Goal: Task Accomplishment & Management: Manage account settings

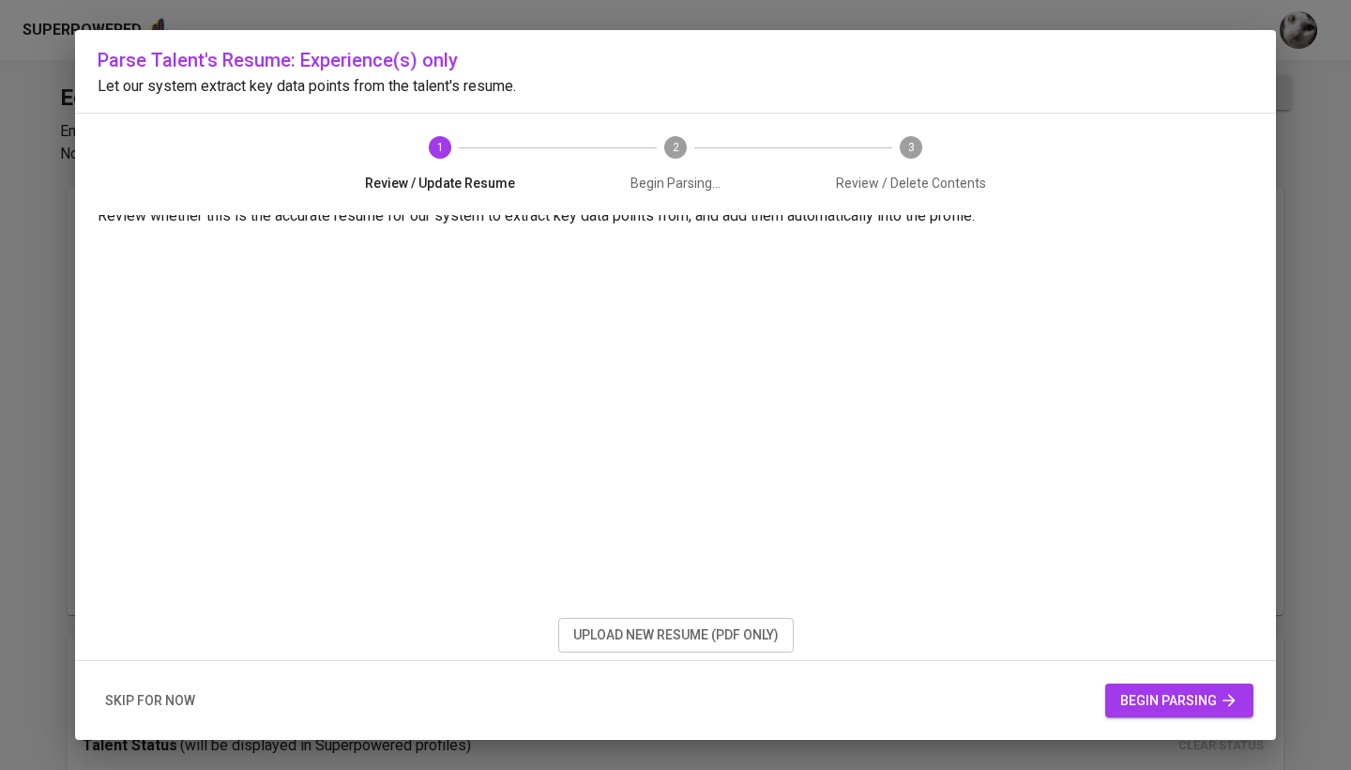
scroll to position [9, 0]
click at [753, 634] on span "upload new resume (pdf only)" at bounding box center [676, 634] width 206 height 23
click at [703, 633] on span "upload new resume (pdf only)" at bounding box center [676, 634] width 206 height 23
click at [1188, 707] on span "begin parsing" at bounding box center [1179, 700] width 118 height 23
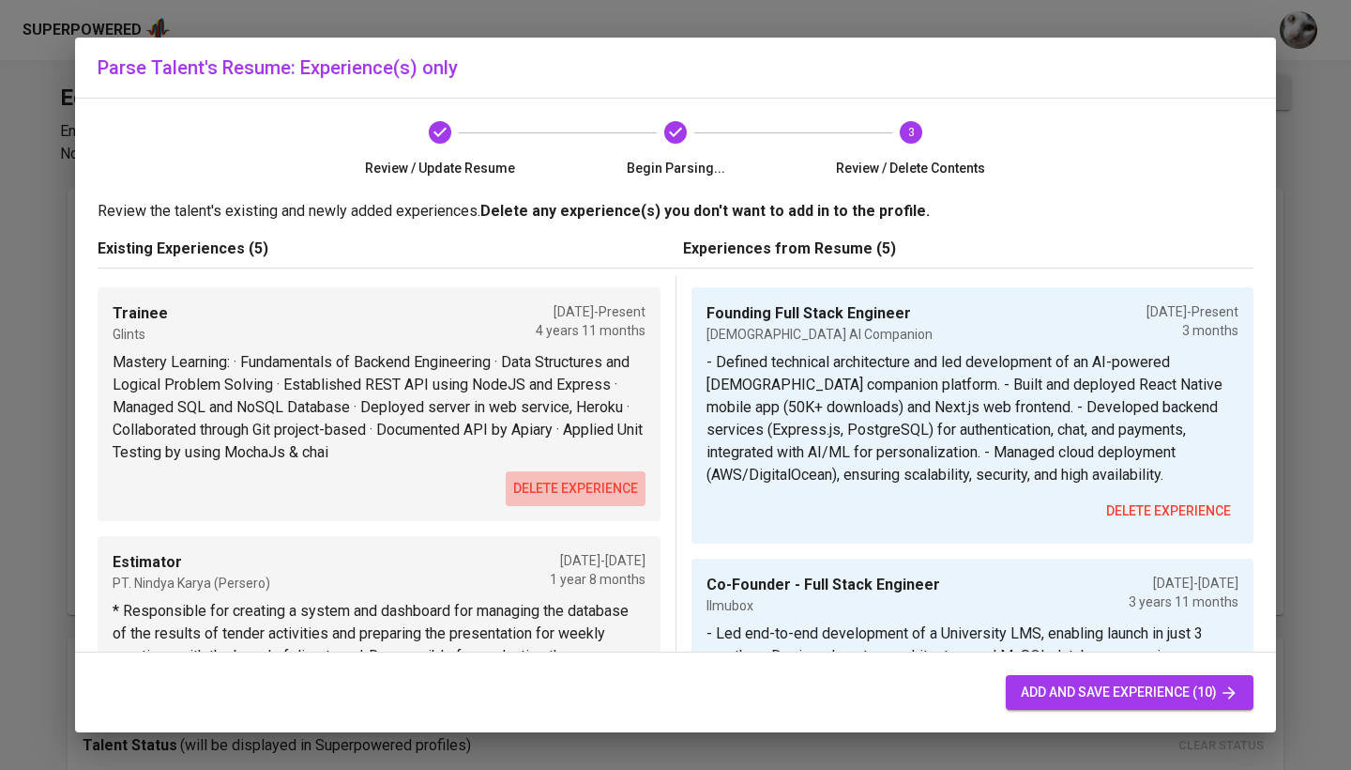
click at [564, 490] on span "delete experience" at bounding box center [575, 488] width 125 height 23
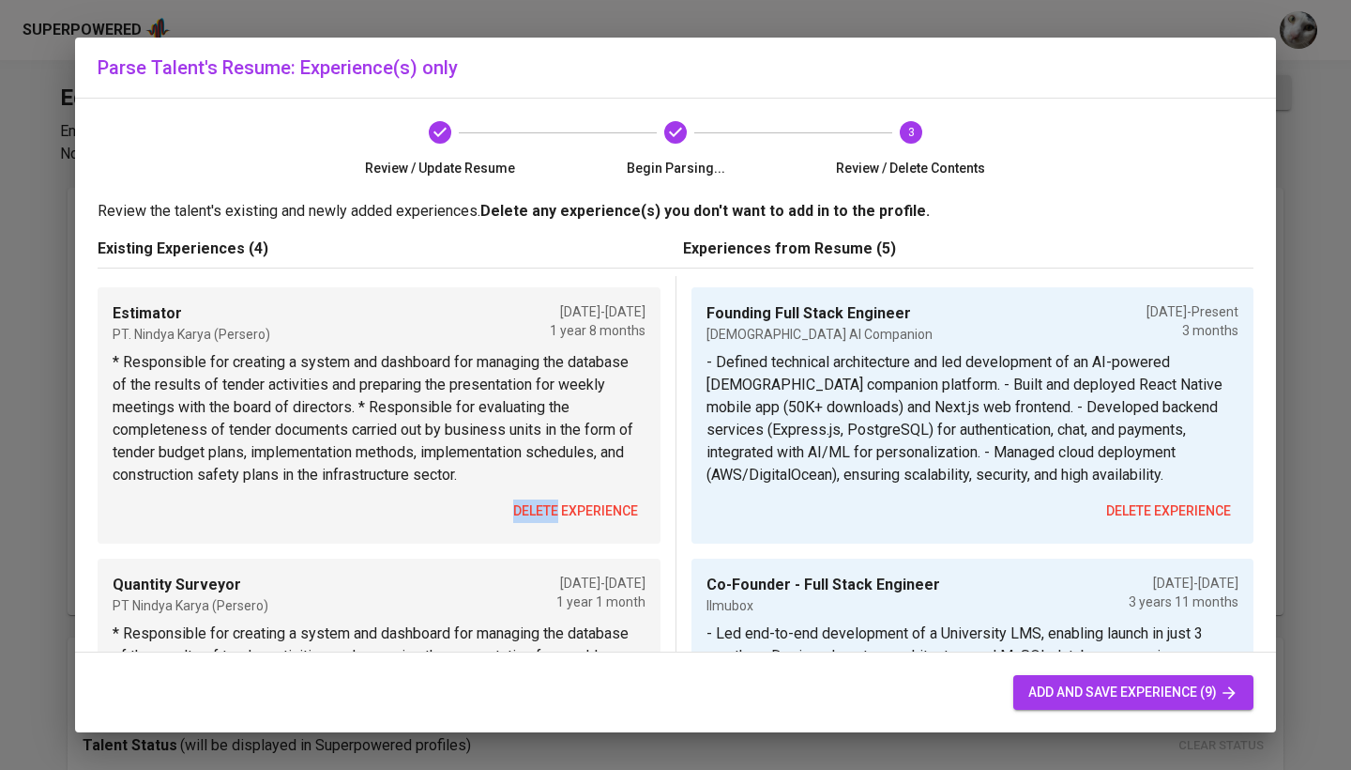
click at [564, 490] on div "Estimator PT. Nindya Karya (Persero) Feb 2019 - Nov 2020 1 year 8 months * Resp…" at bounding box center [379, 415] width 563 height 256
click at [563, 498] on button "delete experience" at bounding box center [576, 511] width 140 height 35
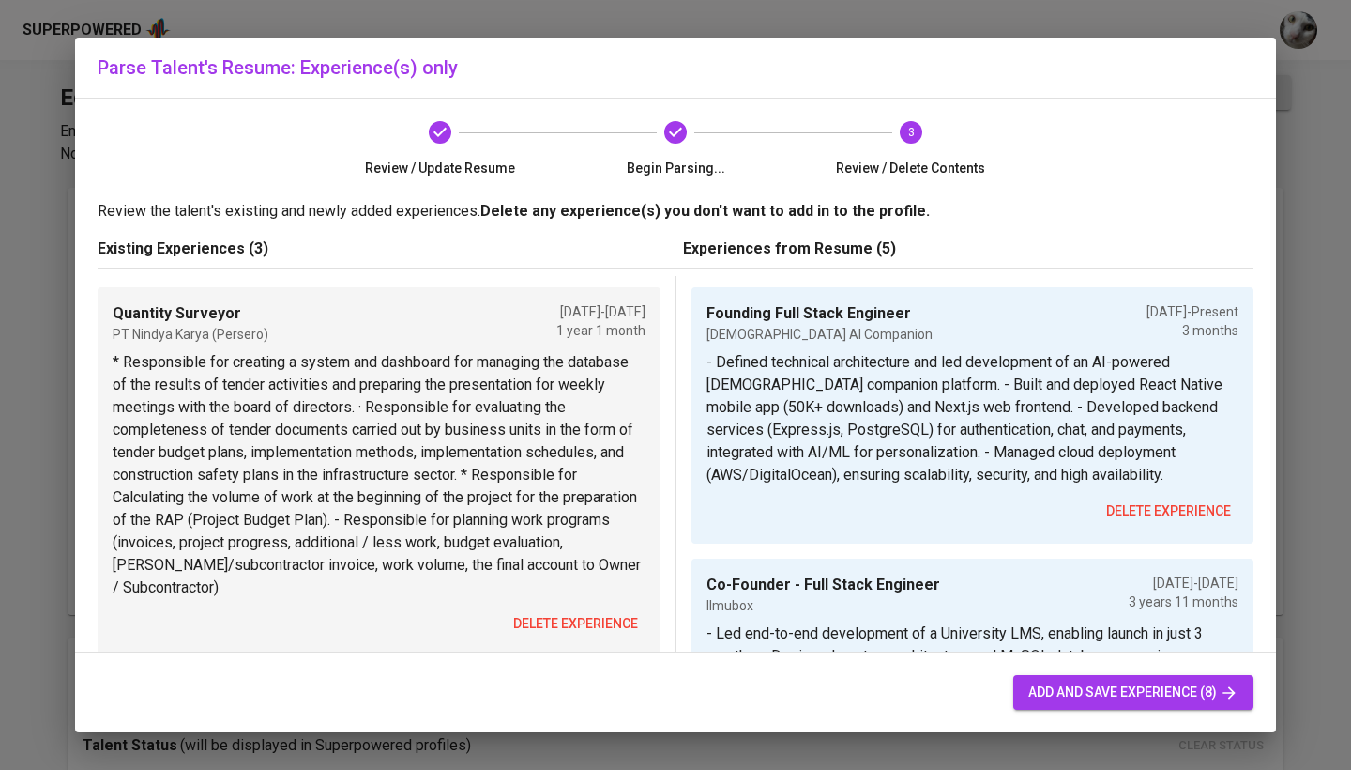
click at [556, 506] on p "* Responsible for creating a system and dashboard for managing the database of …" at bounding box center [379, 475] width 533 height 248
click at [560, 634] on span "delete experience" at bounding box center [575, 623] width 125 height 23
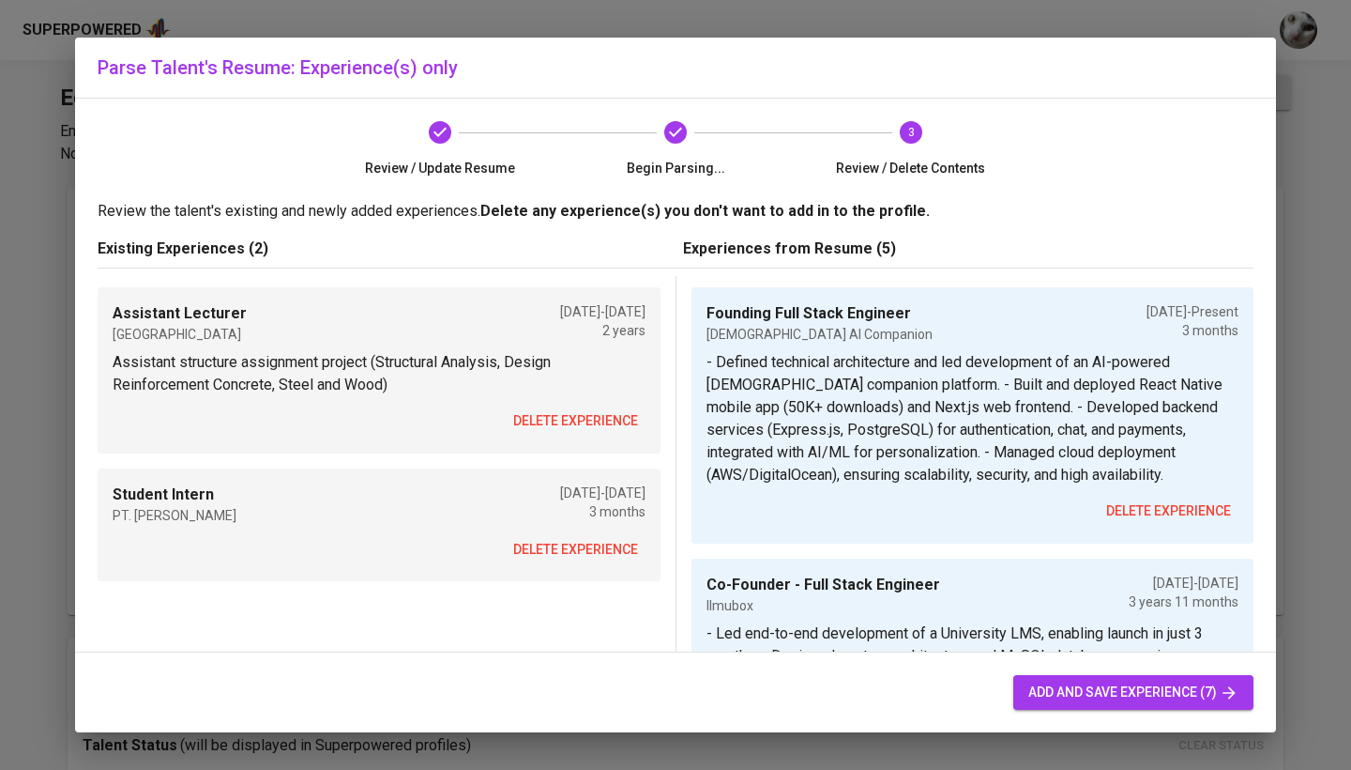
scroll to position [47, 0]
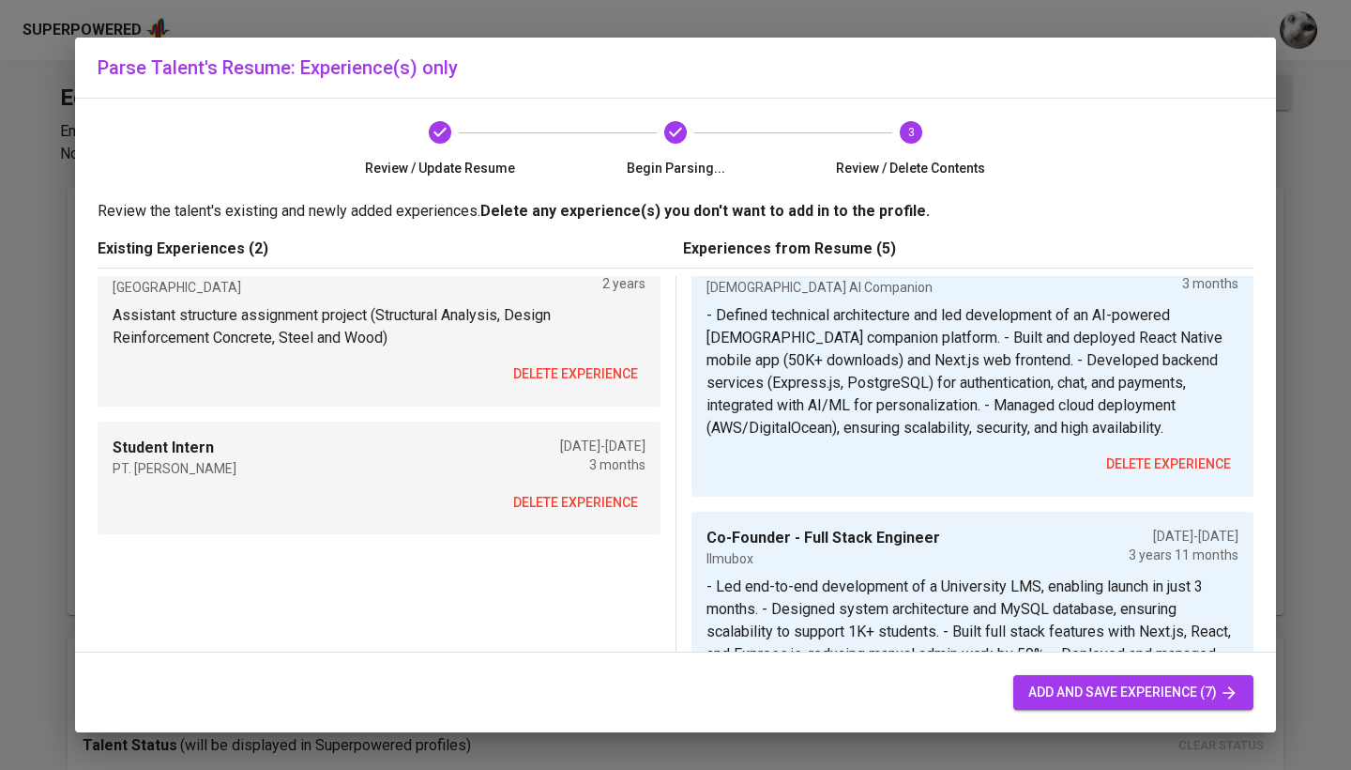
click at [563, 500] on span "delete experience" at bounding box center [575, 502] width 125 height 23
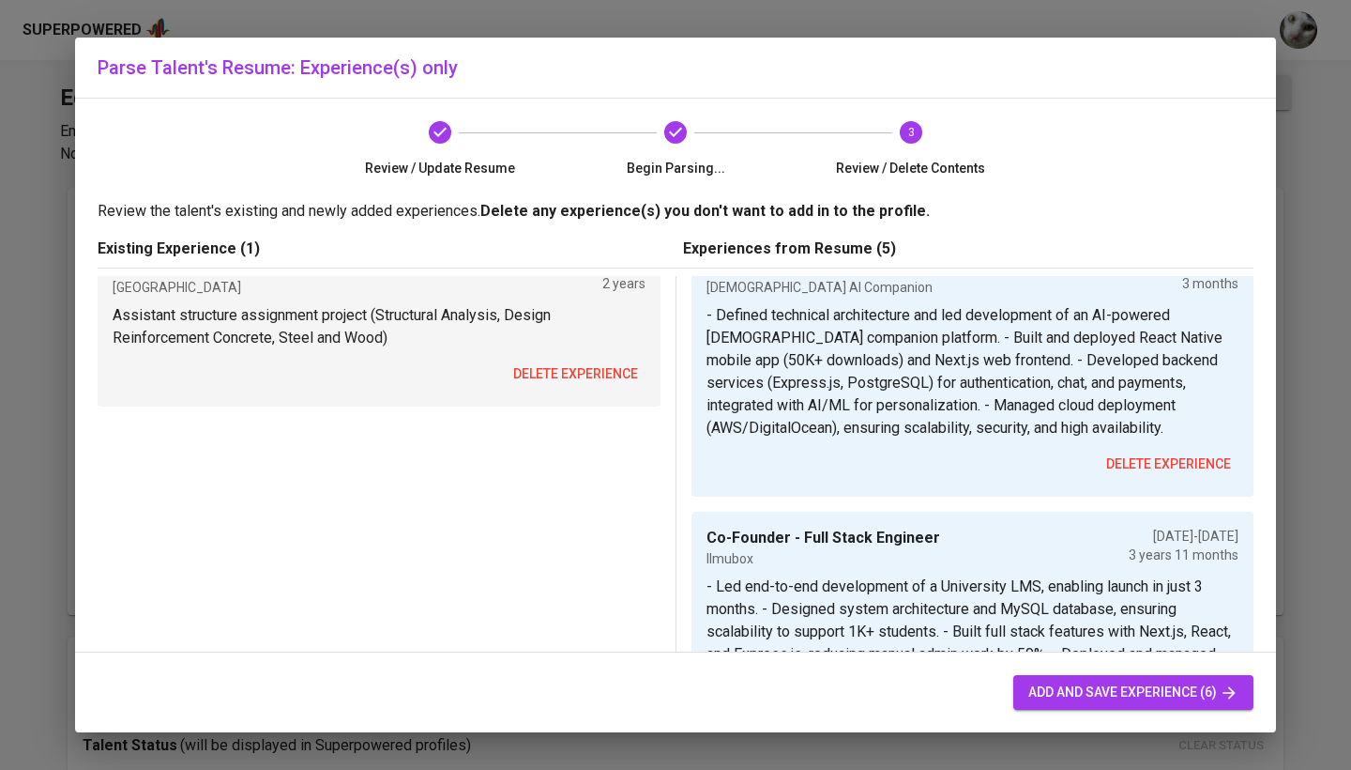
click at [571, 381] on span "delete experience" at bounding box center [575, 373] width 125 height 23
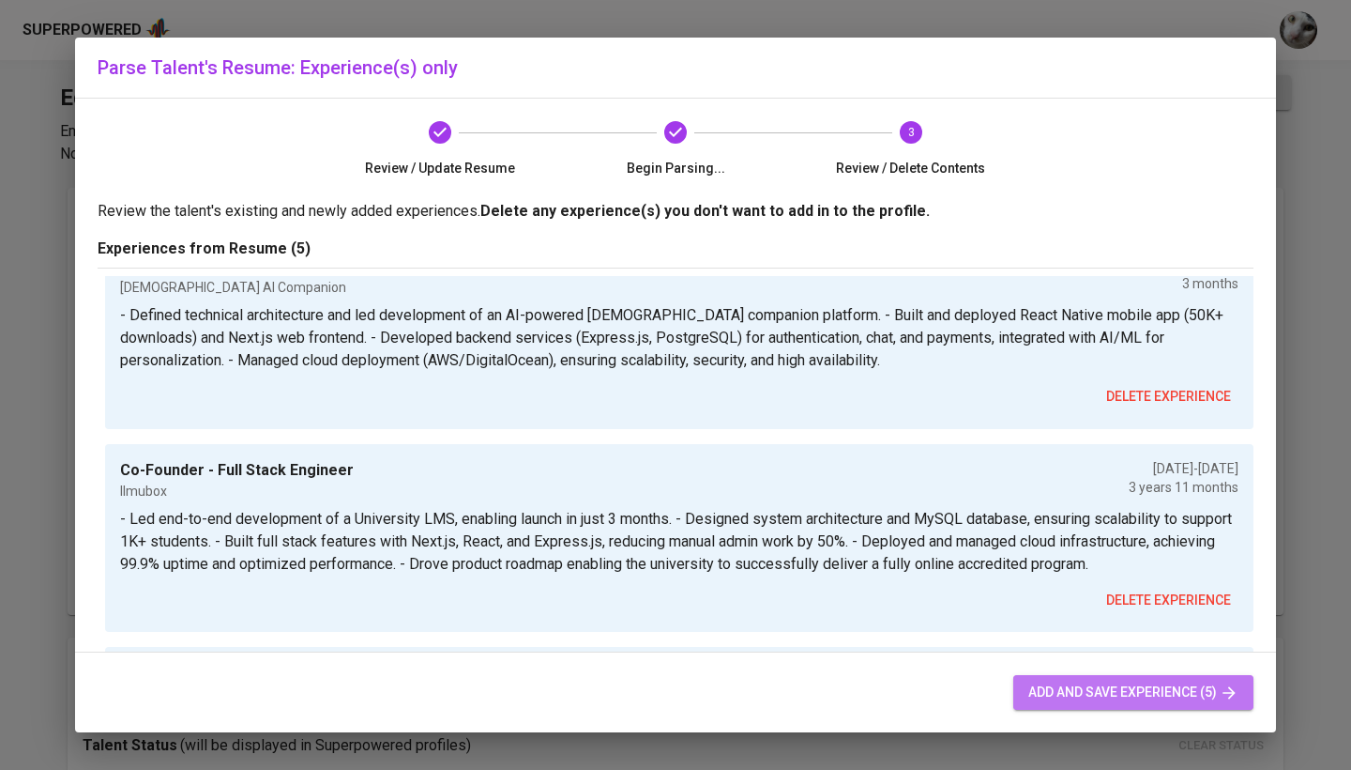
click at [1052, 677] on button "add and save experience (5)" at bounding box center [1134, 692] width 240 height 35
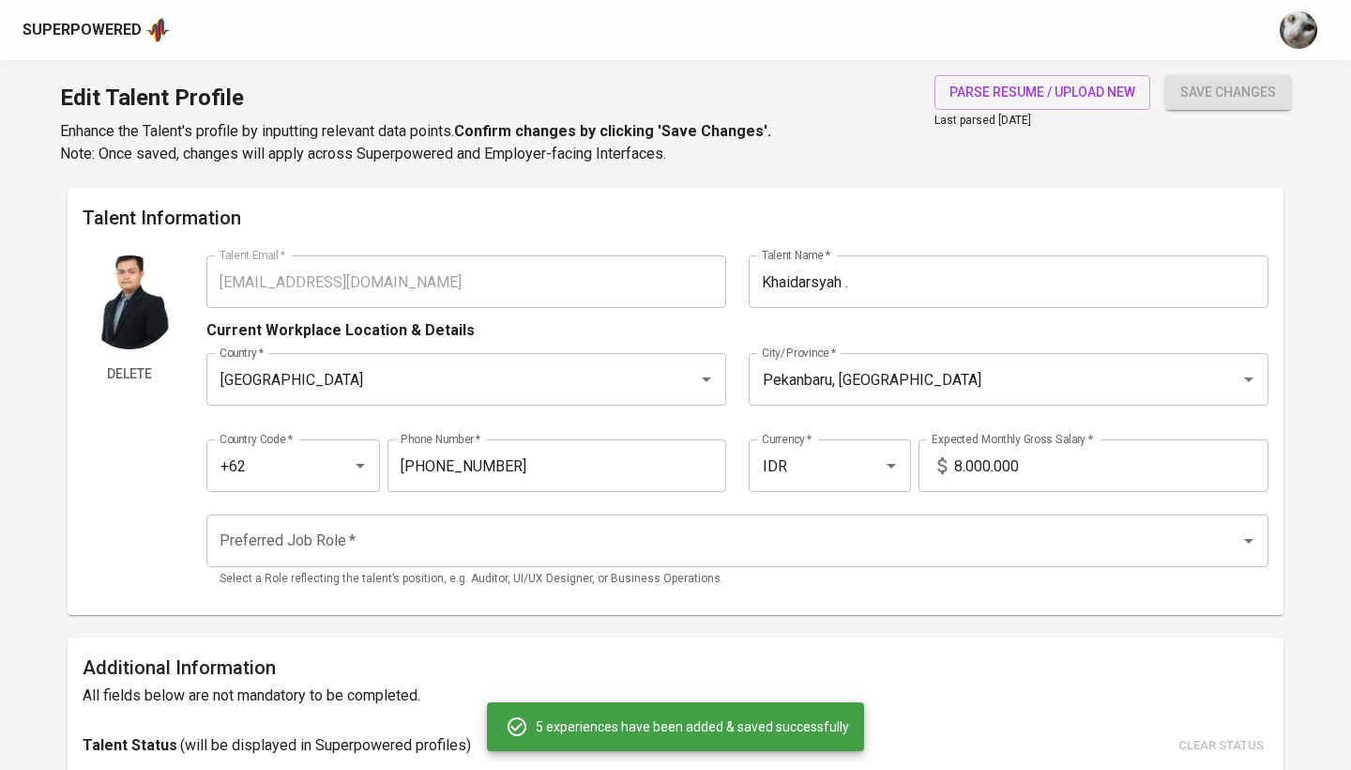
type input "Founding Full Stack Engineer"
type input "[DEMOGRAPHIC_DATA] AI Companion"
type input "[DATE]"
type input "Co-Founder - Full Stack Engineer"
type input "Ilmubox"
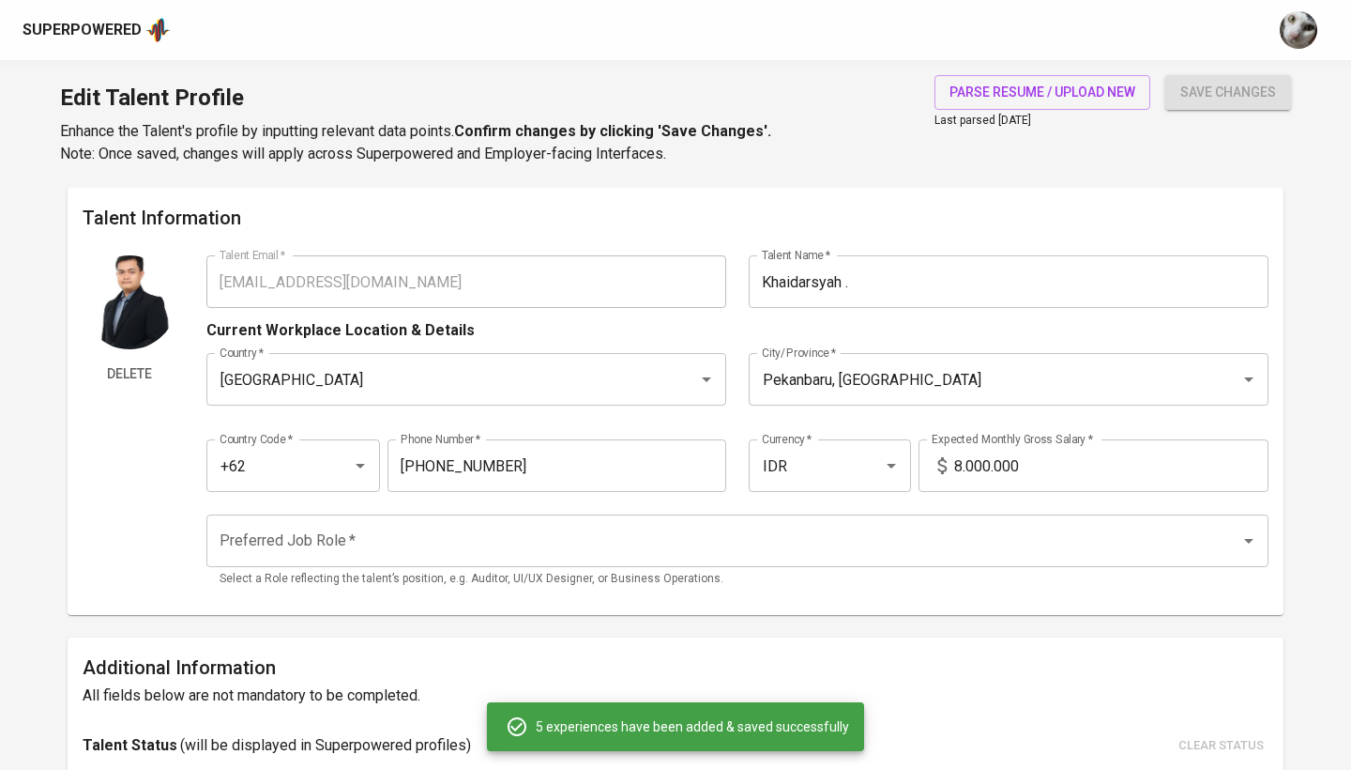
type input "[DATE]"
type input "Startup Coach Builder"
type input "[PERSON_NAME]"
type input "[DATE]"
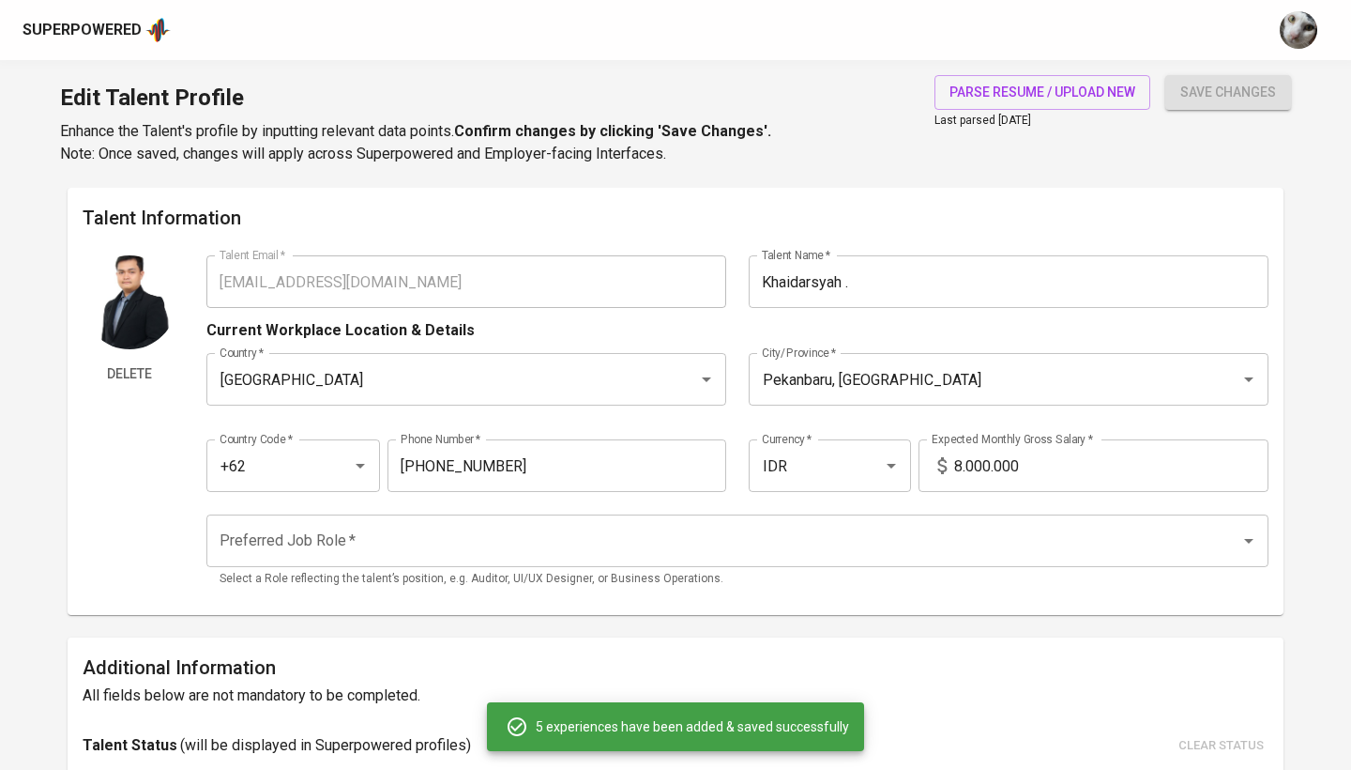
type input "[DATE]"
type input "Full Stack Engineer"
type input "Keyta"
type input "[DATE]"
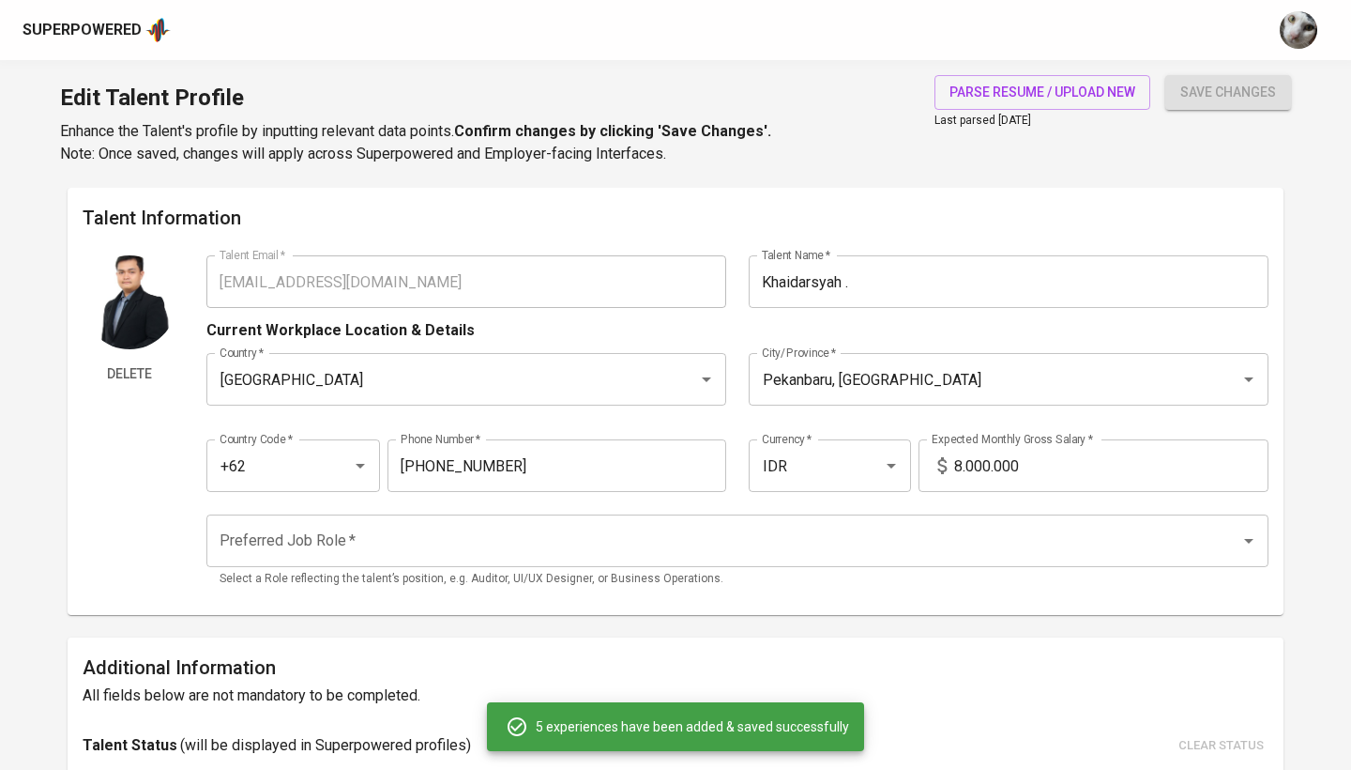
type input "Backend Developer Trainee"
type input "Glints Academy"
type input "[DATE]"
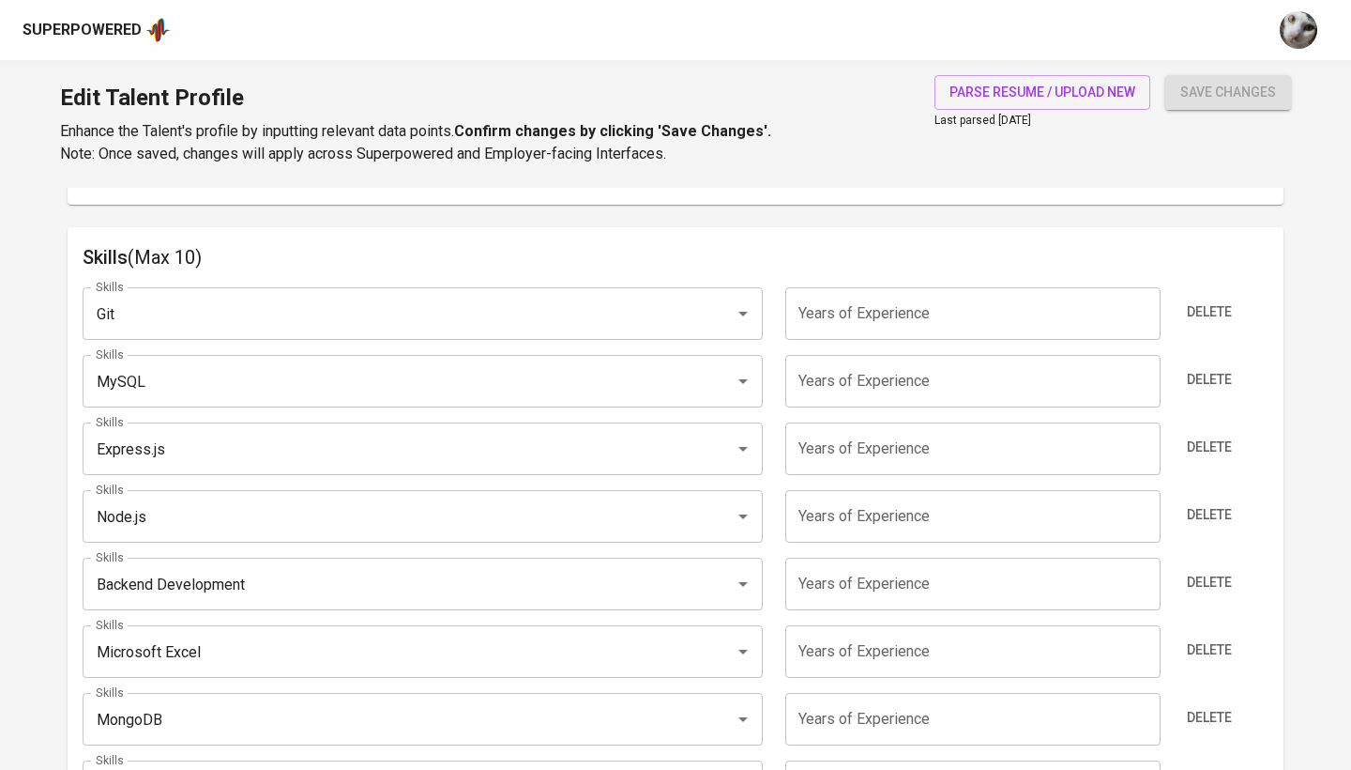
scroll to position [892, 0]
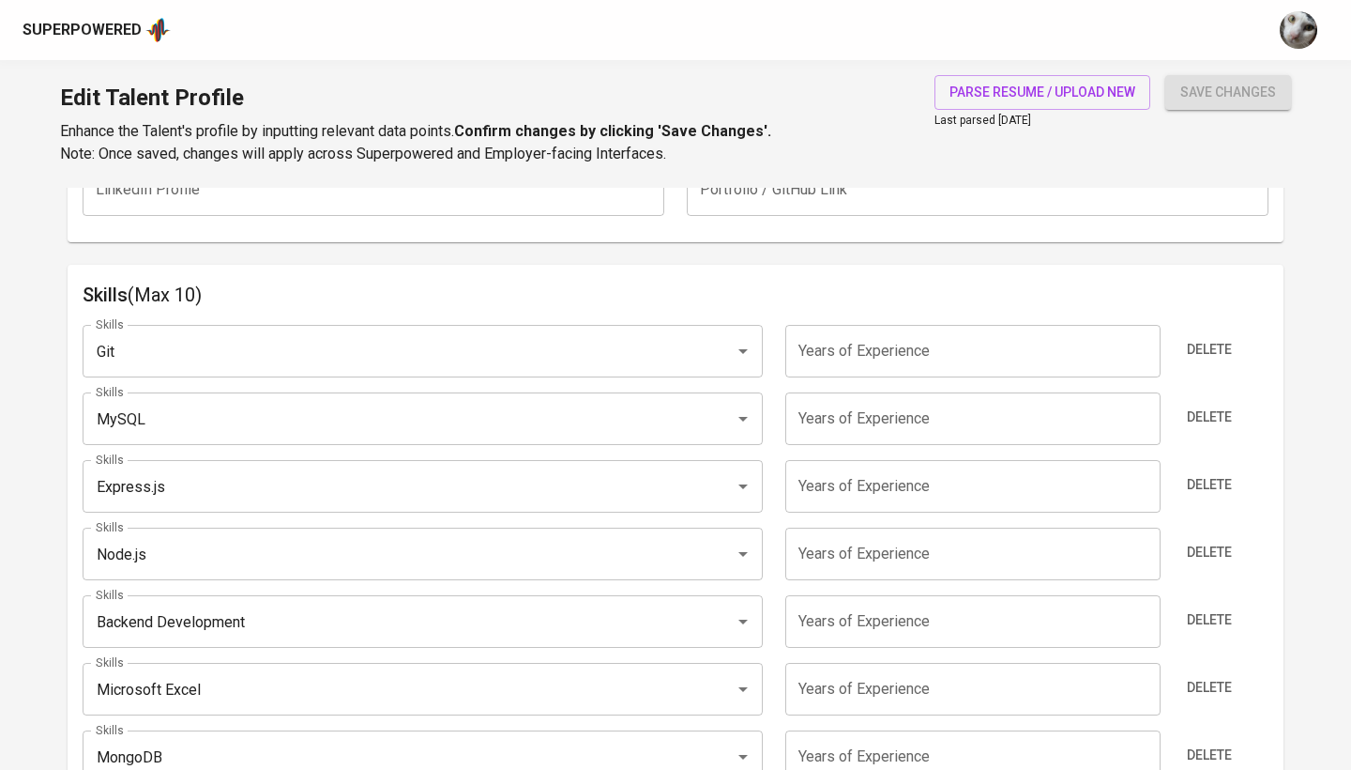
click at [1243, 345] on div "Delete" at bounding box center [1219, 351] width 99 height 53
click at [1233, 345] on button "Delete" at bounding box center [1210, 349] width 60 height 35
click at [1233, 400] on button "Delete" at bounding box center [1210, 417] width 60 height 35
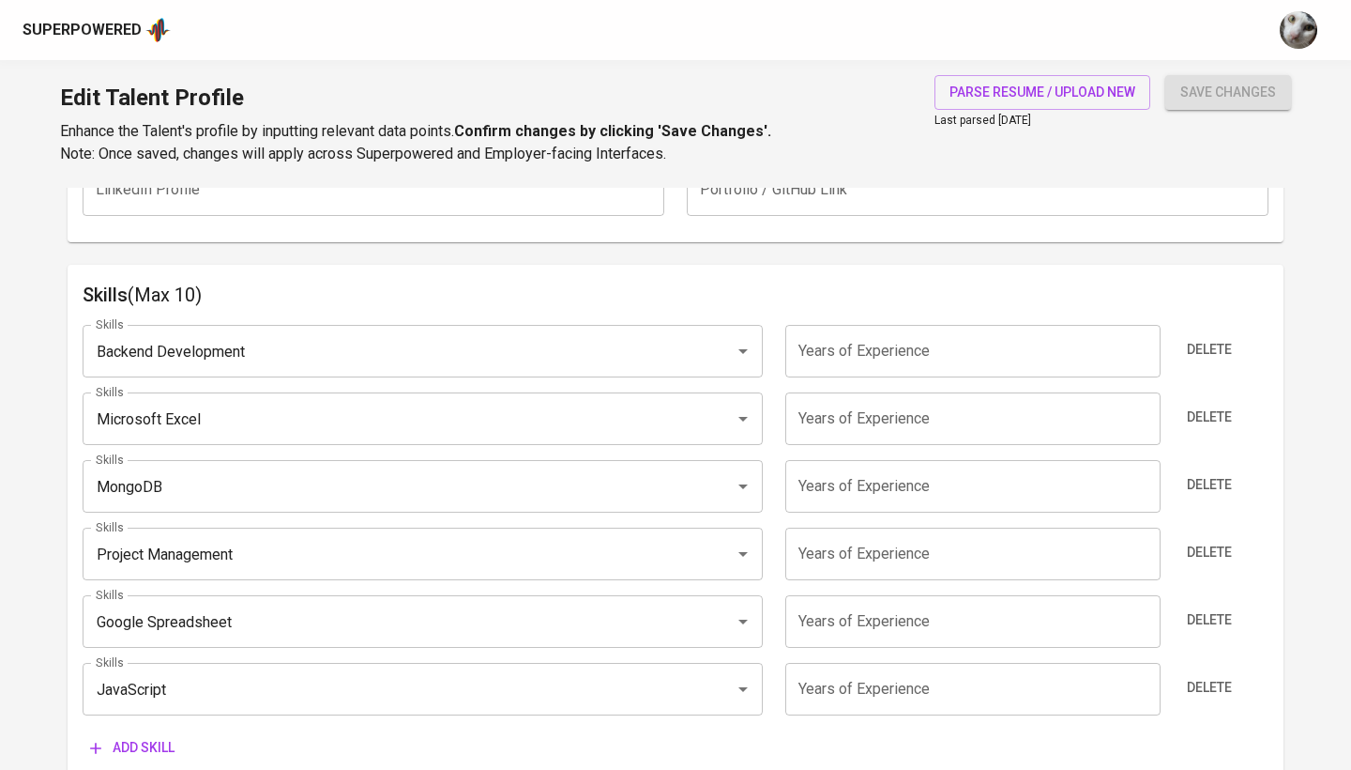
click at [1233, 345] on button "Delete" at bounding box center [1210, 349] width 60 height 35
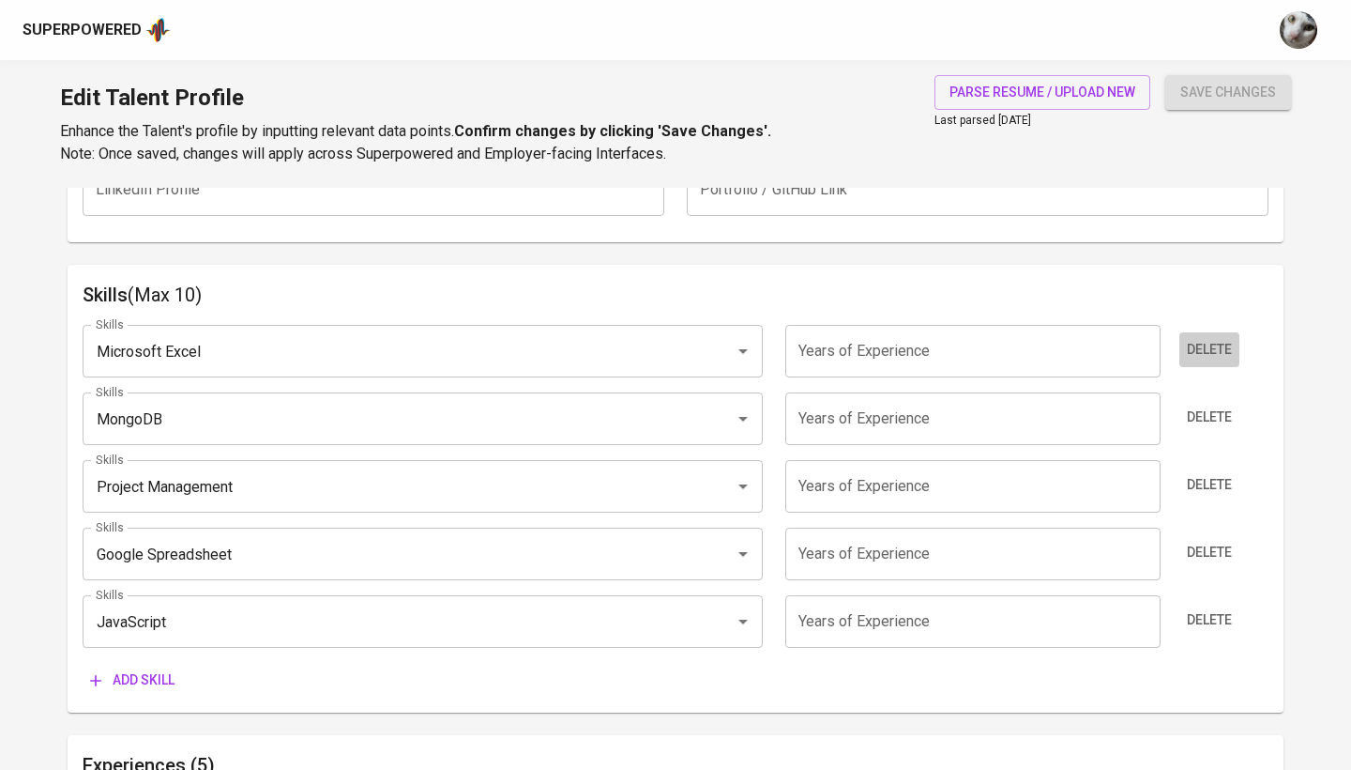
click at [1233, 345] on button "Delete" at bounding box center [1210, 349] width 60 height 35
click at [1233, 400] on button "Delete" at bounding box center [1210, 417] width 60 height 35
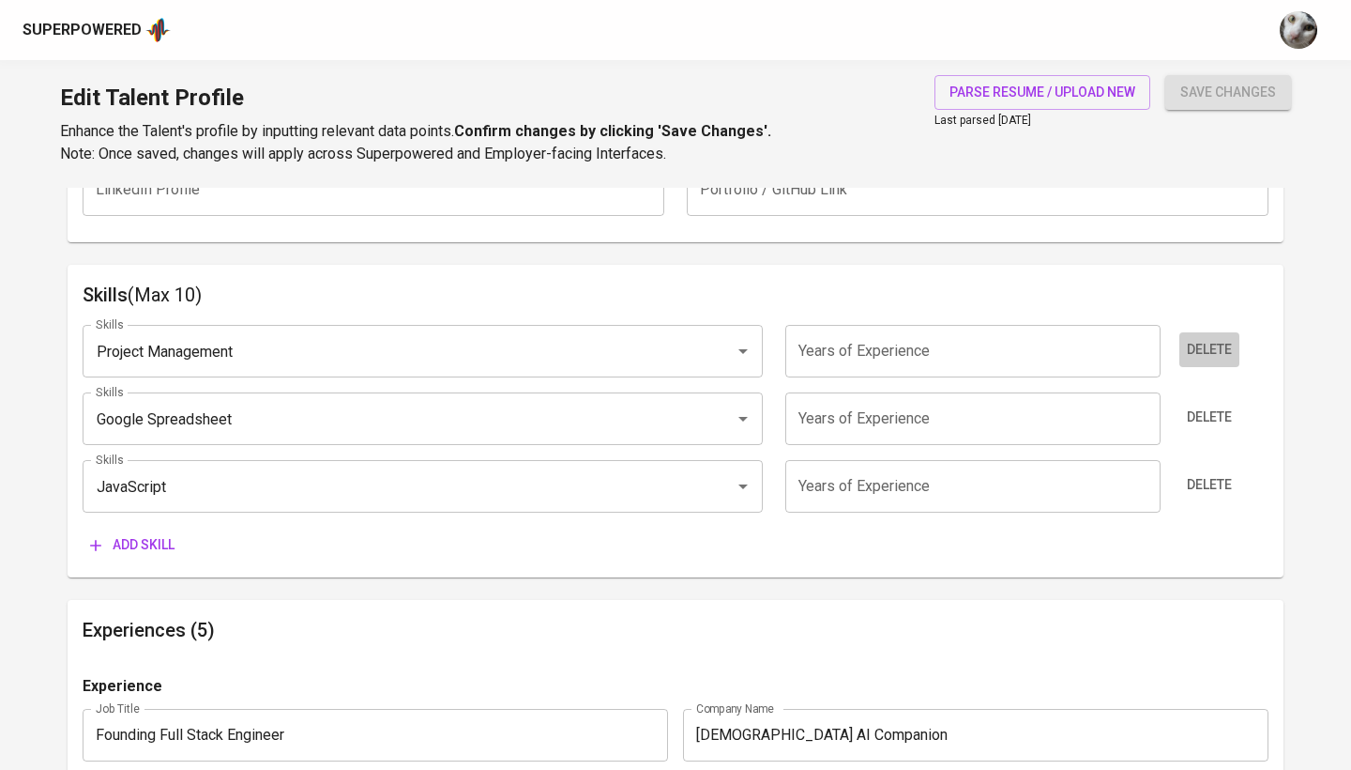
click at [1233, 345] on button "Delete" at bounding box center [1210, 349] width 60 height 35
click at [1233, 400] on button "Delete" at bounding box center [1210, 417] width 60 height 35
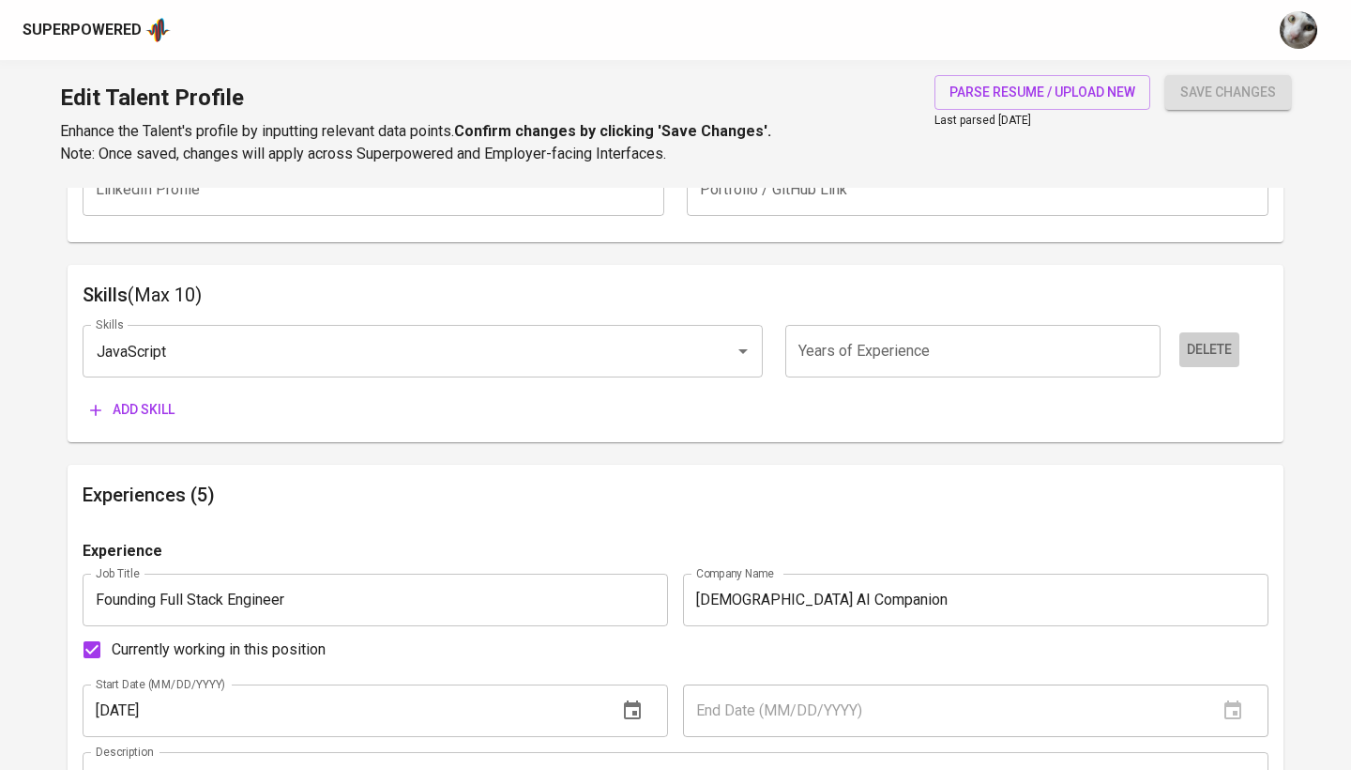
click at [1233, 345] on button "Delete" at bounding box center [1210, 349] width 60 height 35
click at [1233, 392] on div "Add skill" at bounding box center [676, 409] width 1186 height 35
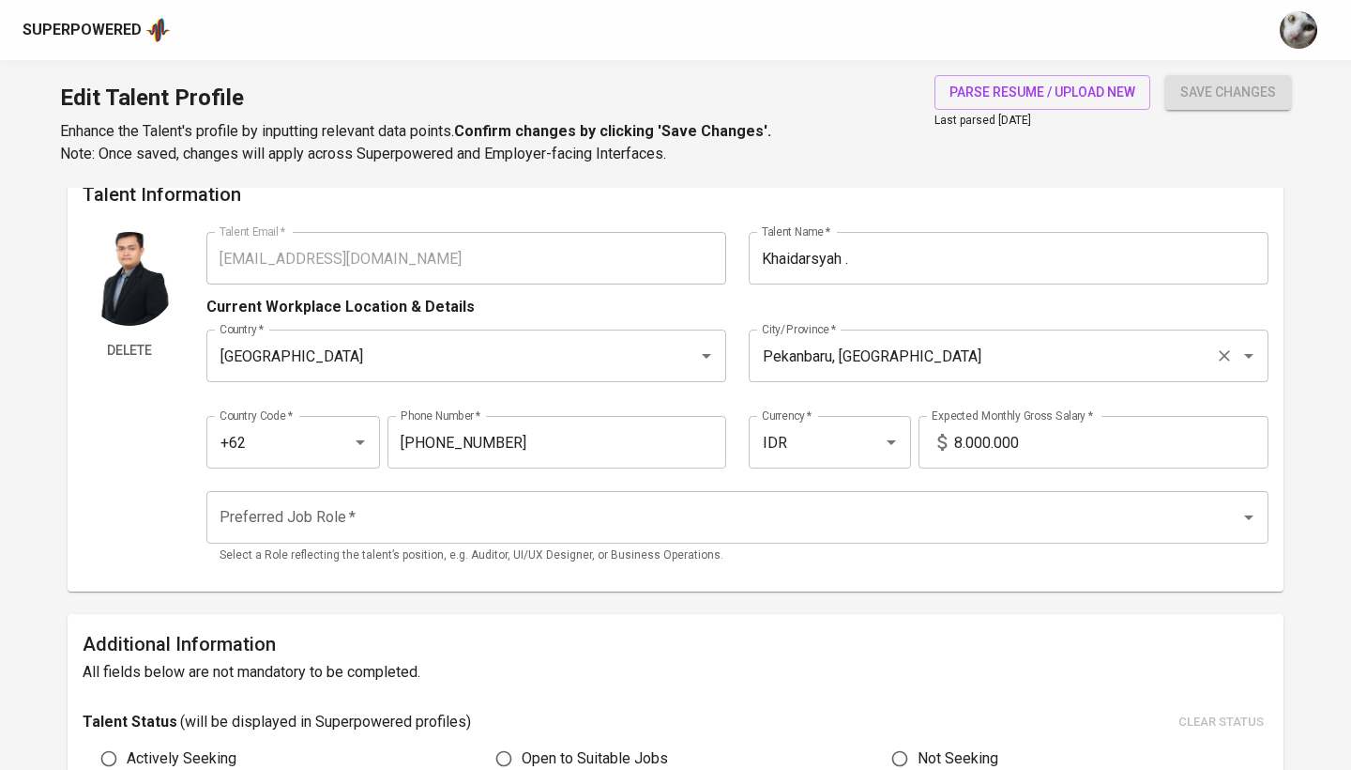
scroll to position [9, 0]
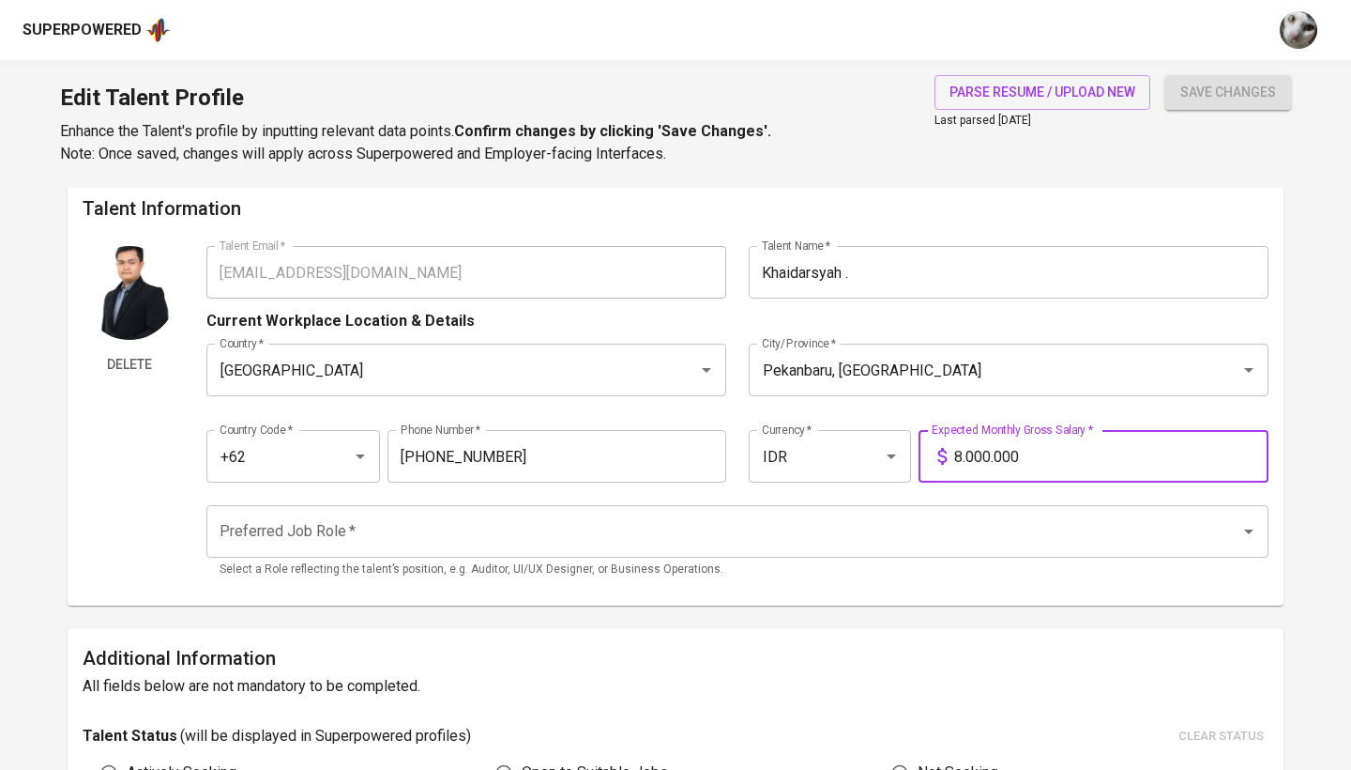
drag, startPoint x: 1038, startPoint y: 451, endPoint x: 932, endPoint y: 451, distance: 106.0
click at [932, 451] on div "8.000.000 Expected Monthly Gross Salary *" at bounding box center [1094, 456] width 350 height 53
type input "12.000.000"
click at [1228, 92] on button "save changes" at bounding box center [1229, 92] width 126 height 35
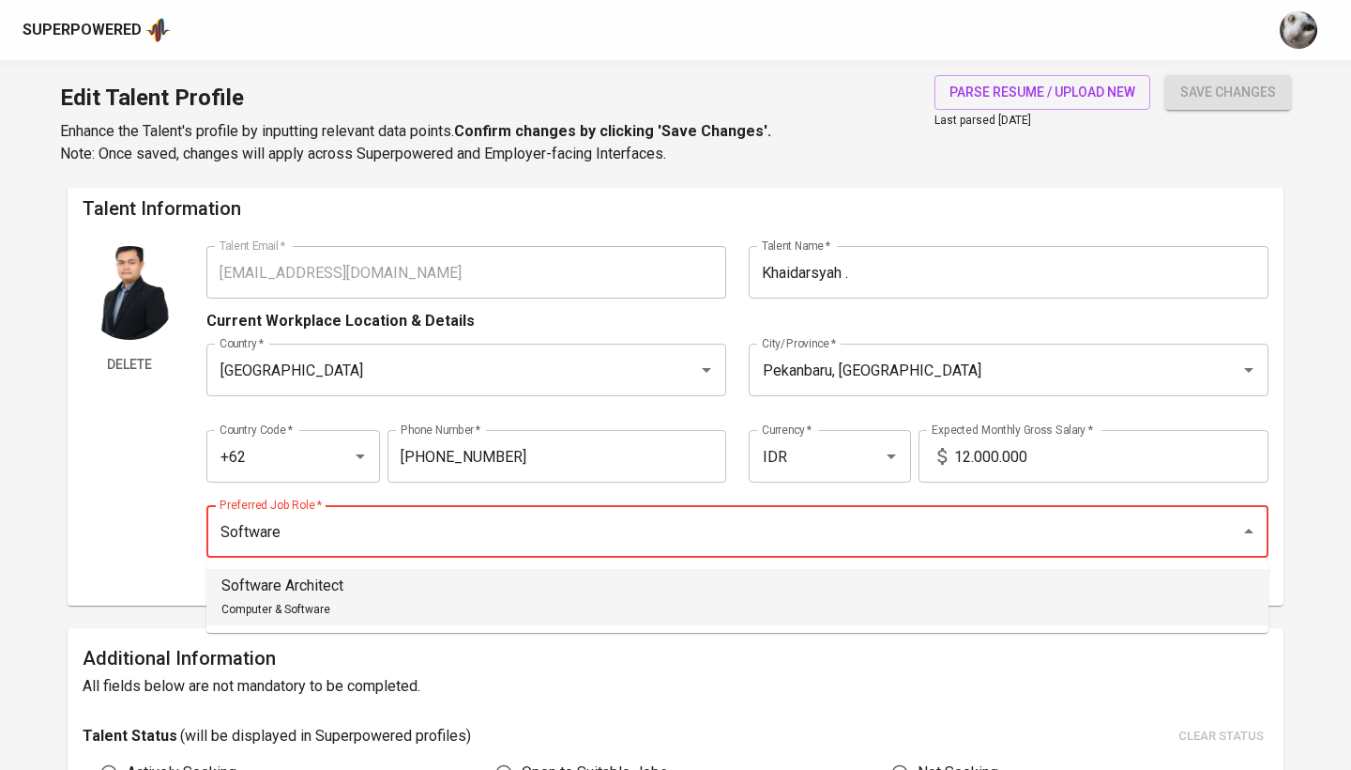
click at [430, 604] on li "Software Architect Computer & Software" at bounding box center [737, 597] width 1062 height 56
type input "Software Architect"
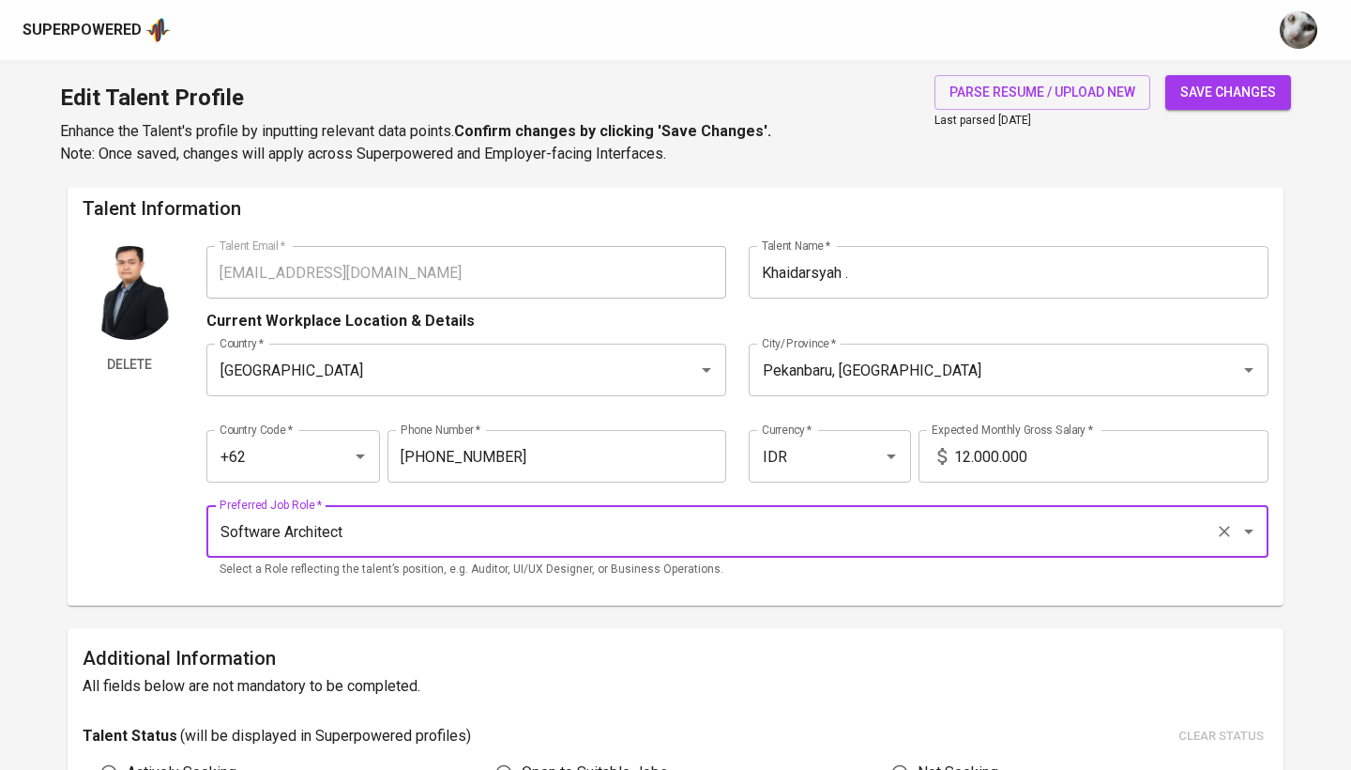
scroll to position [266, 0]
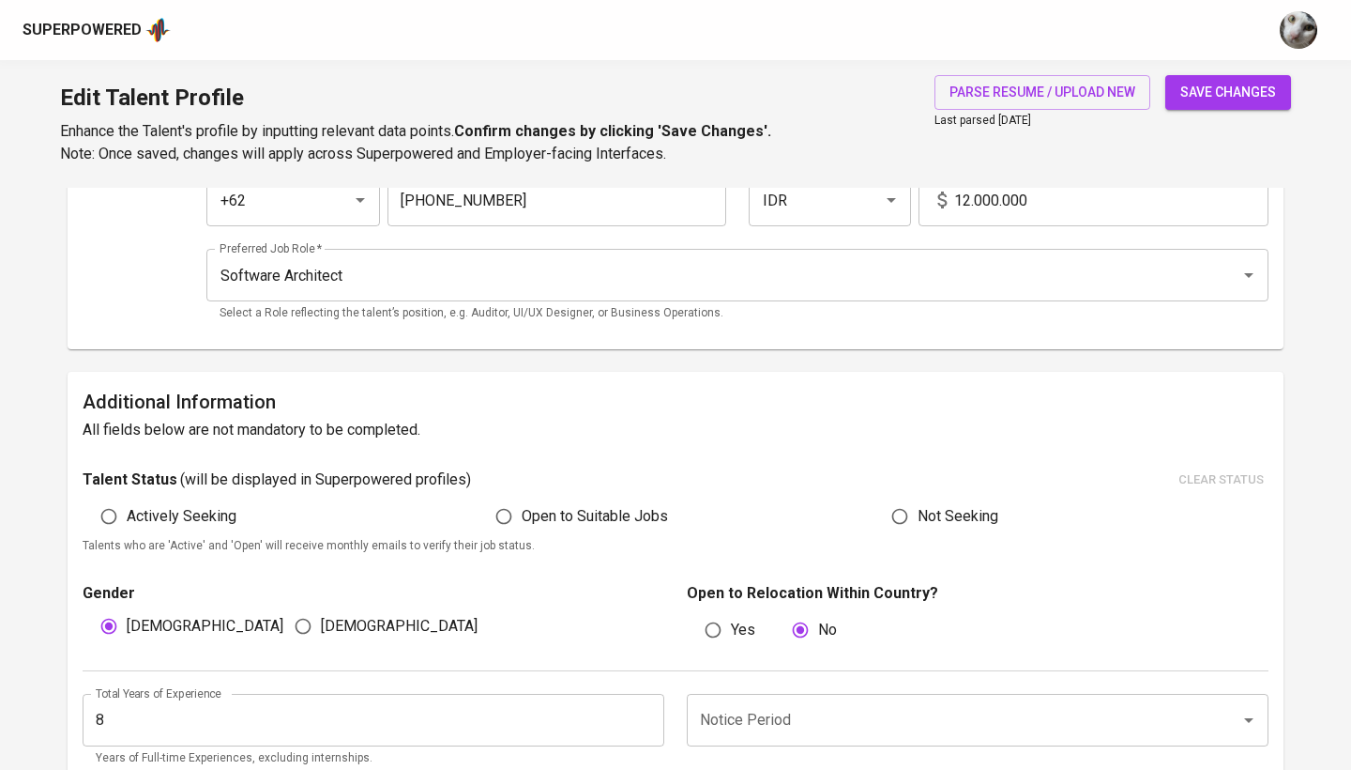
click at [208, 505] on span "Actively Seeking" at bounding box center [182, 516] width 110 height 23
click at [127, 503] on input "Actively Seeking" at bounding box center [109, 516] width 36 height 36
radio input "true"
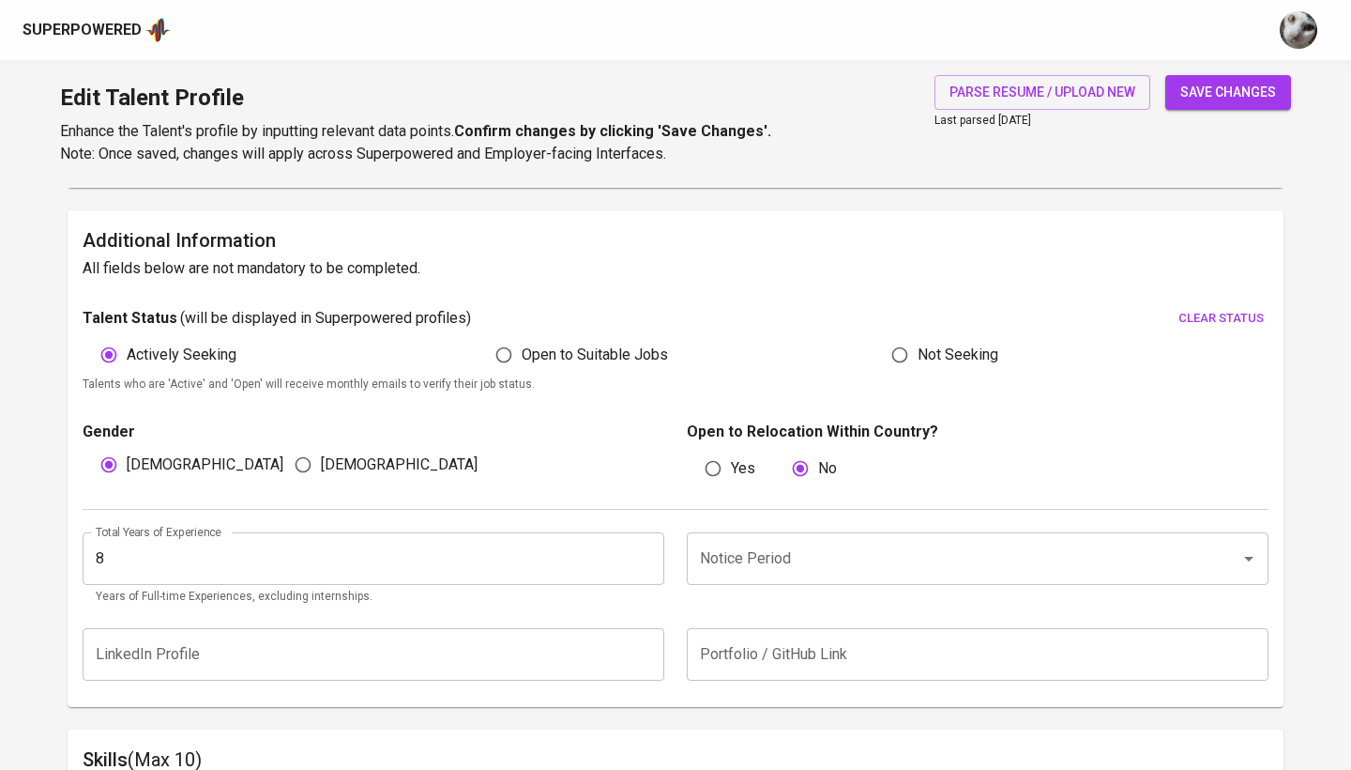
click at [292, 539] on input "8" at bounding box center [374, 558] width 582 height 53
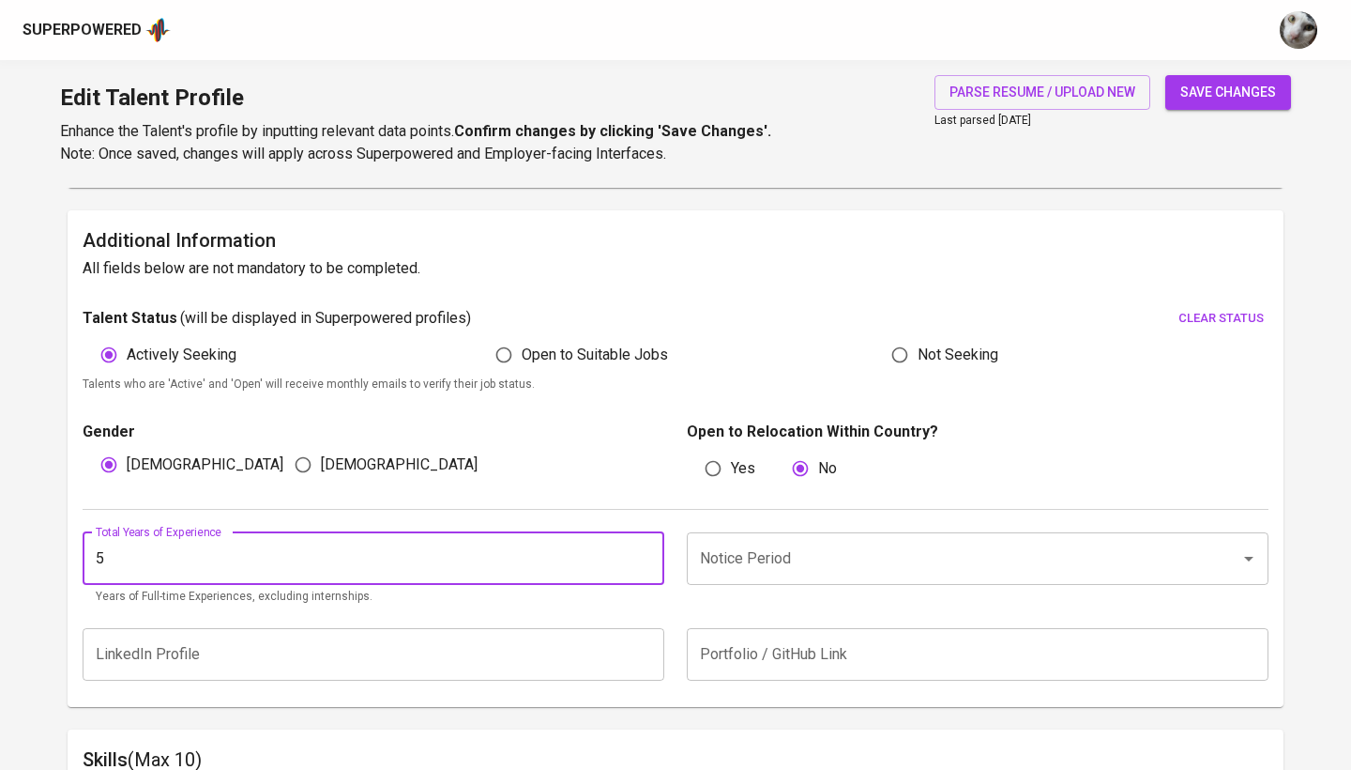
type input "5"
click at [739, 558] on input "Notice Period" at bounding box center [951, 559] width 512 height 36
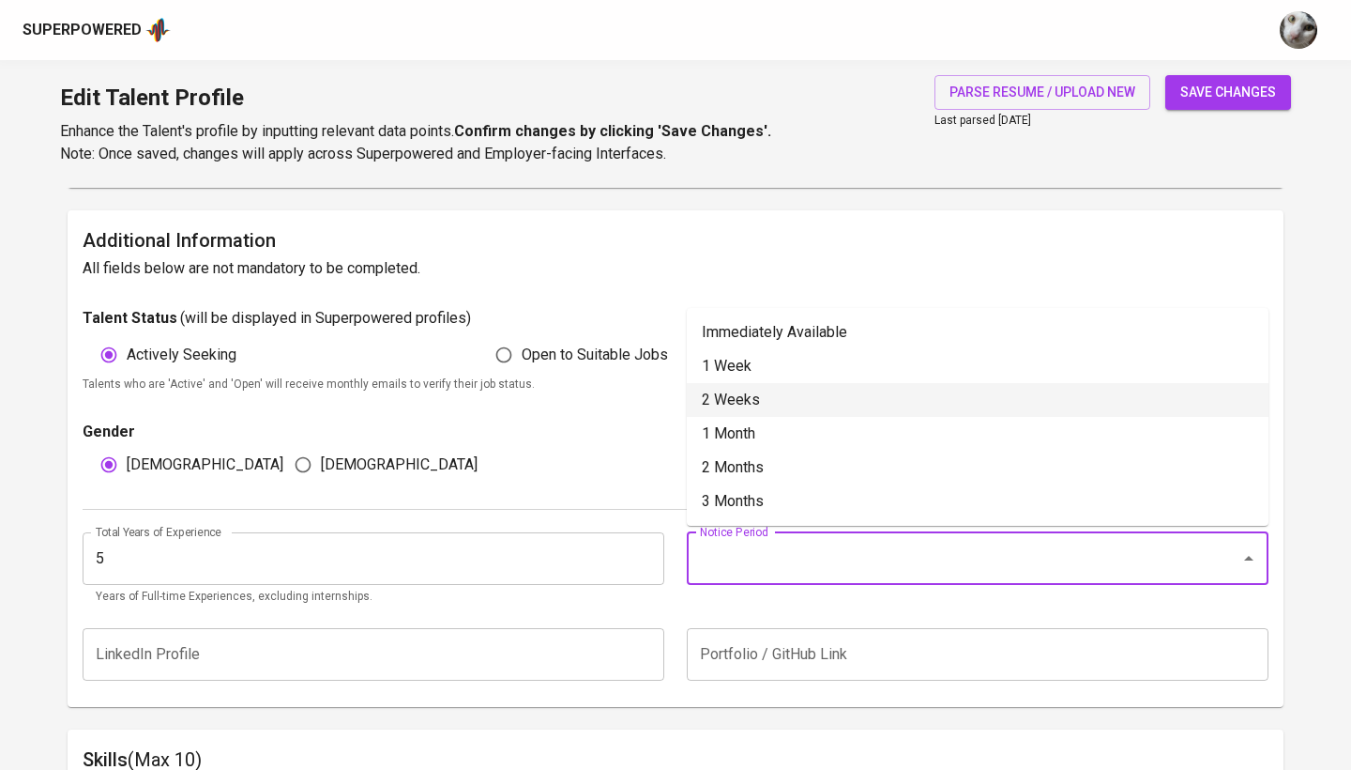
click at [839, 404] on li "2 Weeks" at bounding box center [978, 400] width 582 height 34
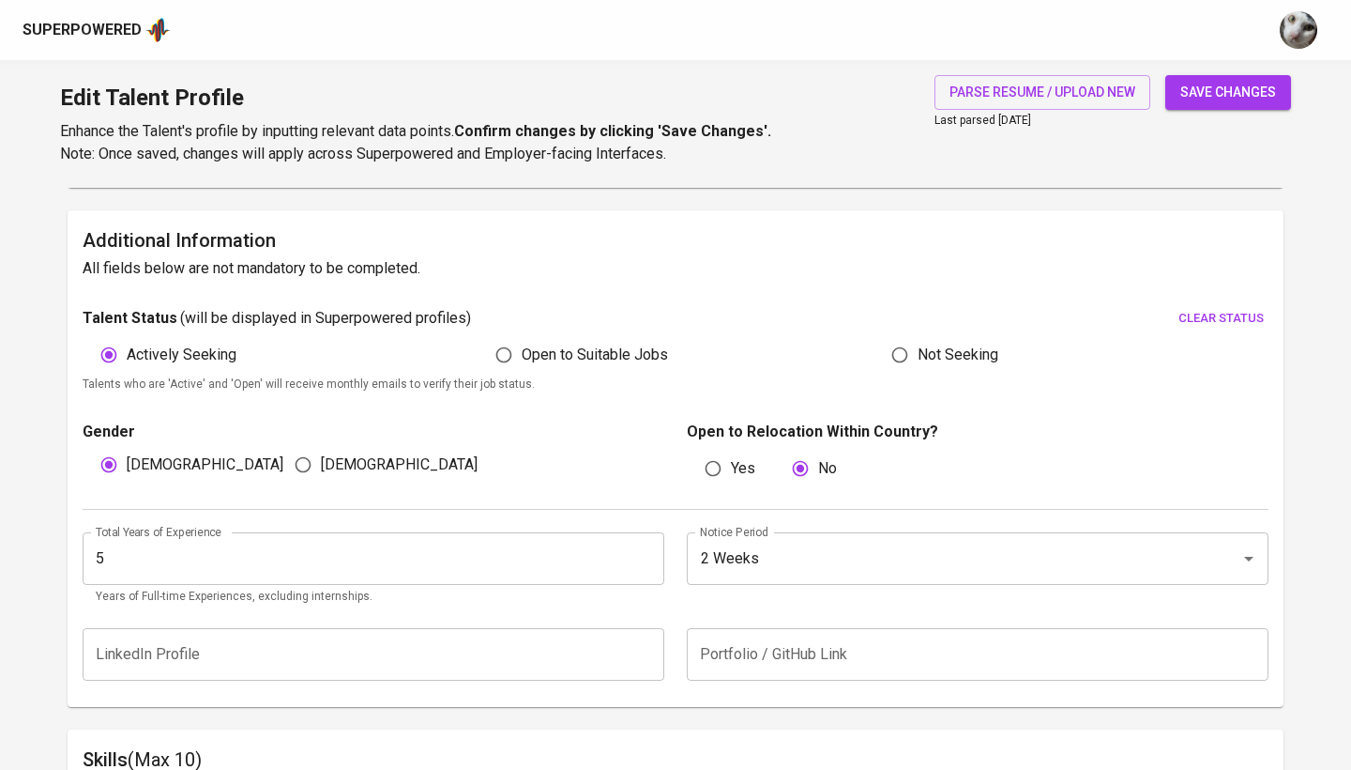
type input "2 Weeks"
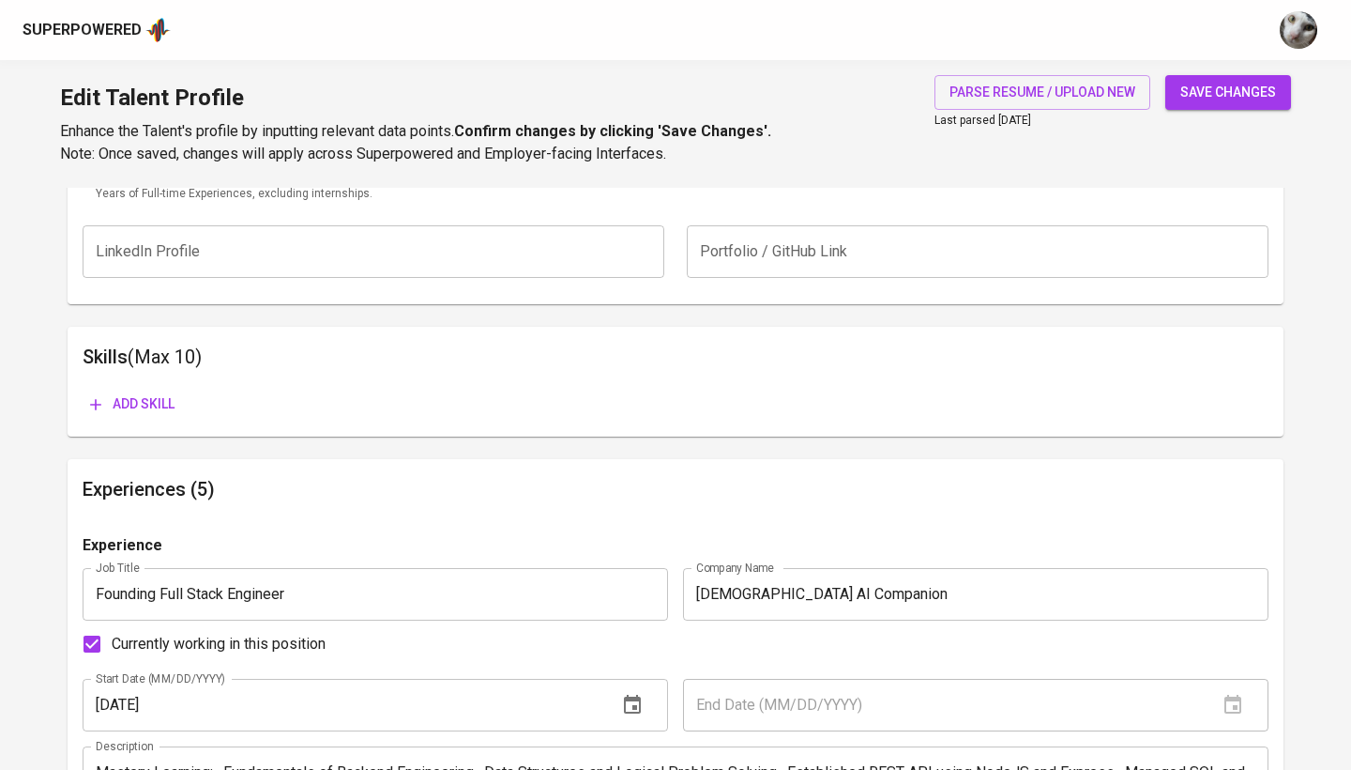
scroll to position [880, 0]
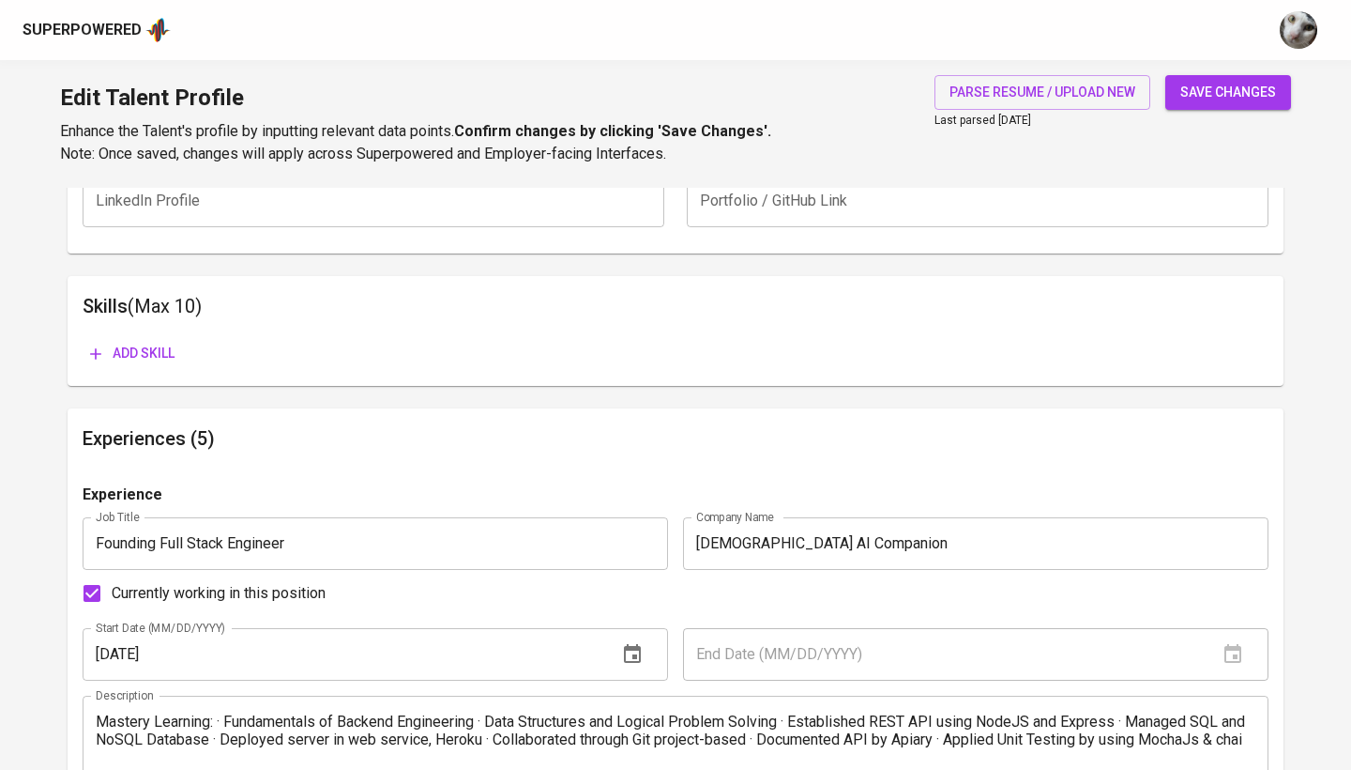
click at [159, 346] on span "Add skill" at bounding box center [132, 353] width 84 height 23
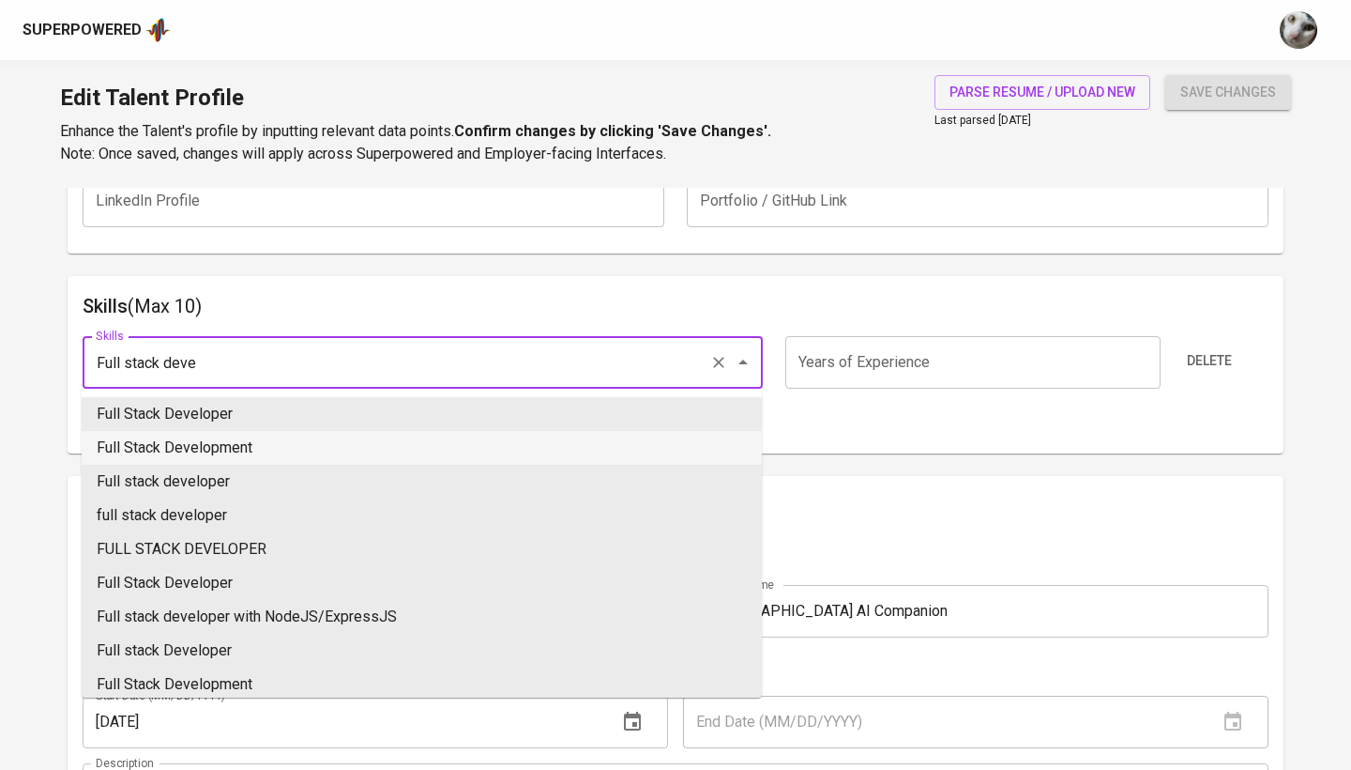
click at [384, 435] on li "Full Stack Development" at bounding box center [422, 448] width 680 height 34
type input "Full Stack Development"
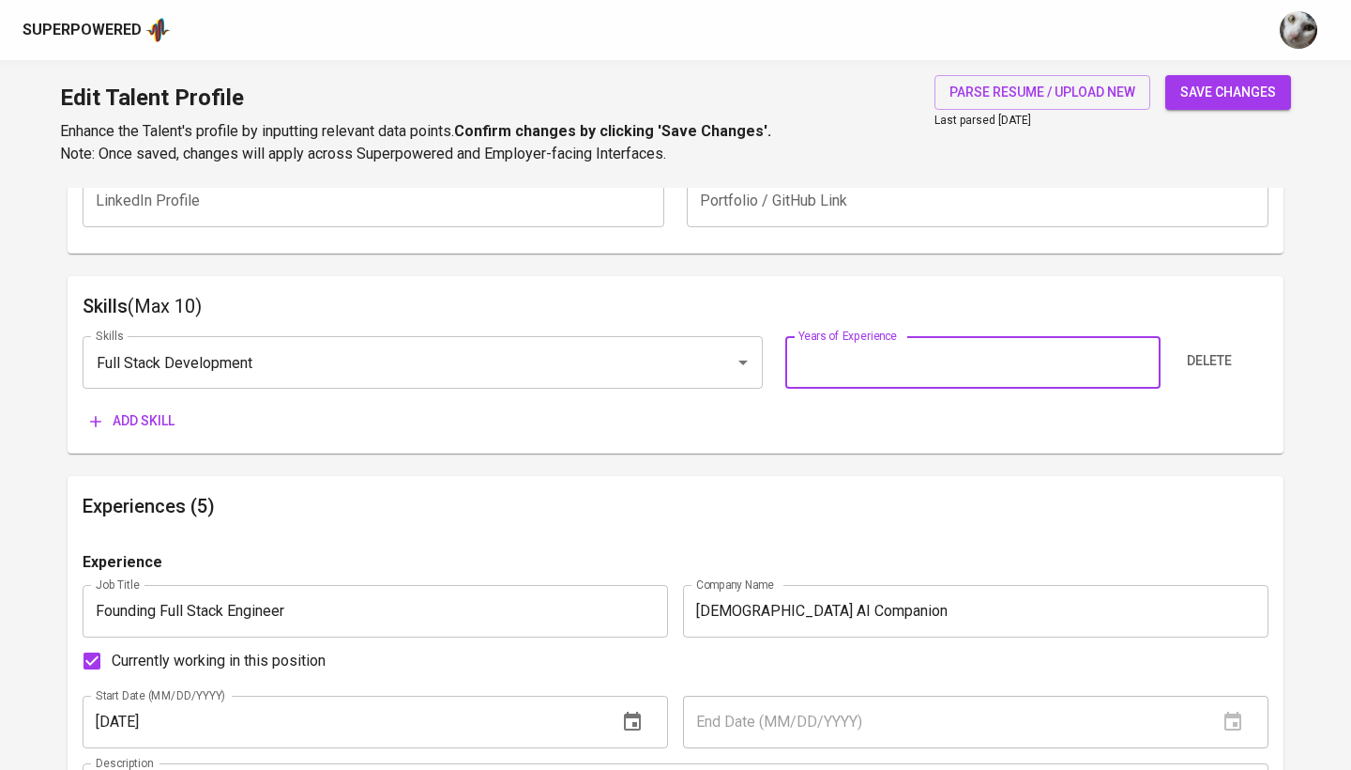
click at [846, 364] on input "number" at bounding box center [972, 362] width 374 height 53
type input "5"
click at [130, 409] on span "Add skill" at bounding box center [132, 420] width 84 height 23
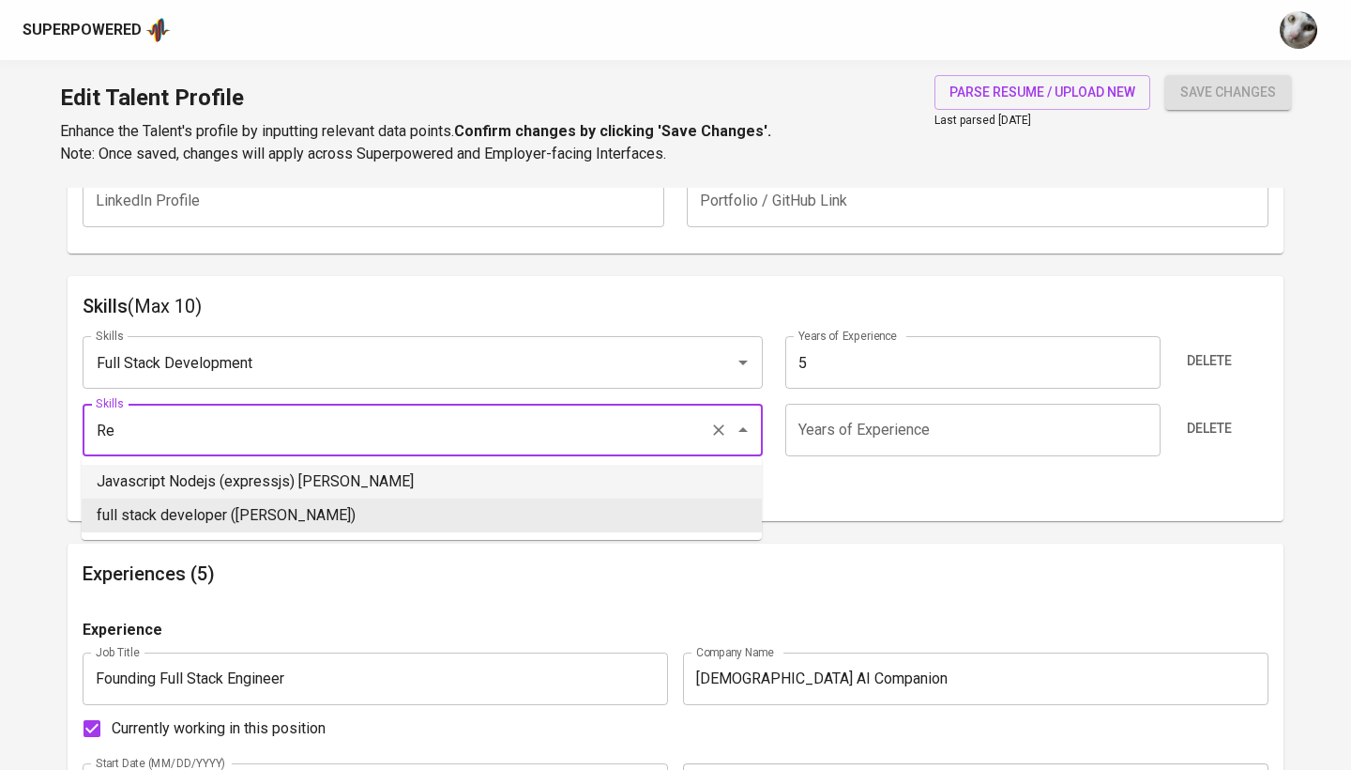
type input "R"
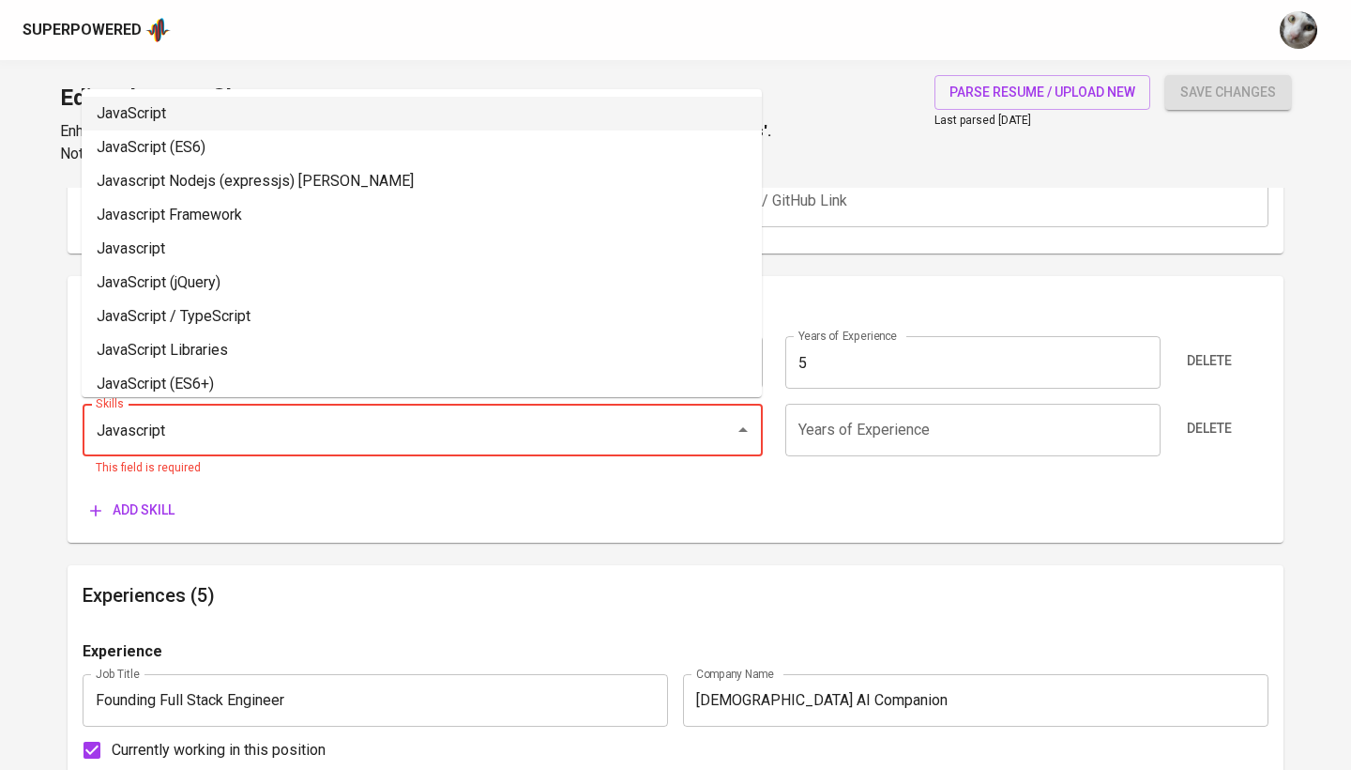
click at [302, 113] on li "JavaScript" at bounding box center [422, 114] width 680 height 34
type input "JavaScript"
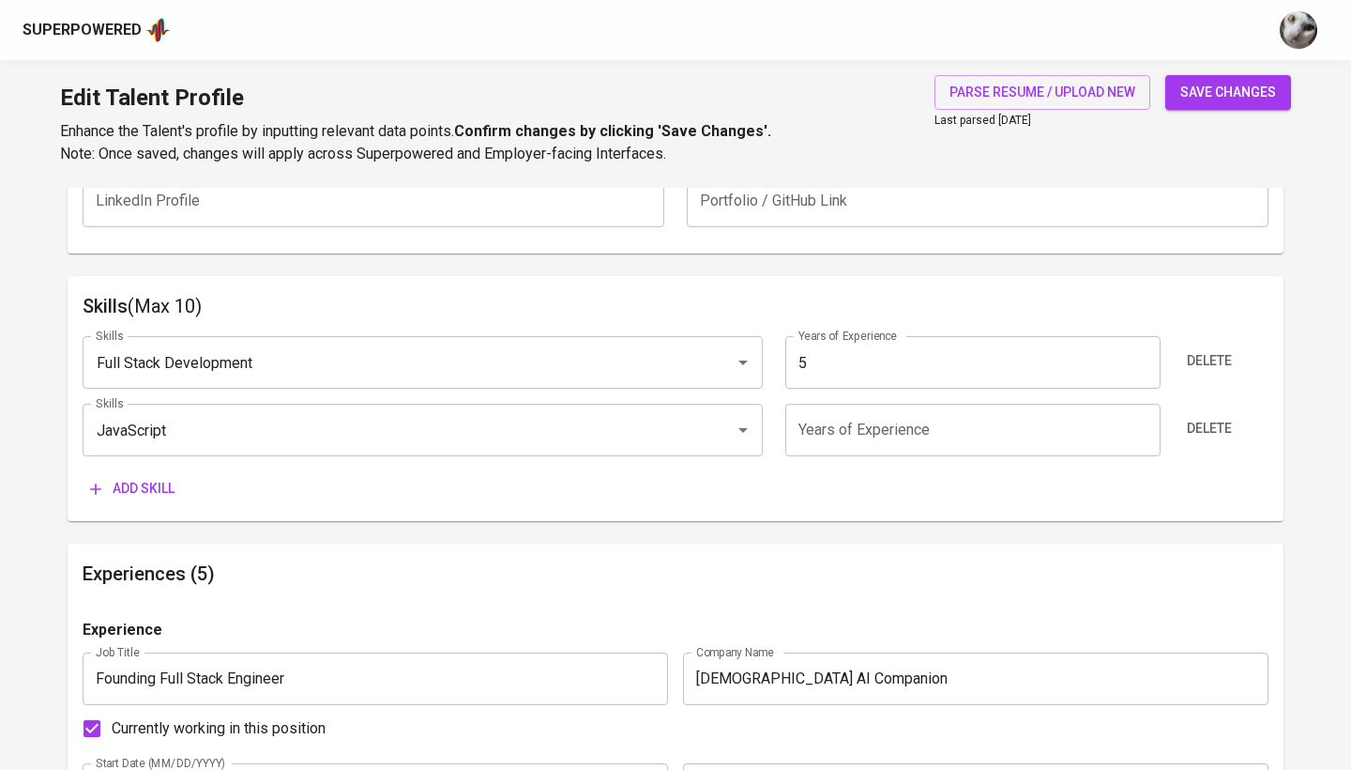
click at [864, 428] on input "number" at bounding box center [972, 430] width 374 height 53
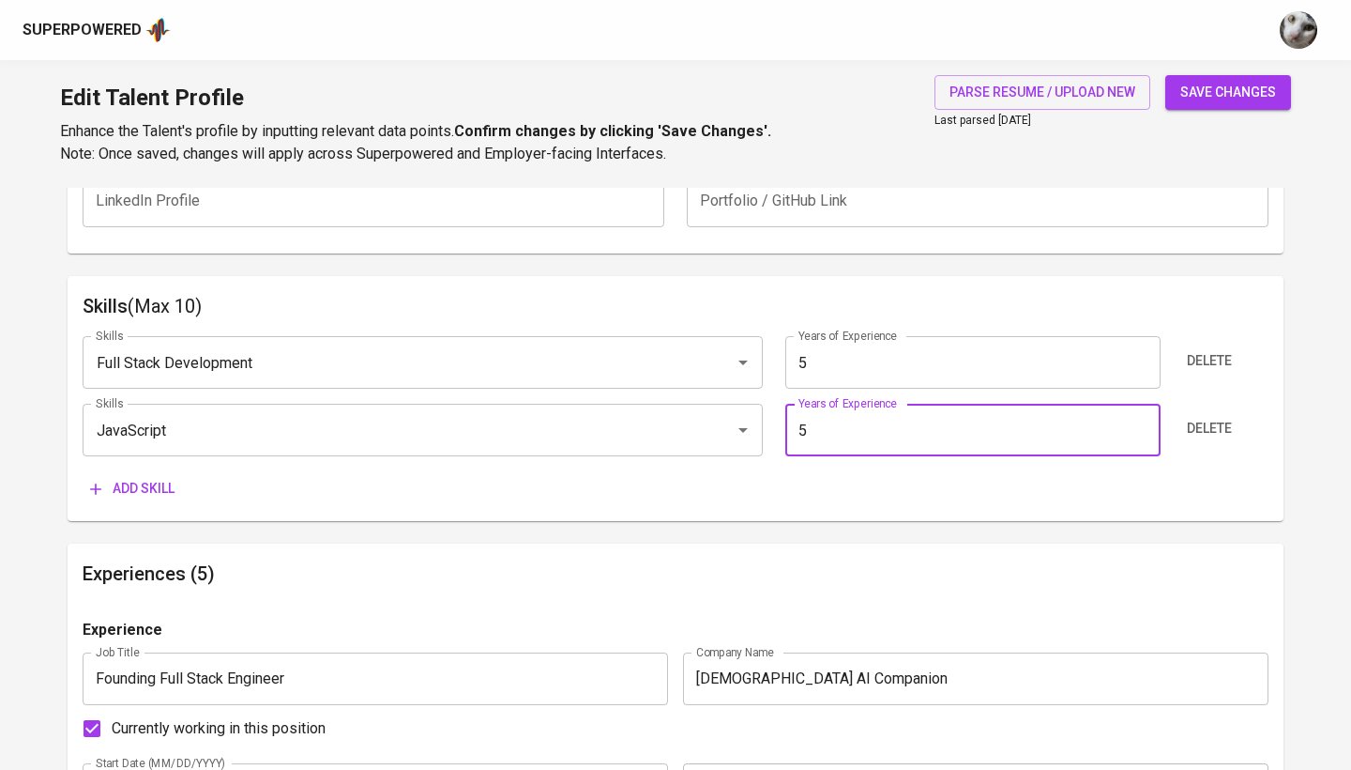
type input "5"
click at [154, 485] on span "Add skill" at bounding box center [132, 488] width 84 height 23
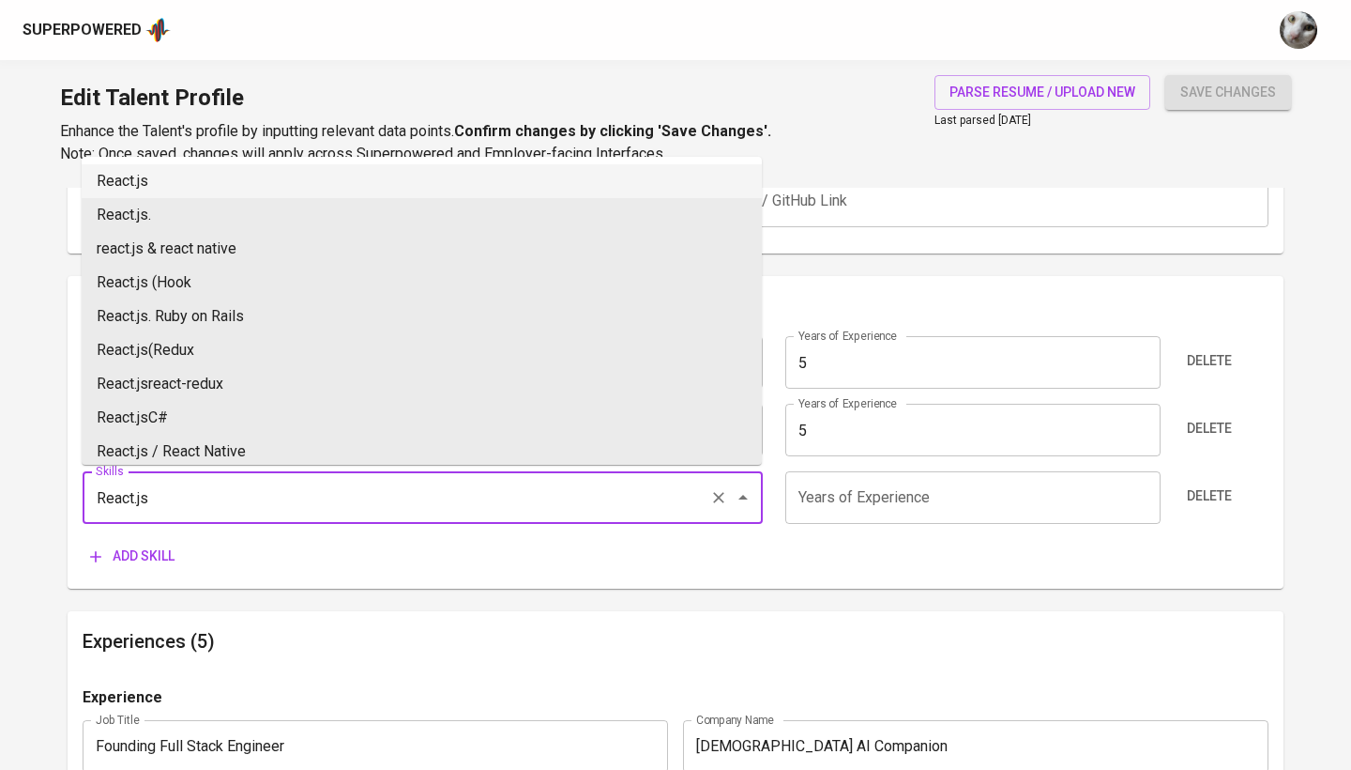
click at [229, 180] on li "React.js" at bounding box center [422, 181] width 680 height 34
type input "React.js"
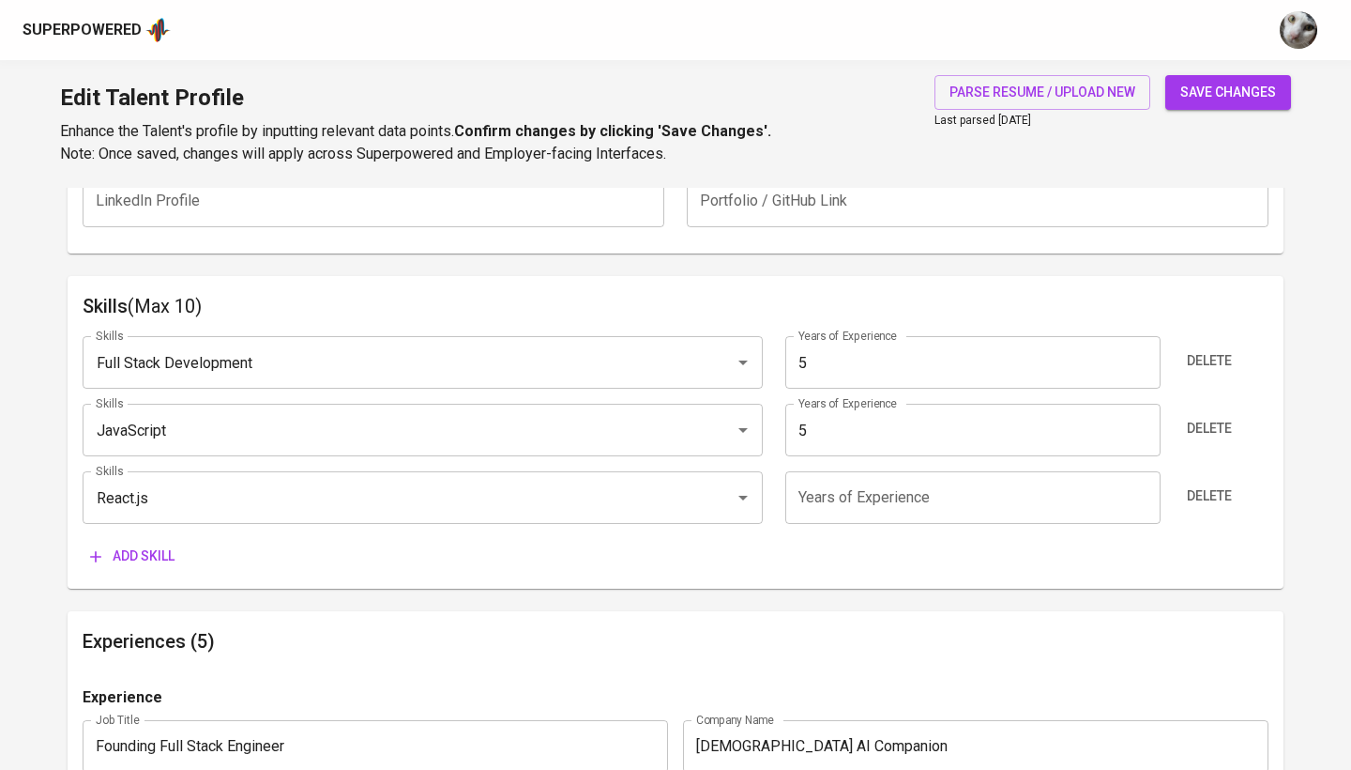
click at [850, 471] on input "number" at bounding box center [972, 497] width 374 height 53
type input "5"
click at [142, 547] on span "Add skill" at bounding box center [132, 555] width 84 height 23
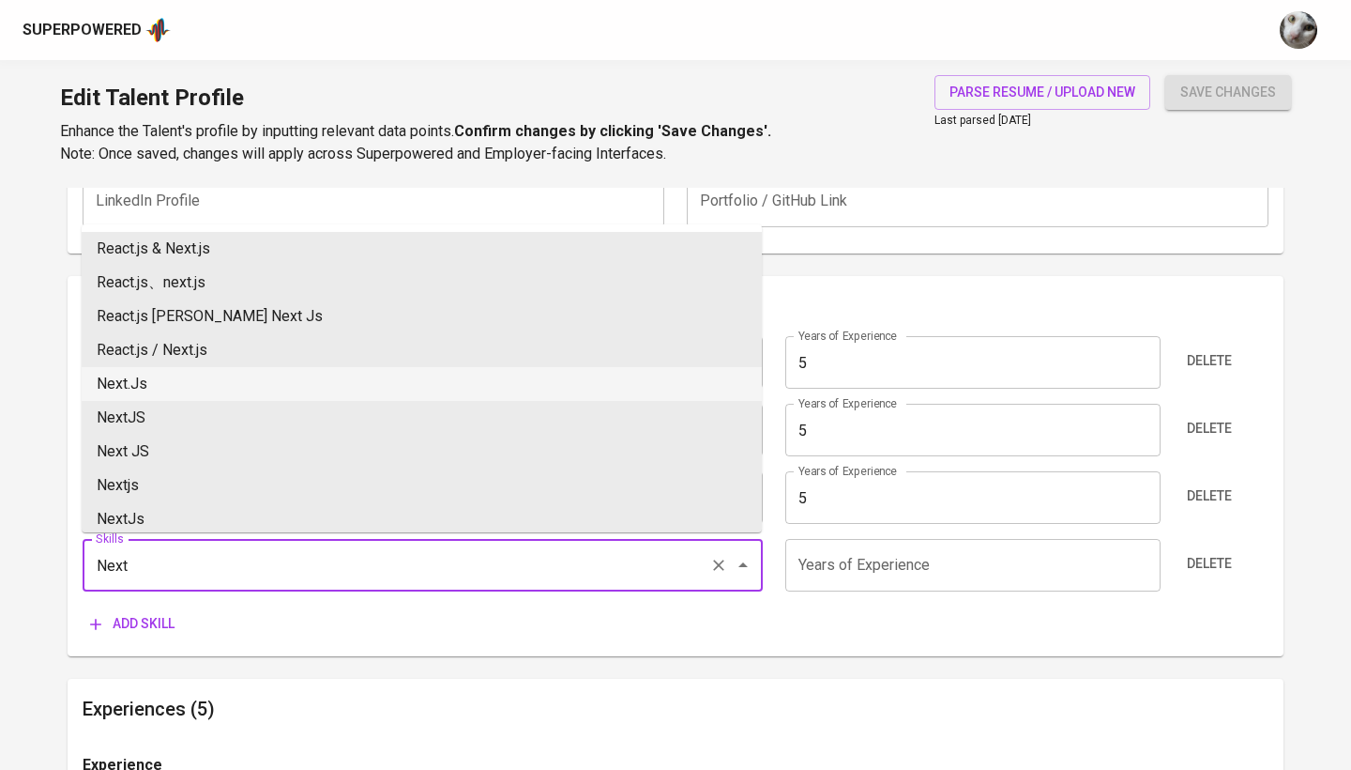
click at [223, 385] on li "Next.Js" at bounding box center [422, 384] width 680 height 34
type input "Next.Js"
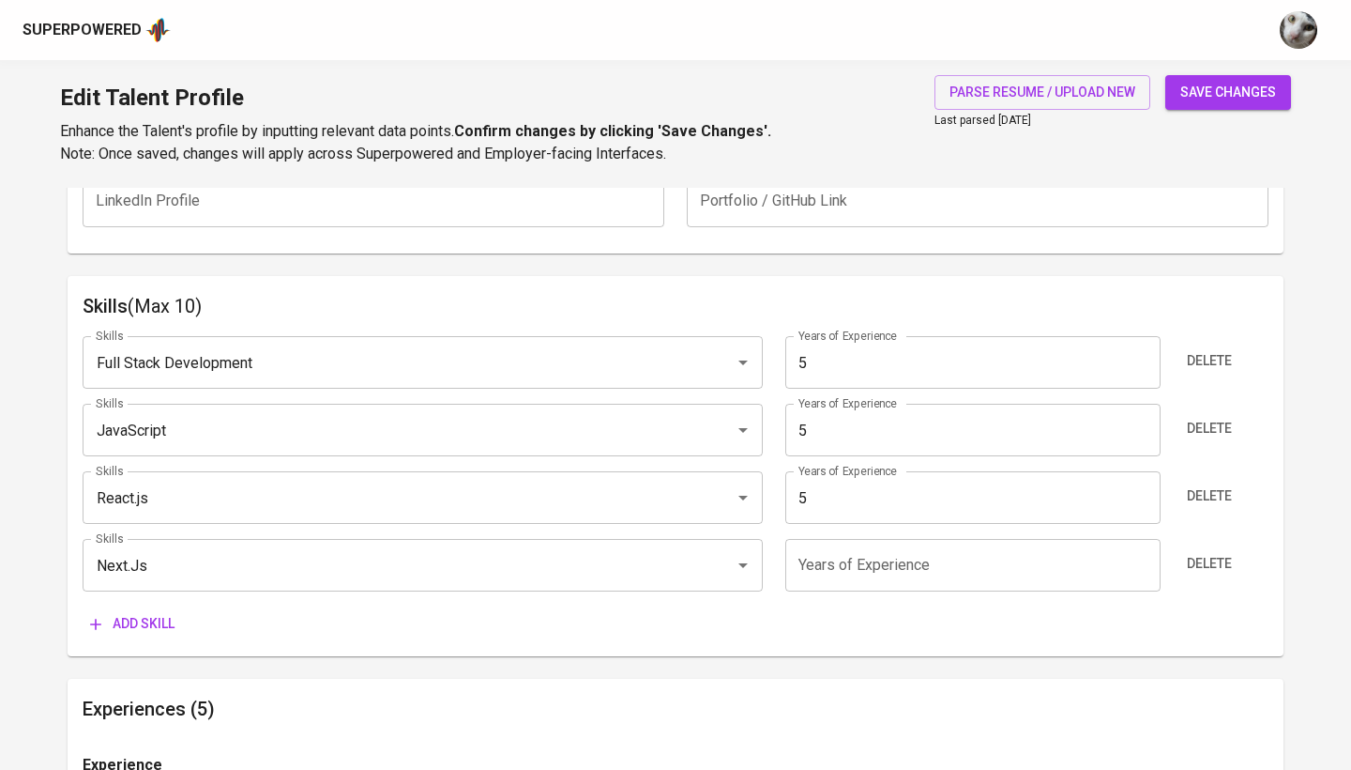
click at [875, 560] on input "number" at bounding box center [972, 565] width 374 height 53
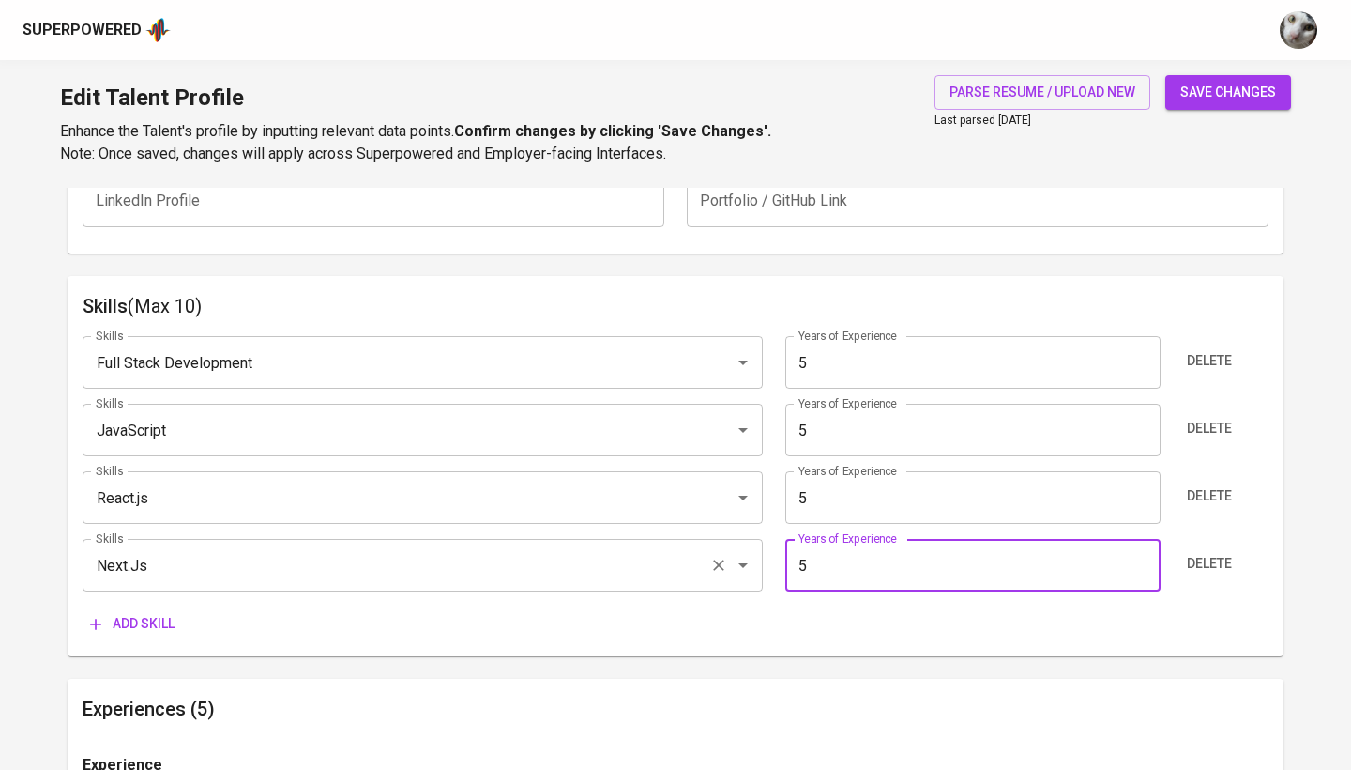
type input "5"
click at [173, 560] on input "Next.Js" at bounding box center [396, 565] width 611 height 36
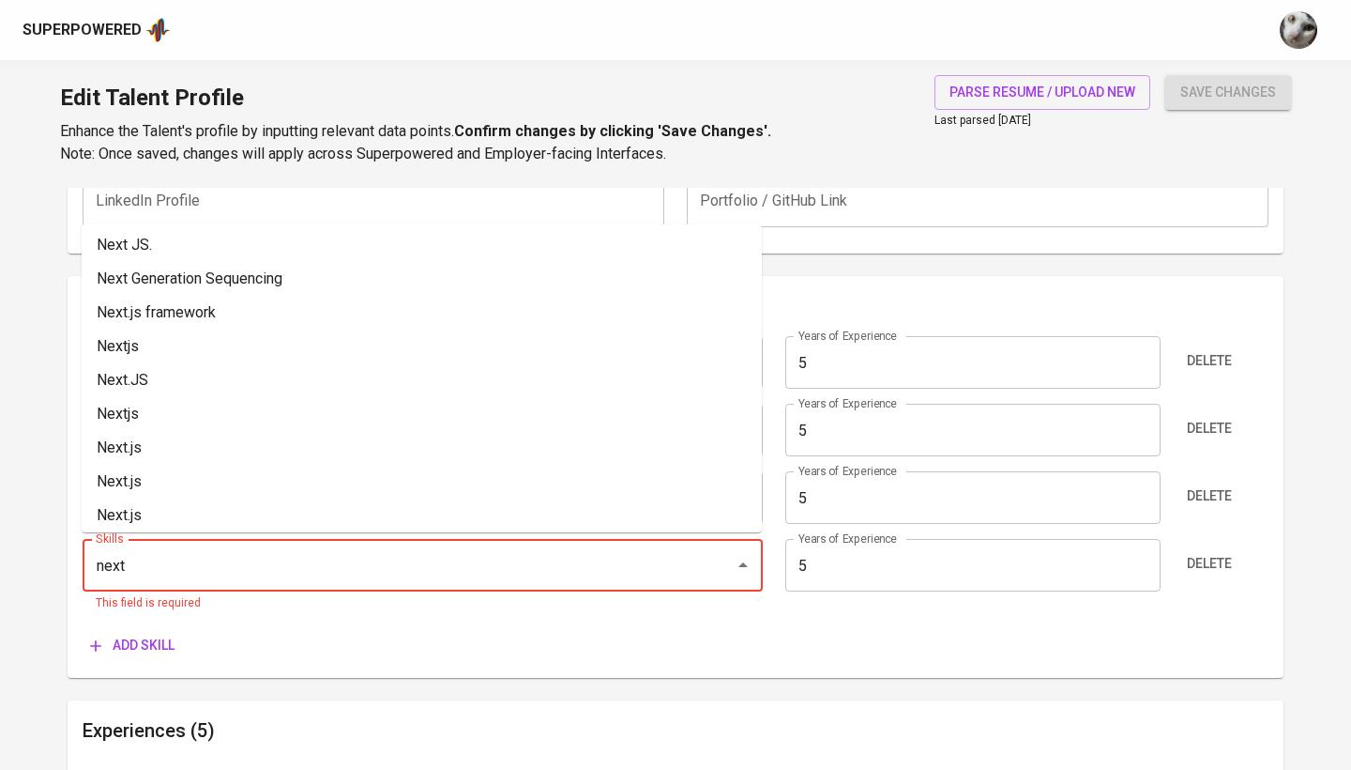
scroll to position [309, 0]
click at [183, 500] on li "Next.js" at bounding box center [422, 514] width 680 height 34
type input "Next.js"
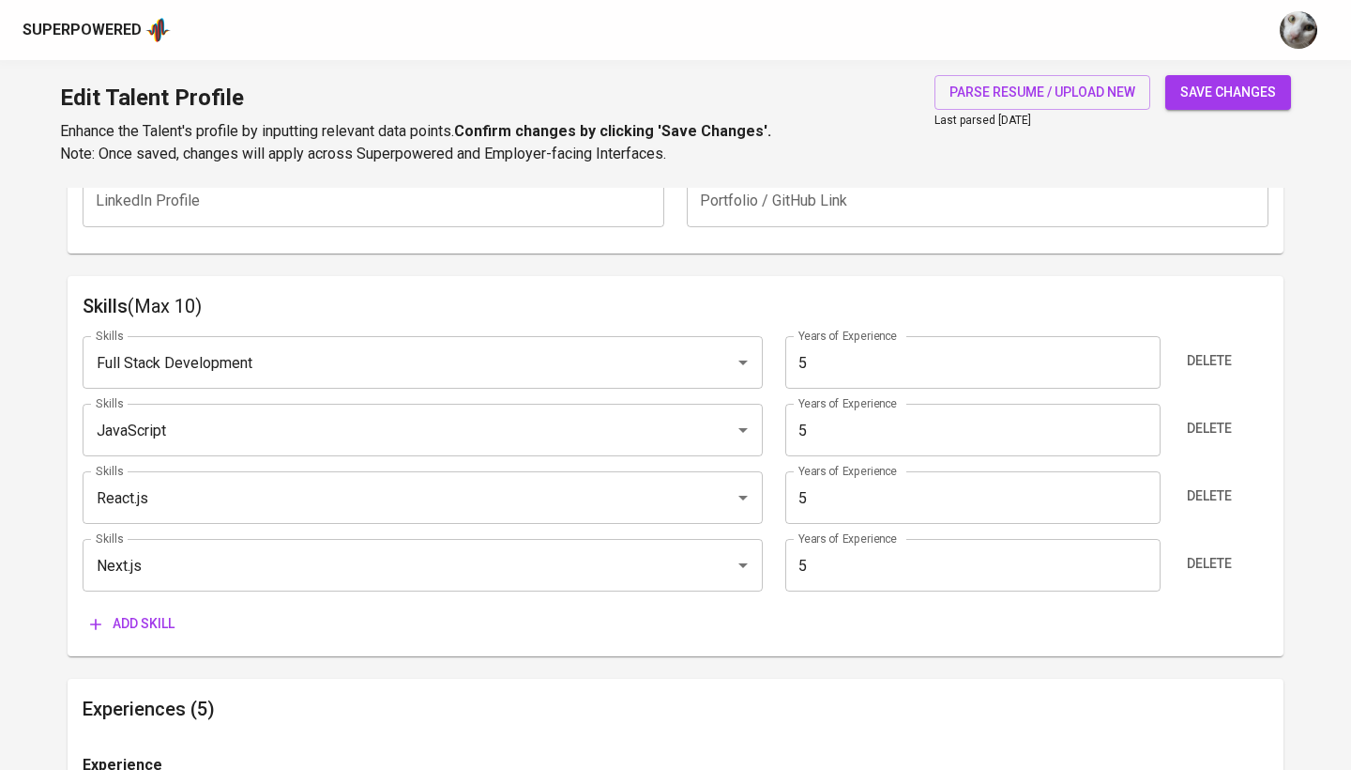
click at [154, 616] on span "Add skill" at bounding box center [132, 623] width 84 height 23
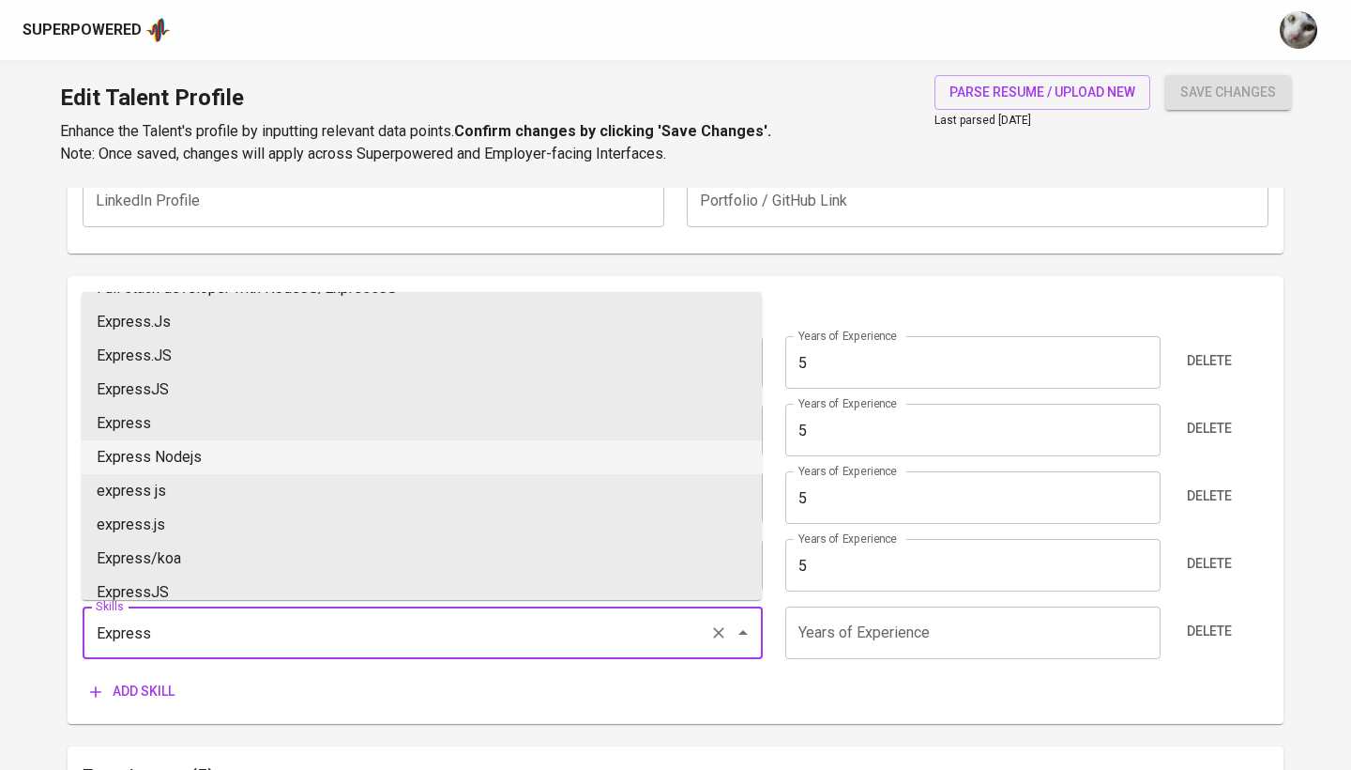
scroll to position [71, 0]
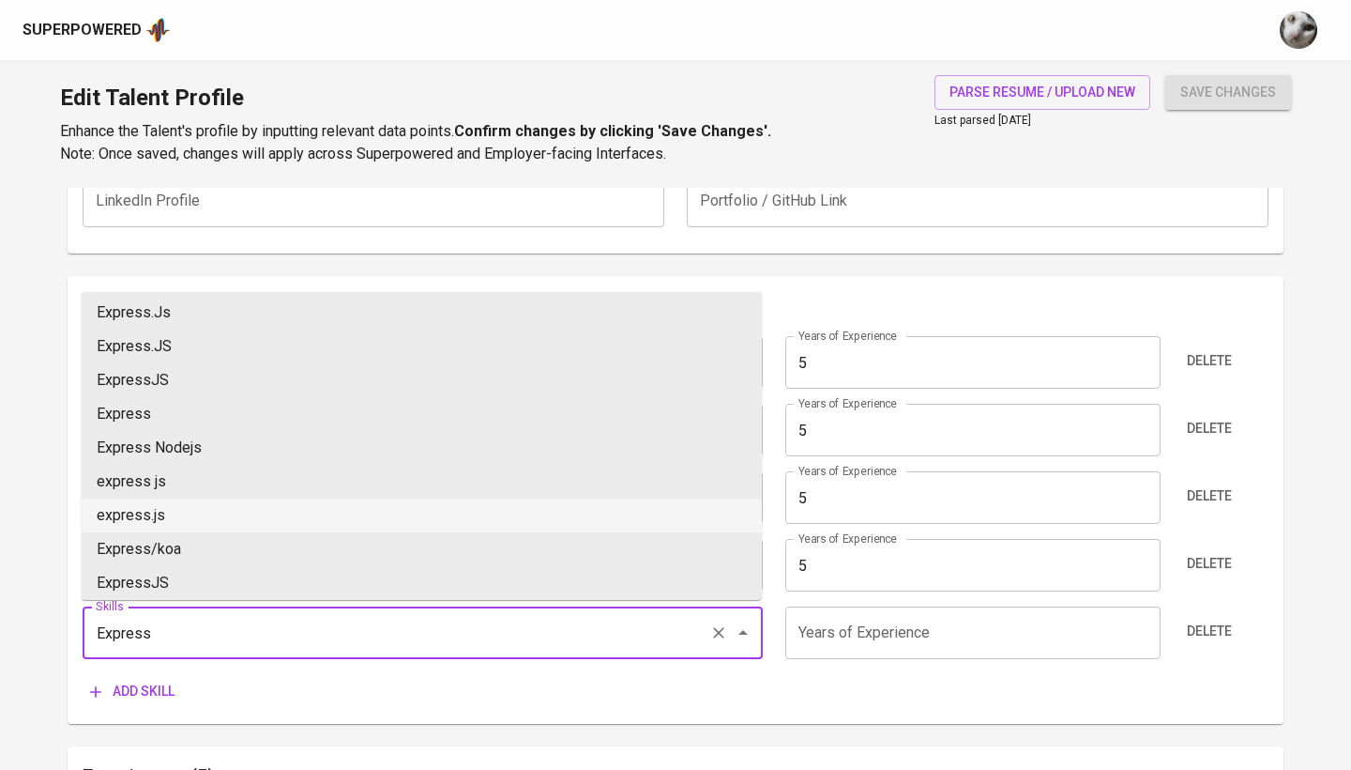
click at [200, 508] on li "express.js" at bounding box center [422, 515] width 680 height 34
type input "express.js"
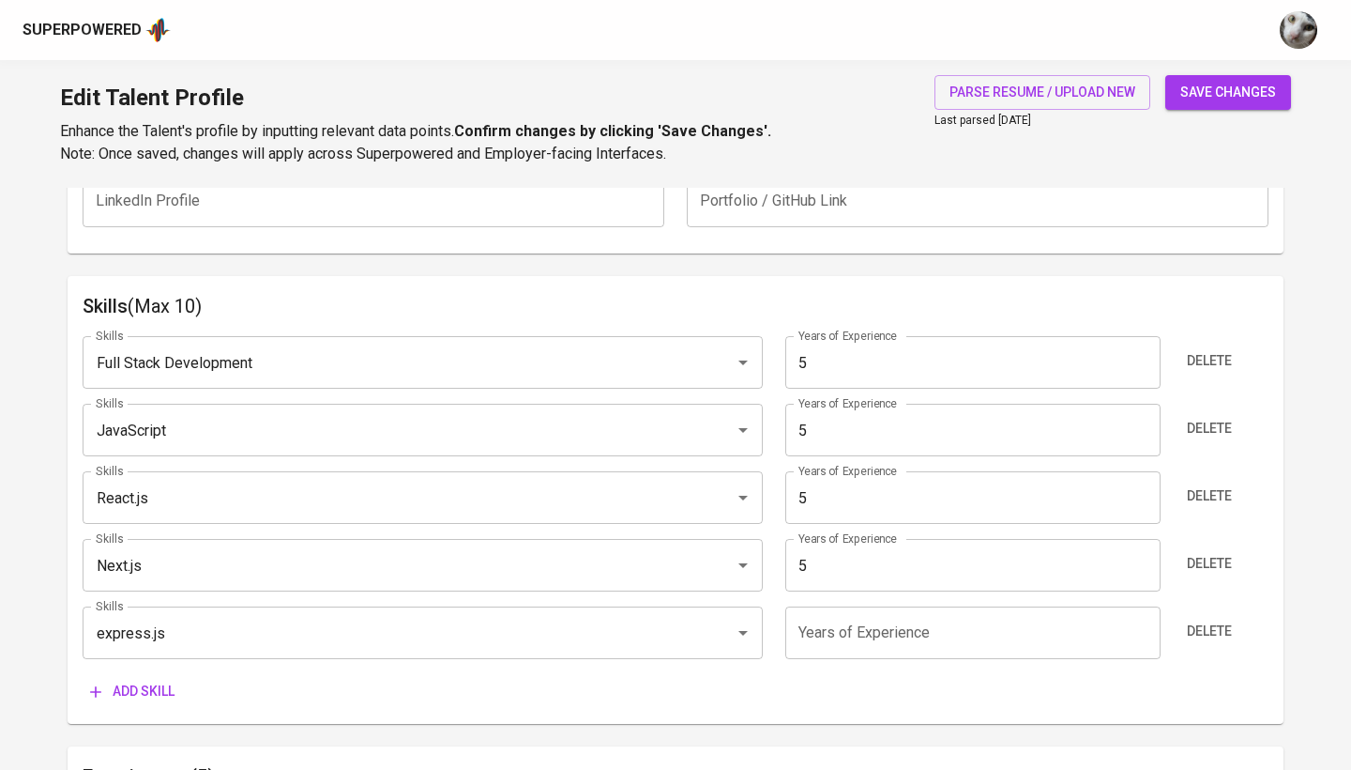
click at [887, 621] on input "number" at bounding box center [972, 632] width 374 height 53
type input "4"
type input "5"
click at [139, 679] on span "Add skill" at bounding box center [132, 690] width 84 height 23
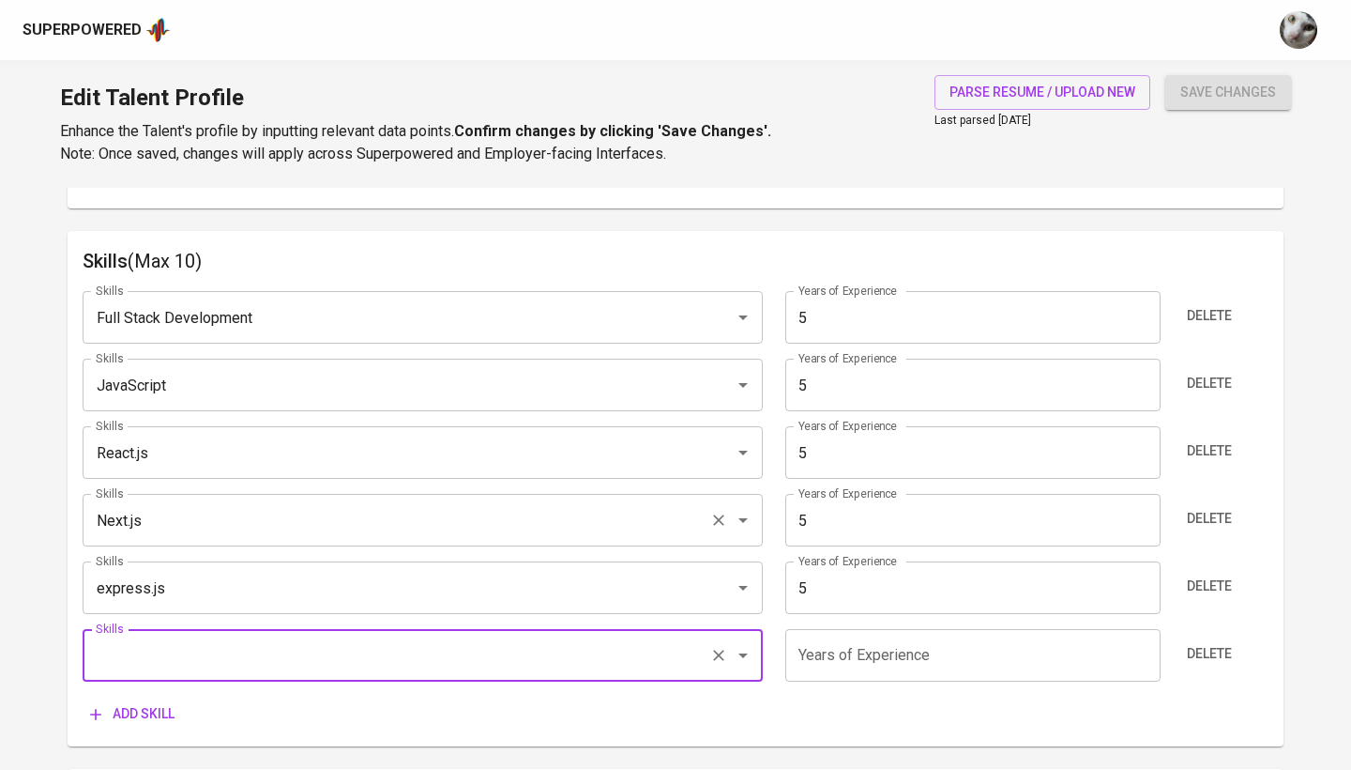
scroll to position [928, 0]
type input "F"
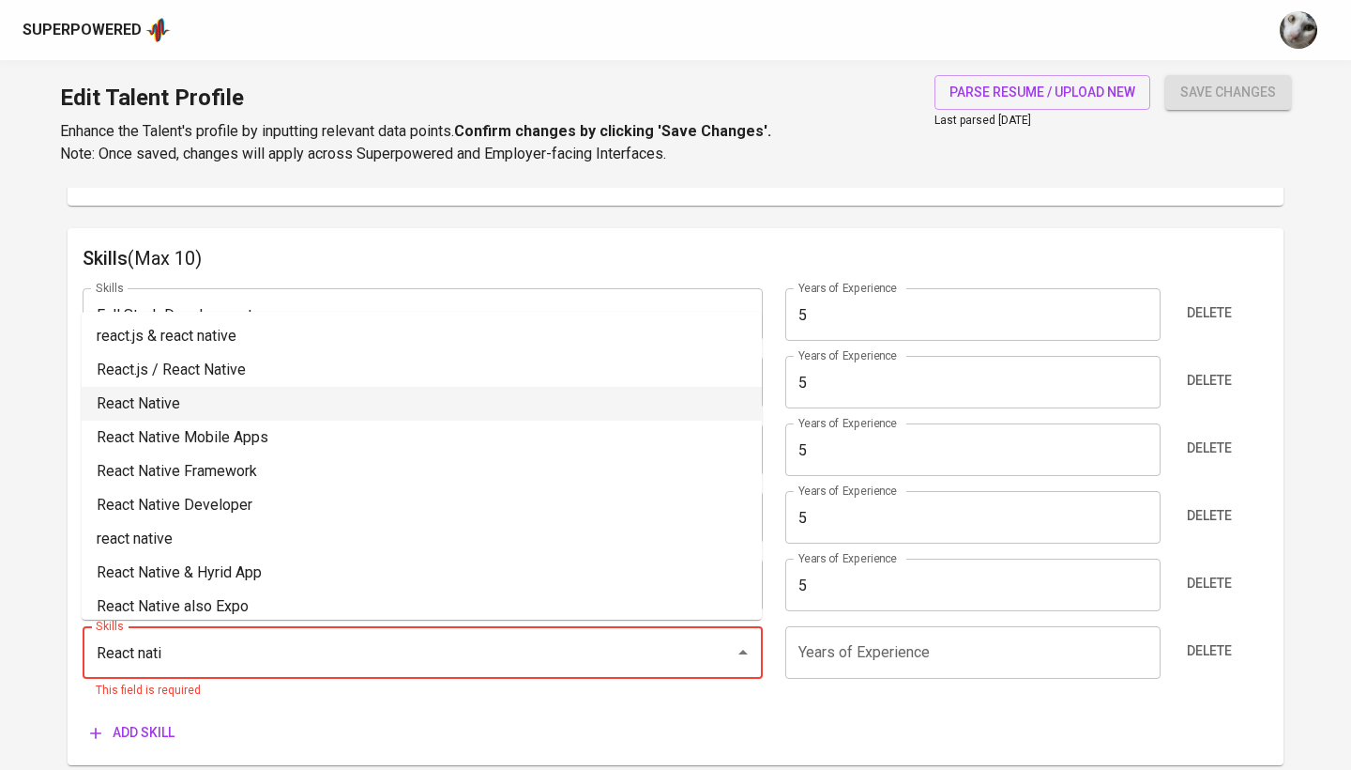
click at [306, 396] on li "React Native" at bounding box center [422, 404] width 680 height 34
type input "React Native"
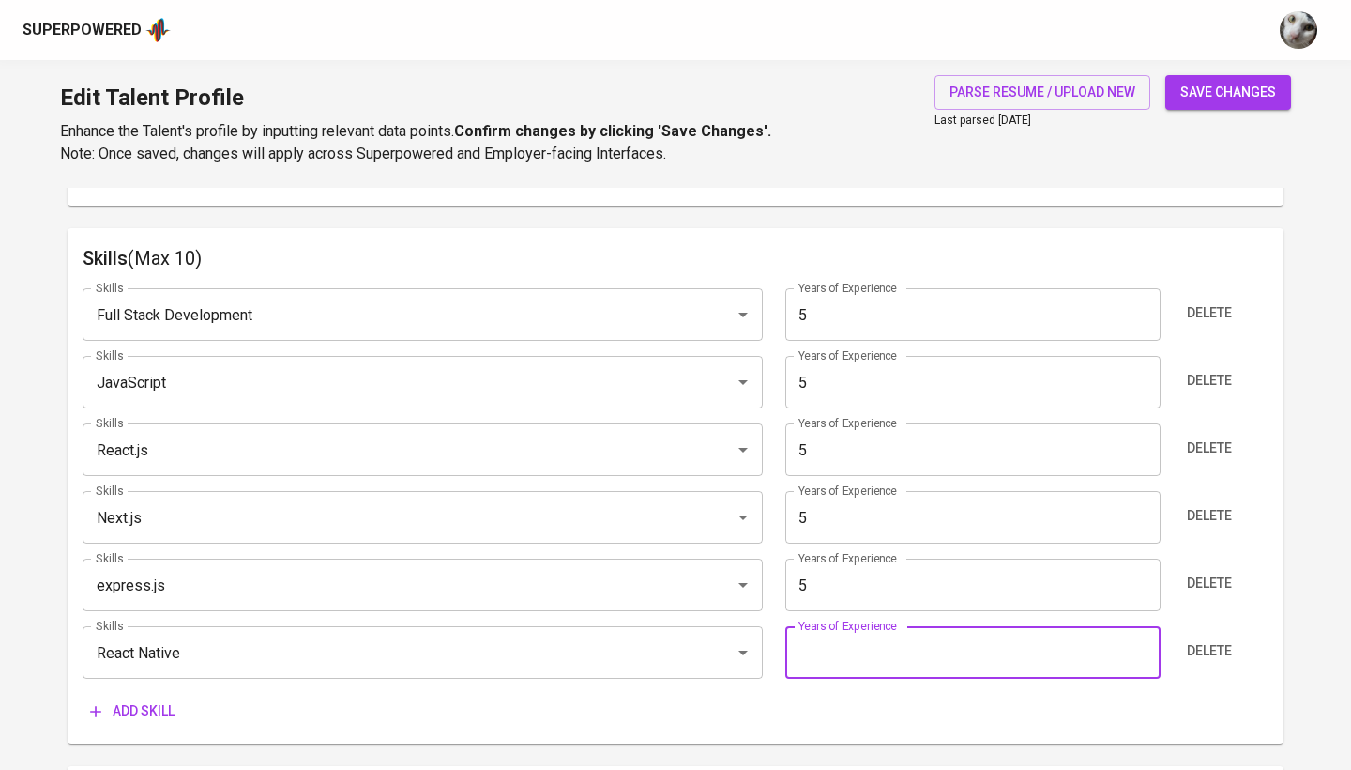
click at [833, 630] on input "number" at bounding box center [972, 652] width 374 height 53
type input "1"
click at [158, 702] on span "Add skill" at bounding box center [132, 710] width 84 height 23
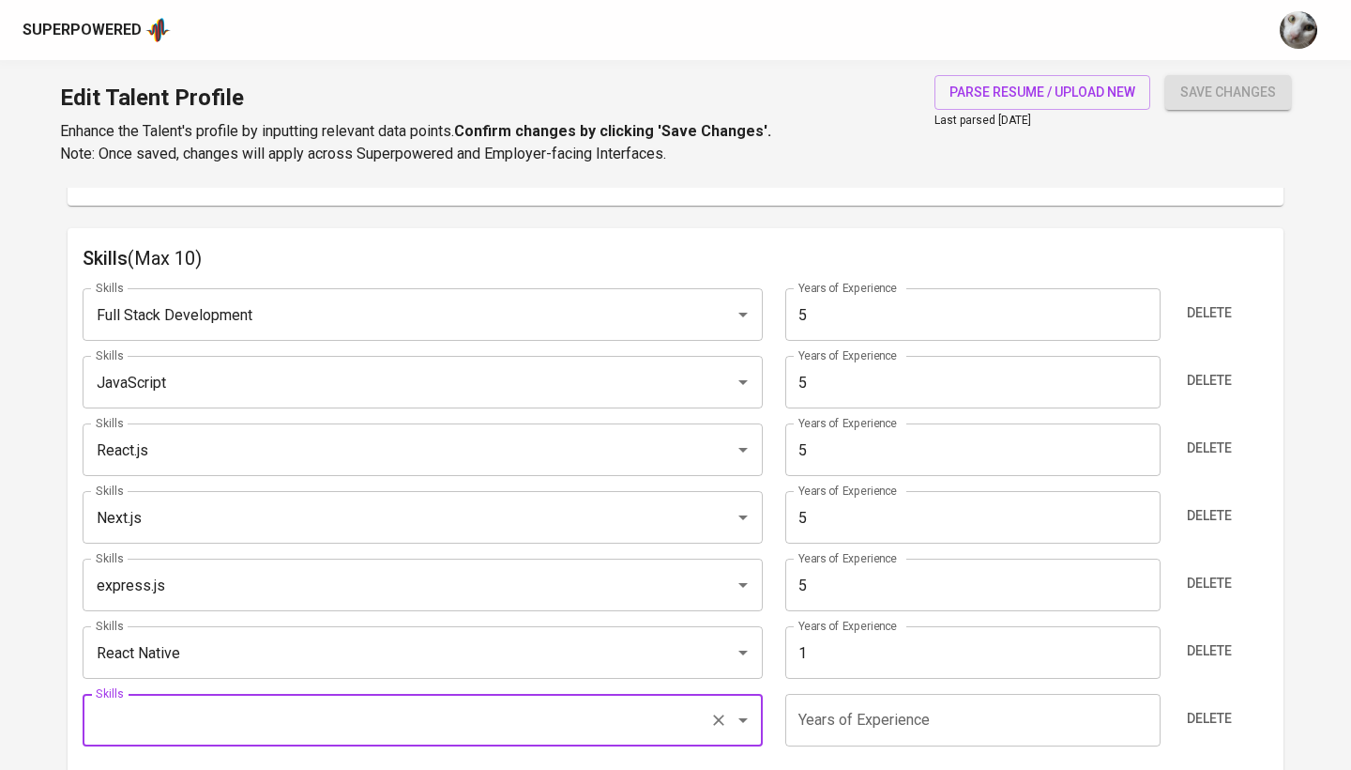
click at [813, 663] on input "1" at bounding box center [972, 652] width 374 height 53
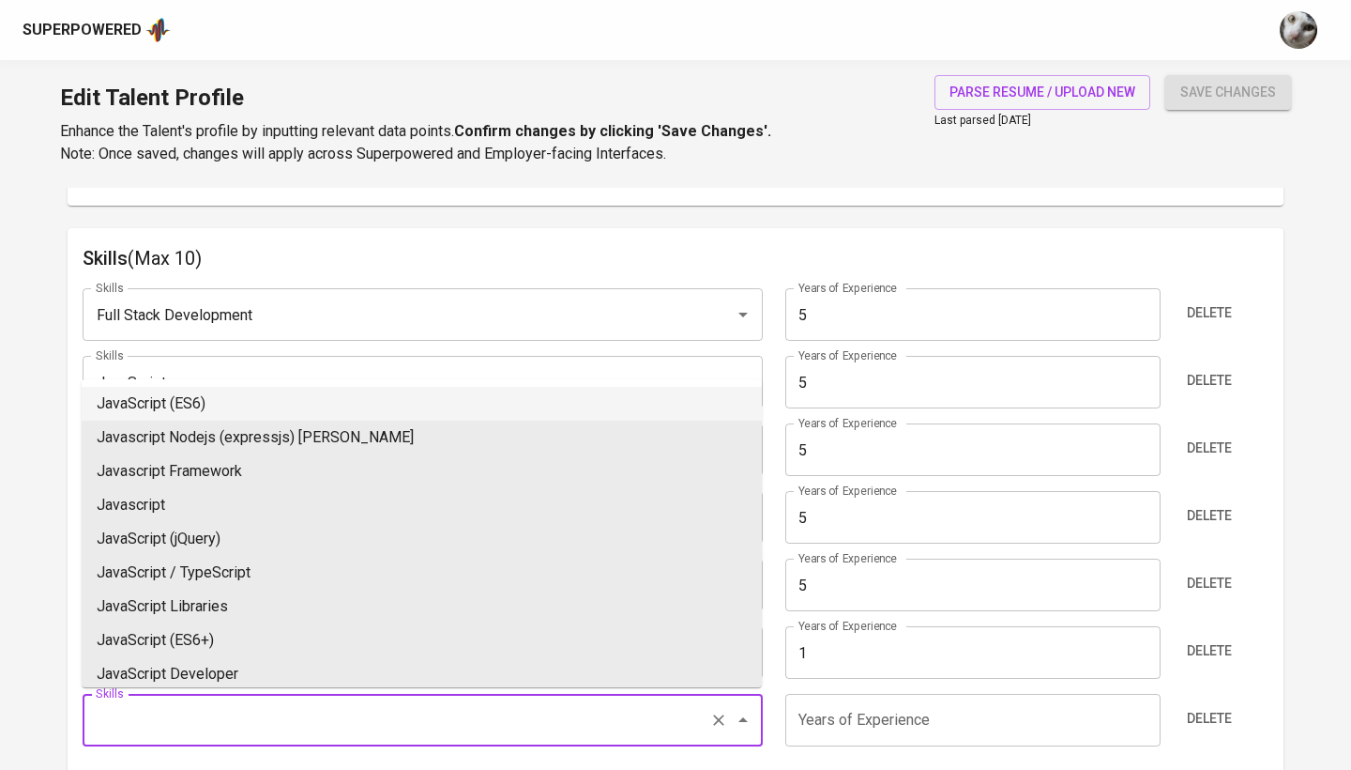
click at [249, 730] on input "Skills" at bounding box center [396, 720] width 611 height 36
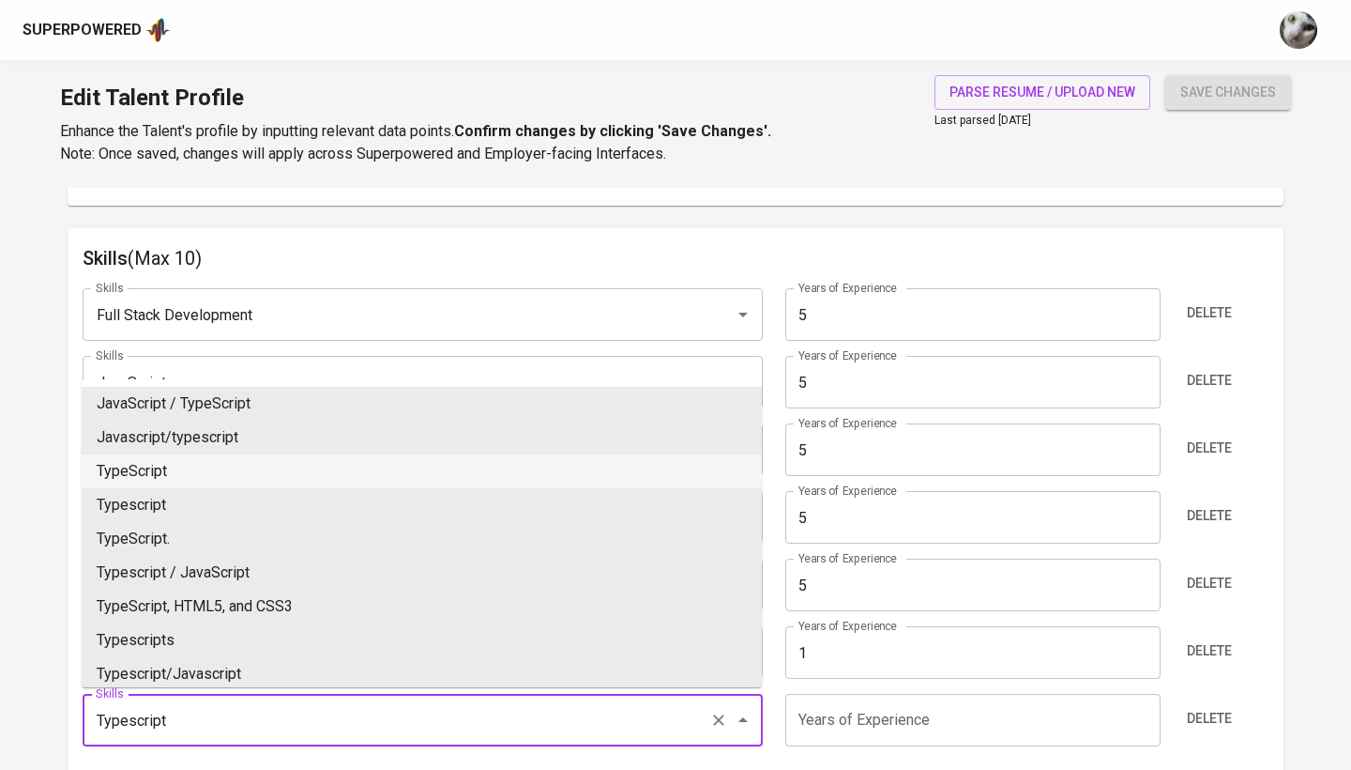
click at [272, 478] on li "TypeScript" at bounding box center [422, 471] width 680 height 34
type input "TypeScript"
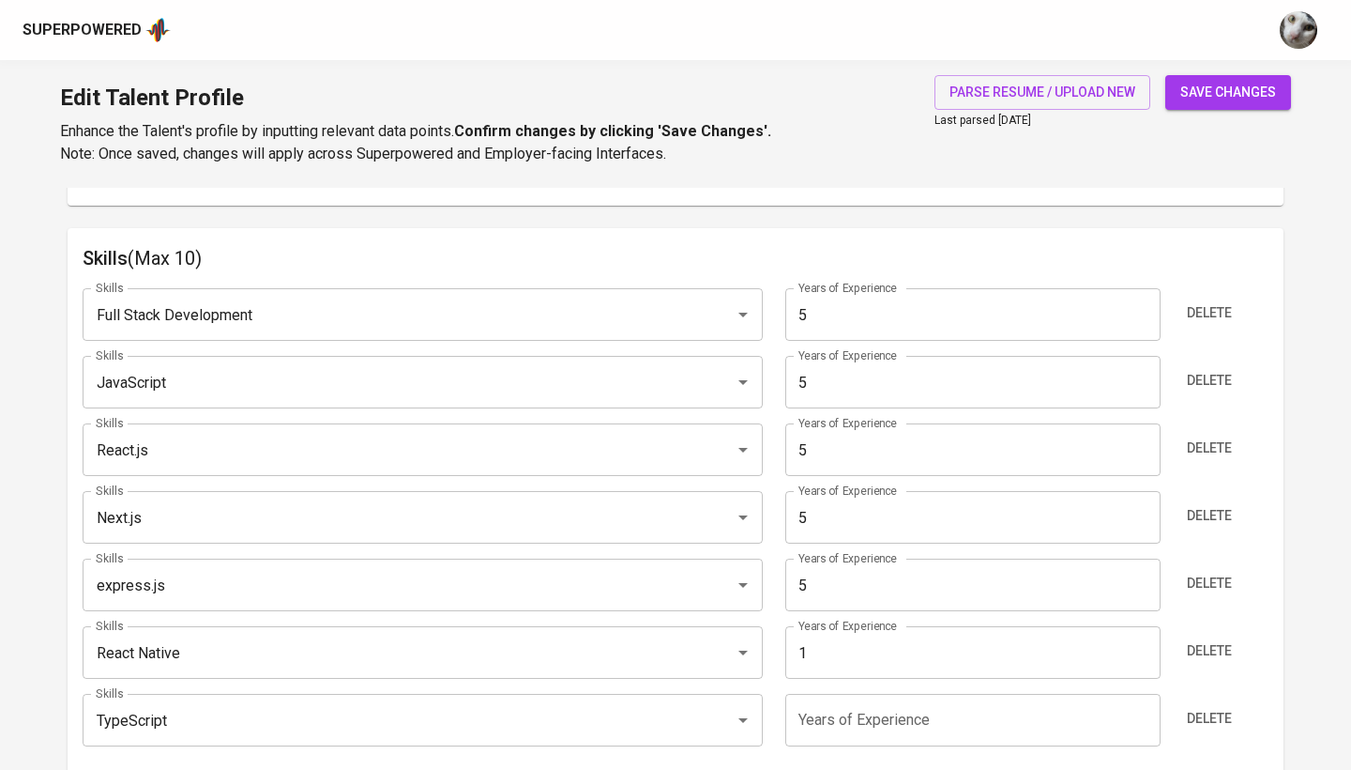
click at [919, 724] on input "number" at bounding box center [972, 720] width 374 height 53
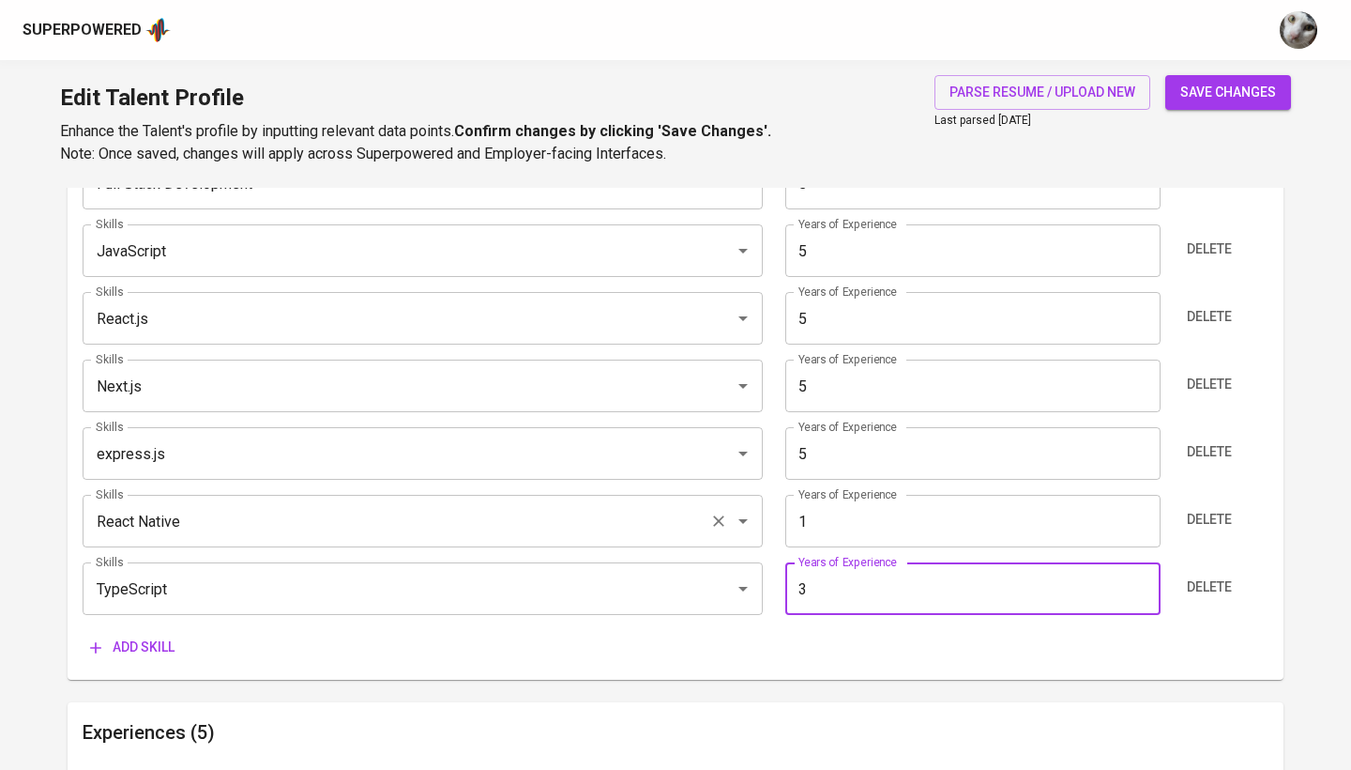
scroll to position [1081, 0]
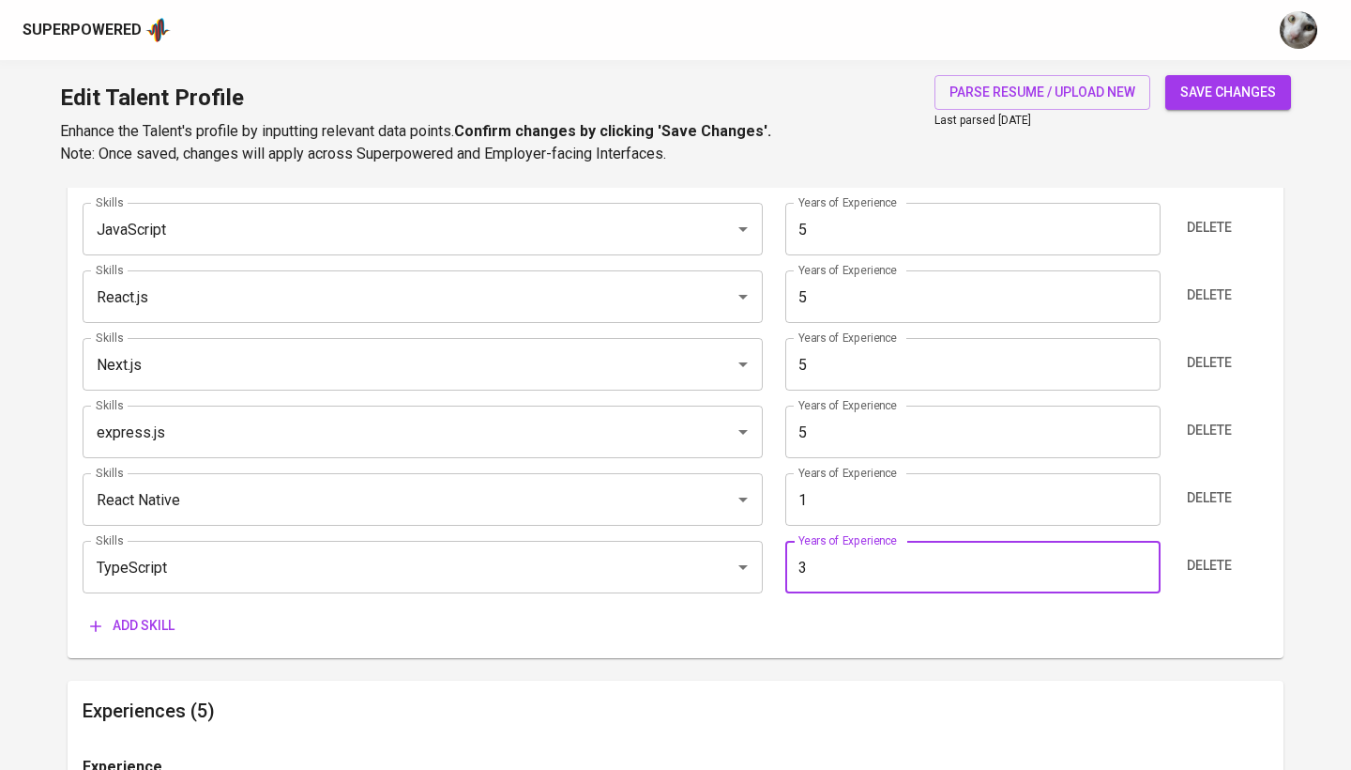
type input "3"
click at [169, 619] on span "Add skill" at bounding box center [132, 625] width 84 height 23
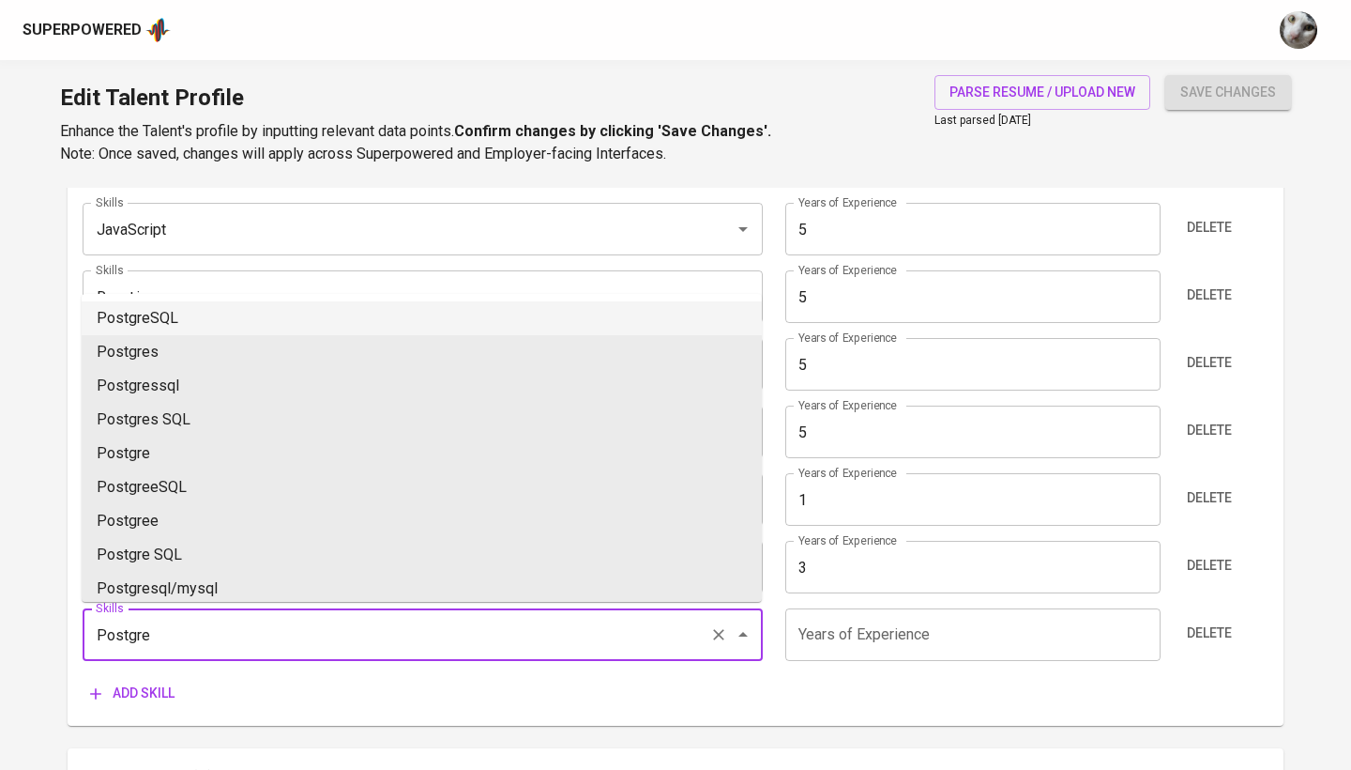
click at [462, 324] on li "PostgreSQL" at bounding box center [422, 318] width 680 height 34
type input "PostgreSQL"
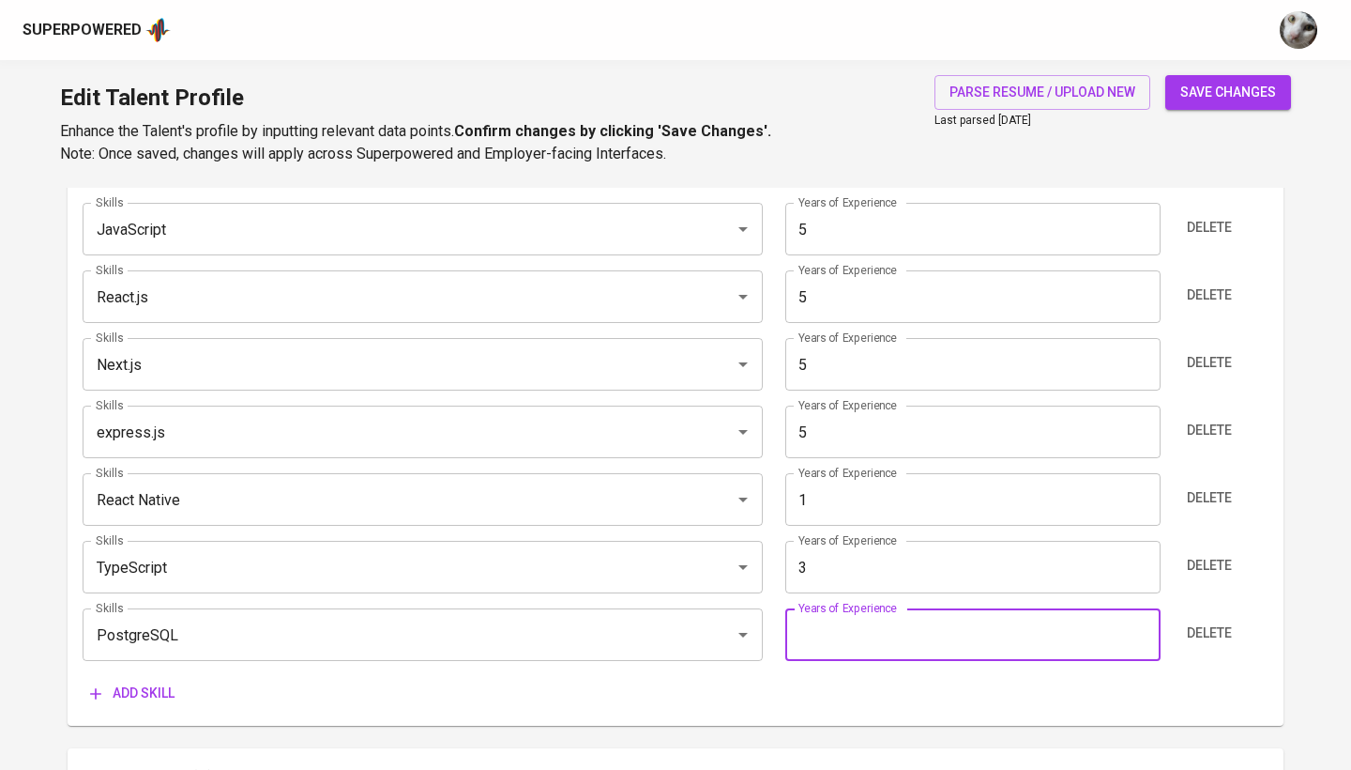
click at [892, 633] on input "number" at bounding box center [972, 634] width 374 height 53
type input "5"
type input "4"
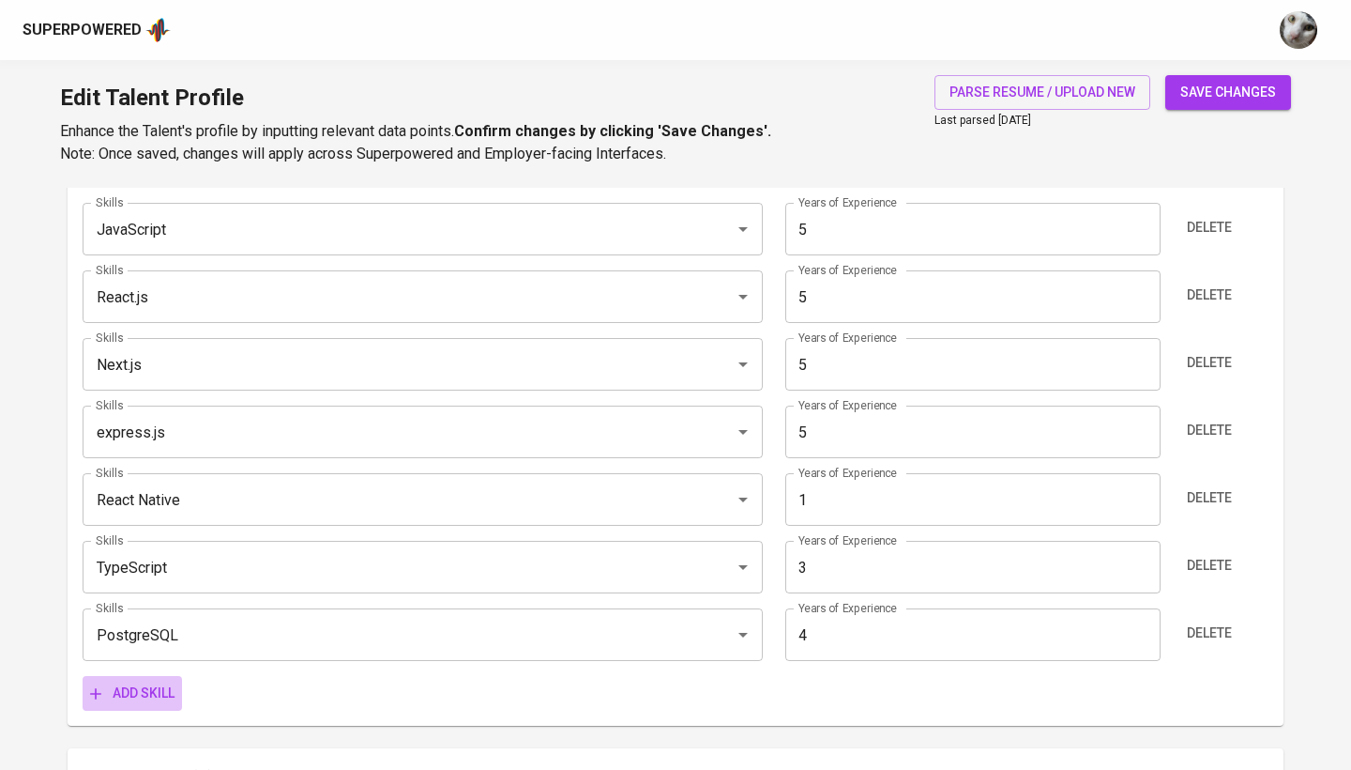
click at [133, 691] on span "Add skill" at bounding box center [132, 692] width 84 height 23
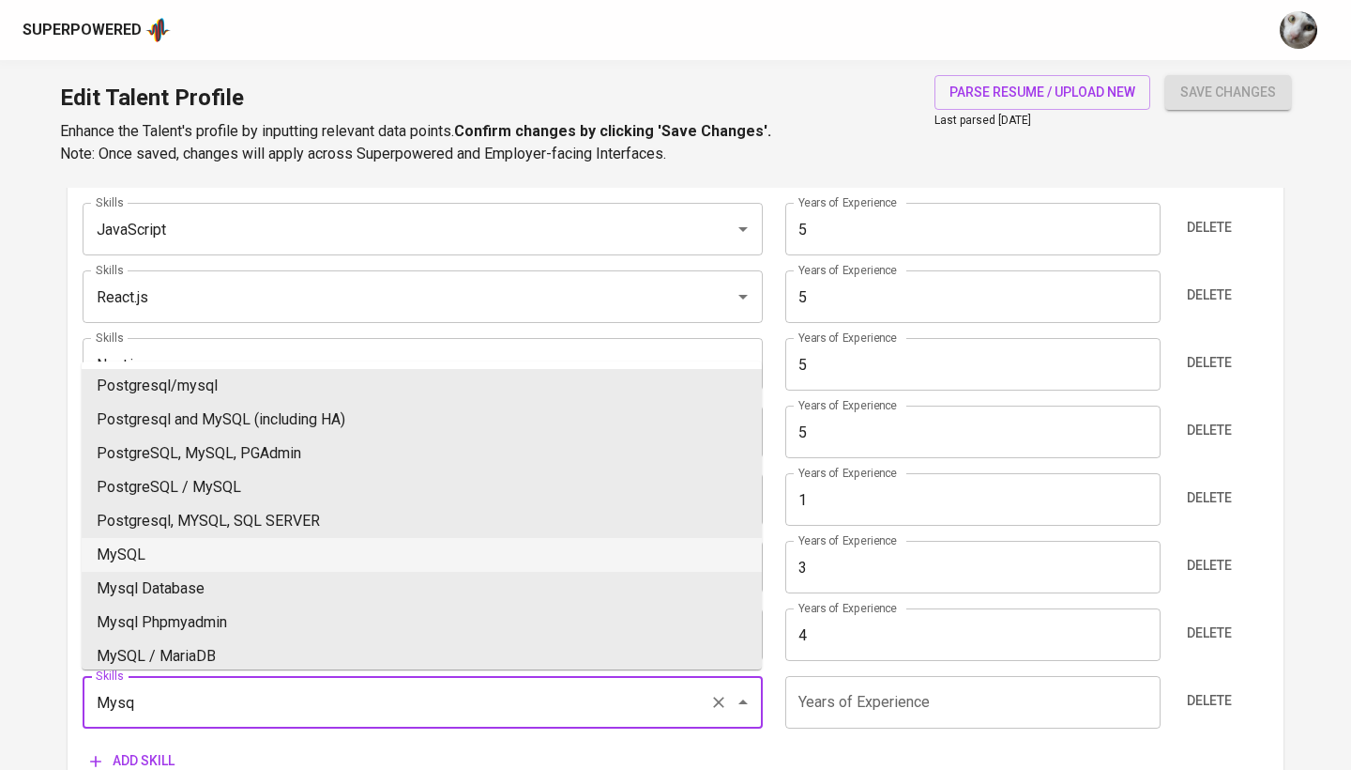
click at [236, 552] on li "MySQL" at bounding box center [422, 555] width 680 height 34
type input "MySQL"
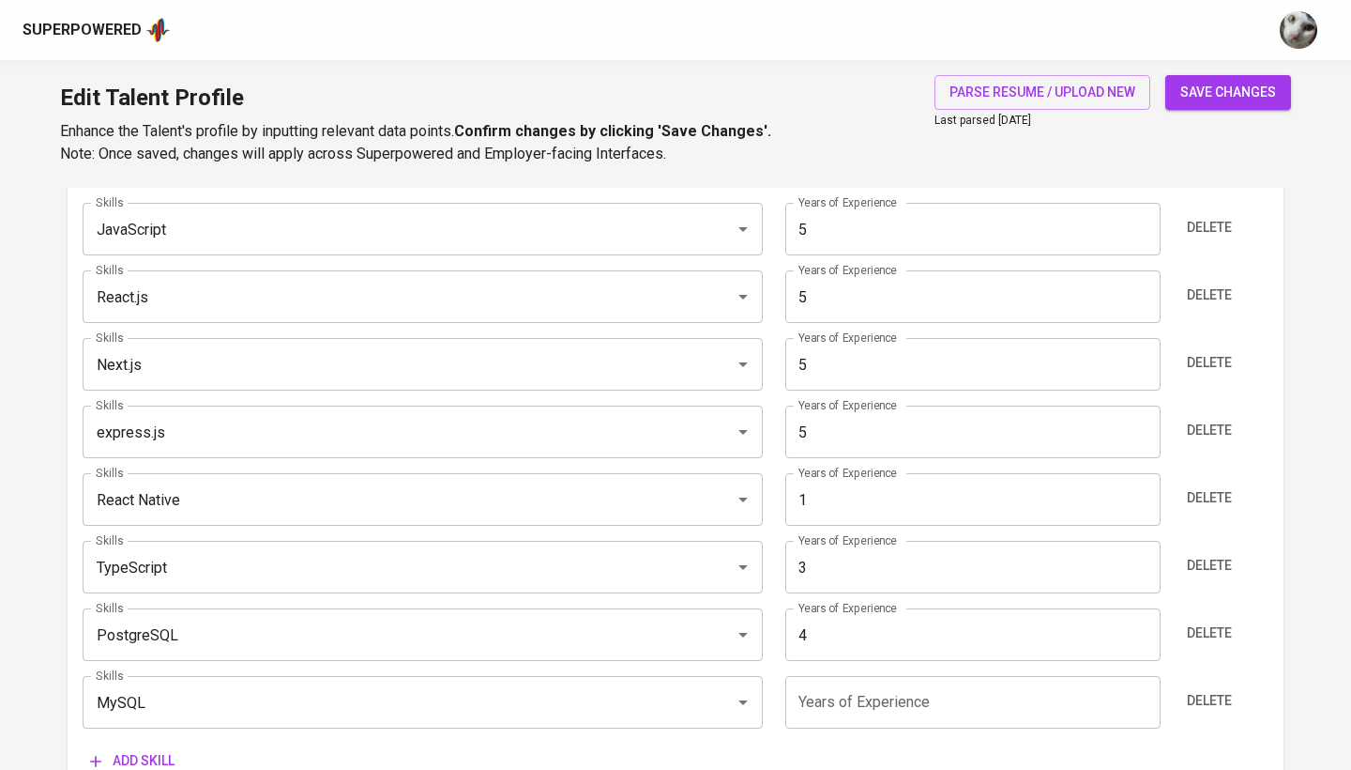
click at [909, 695] on input "number" at bounding box center [972, 702] width 374 height 53
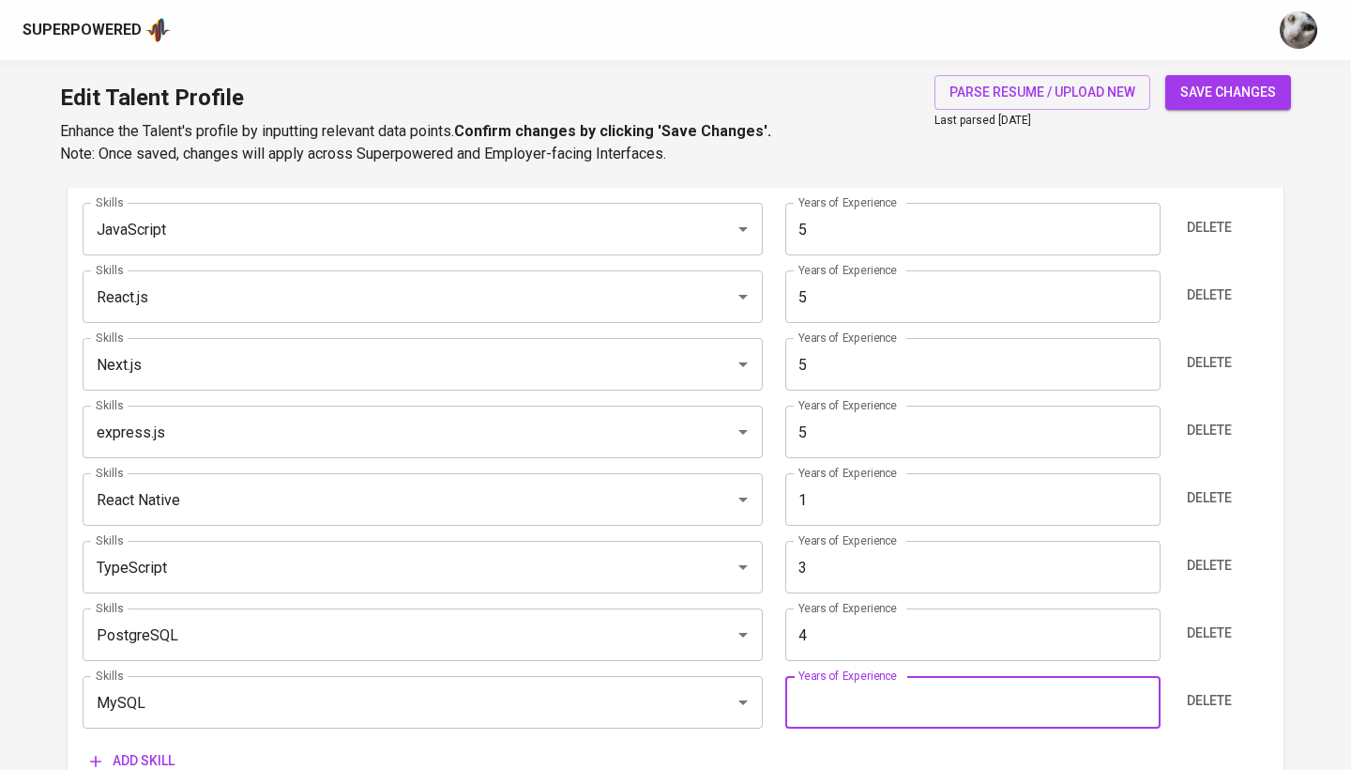
type input "2"
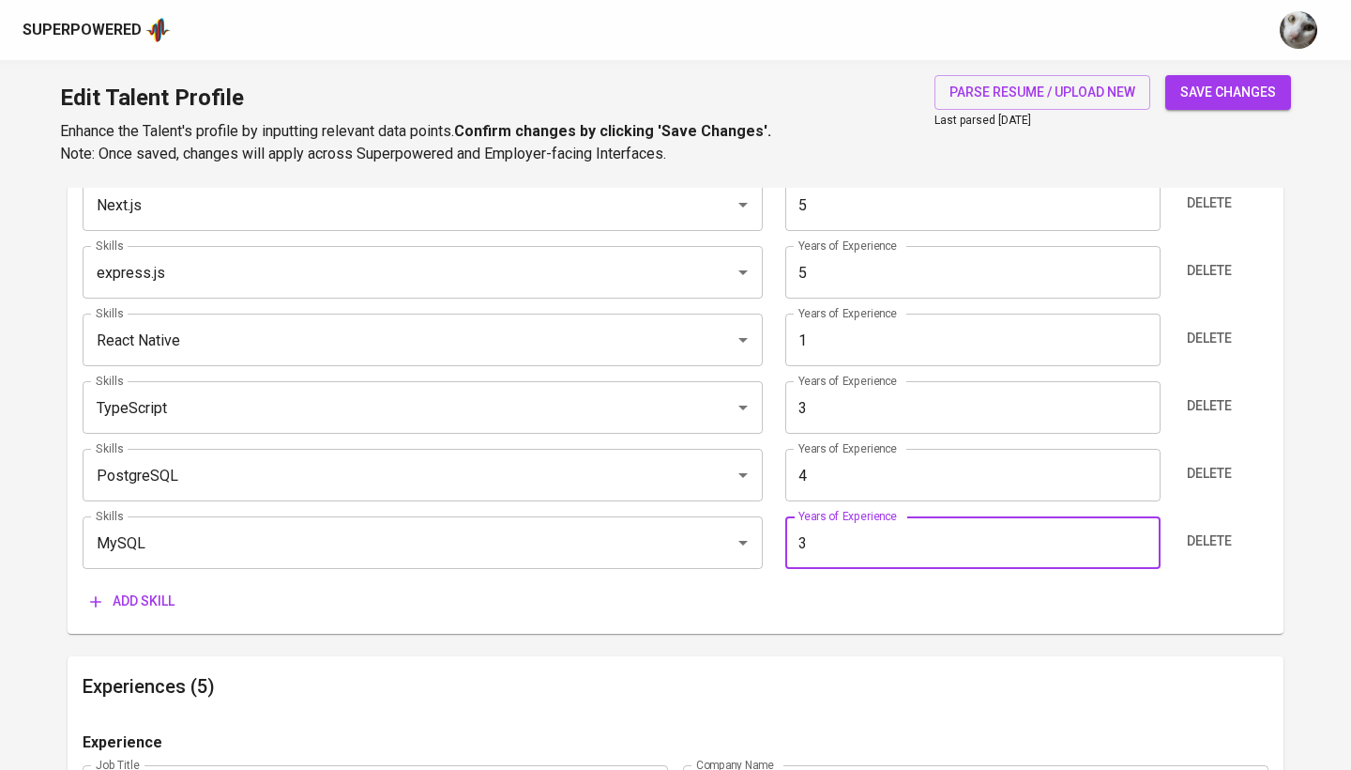
type input "3"
click at [146, 602] on span "Add skill" at bounding box center [132, 600] width 84 height 23
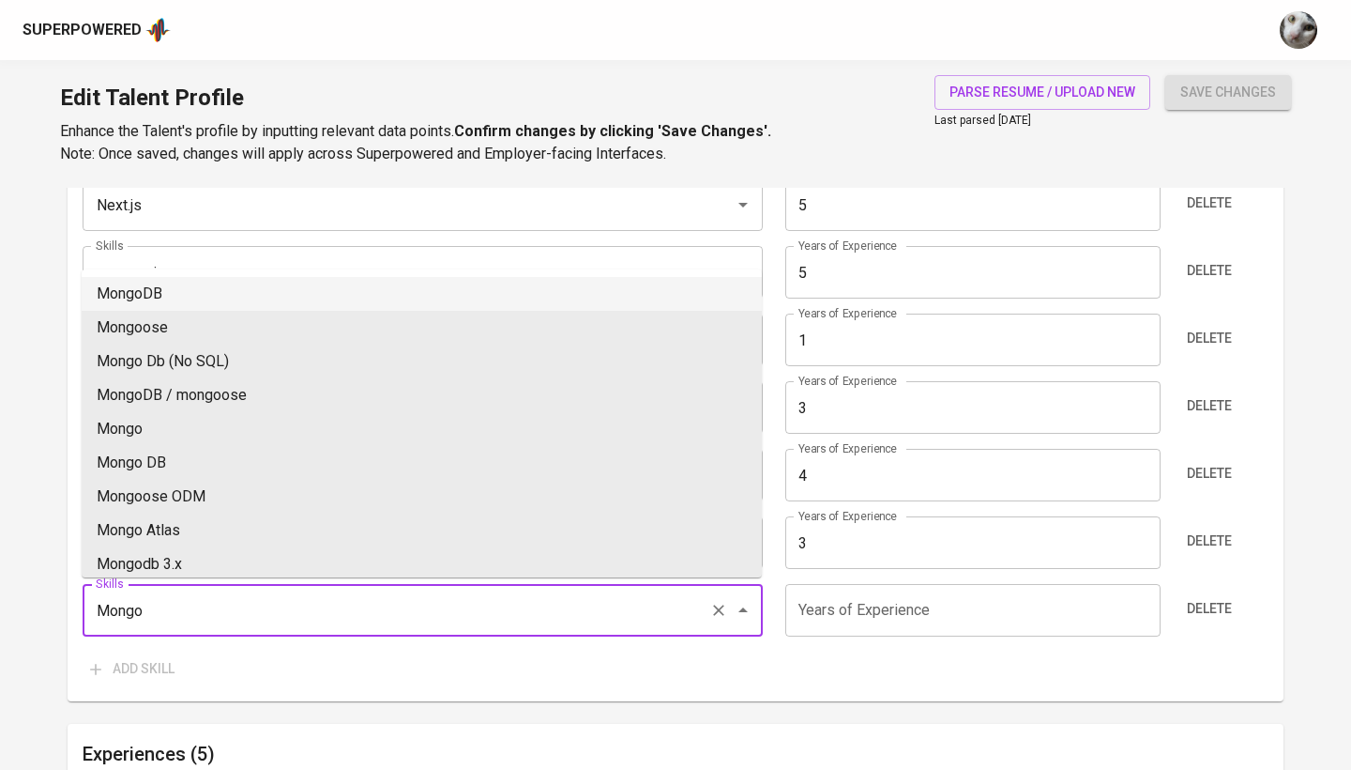
click at [458, 291] on li "MongoDB" at bounding box center [422, 294] width 680 height 34
type input "MongoDB"
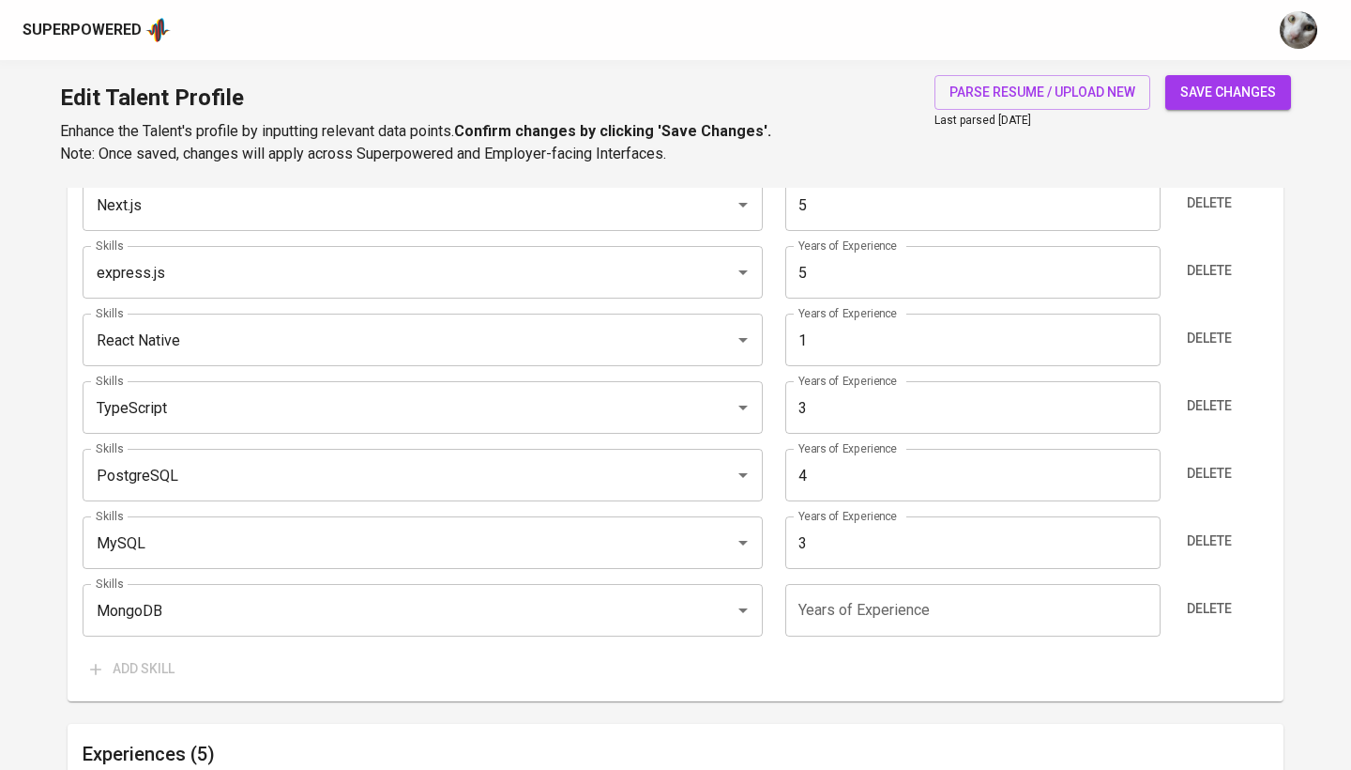
click at [894, 591] on input "number" at bounding box center [972, 610] width 374 height 53
type input "2"
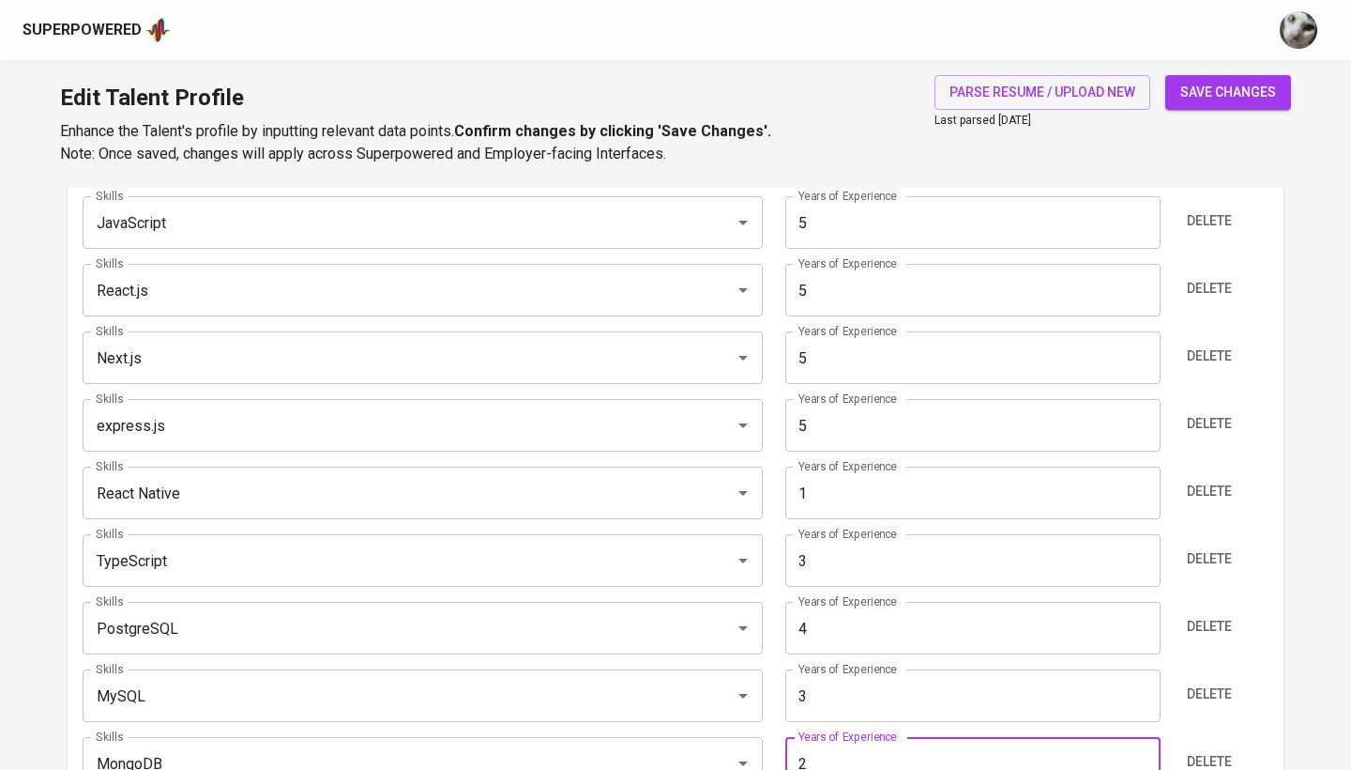
scroll to position [1055, 0]
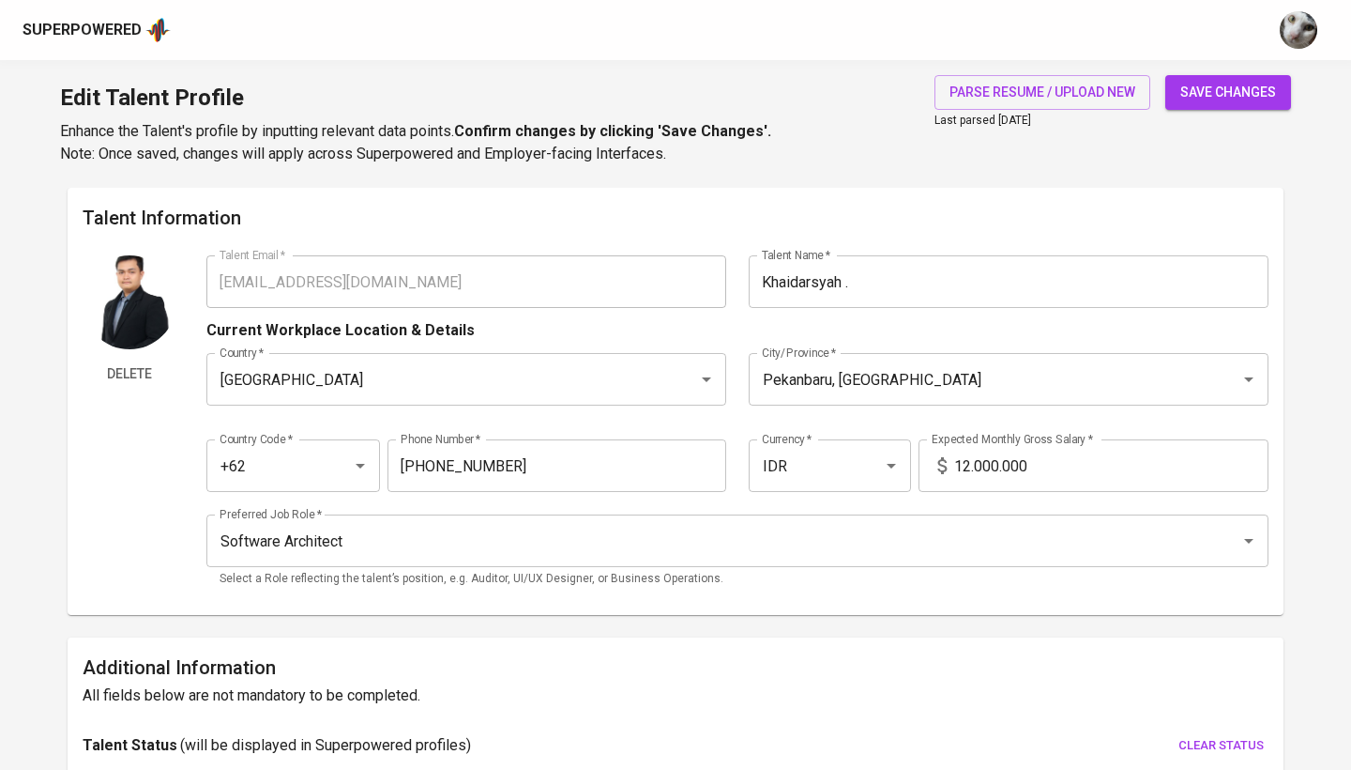
scroll to position [878, 0]
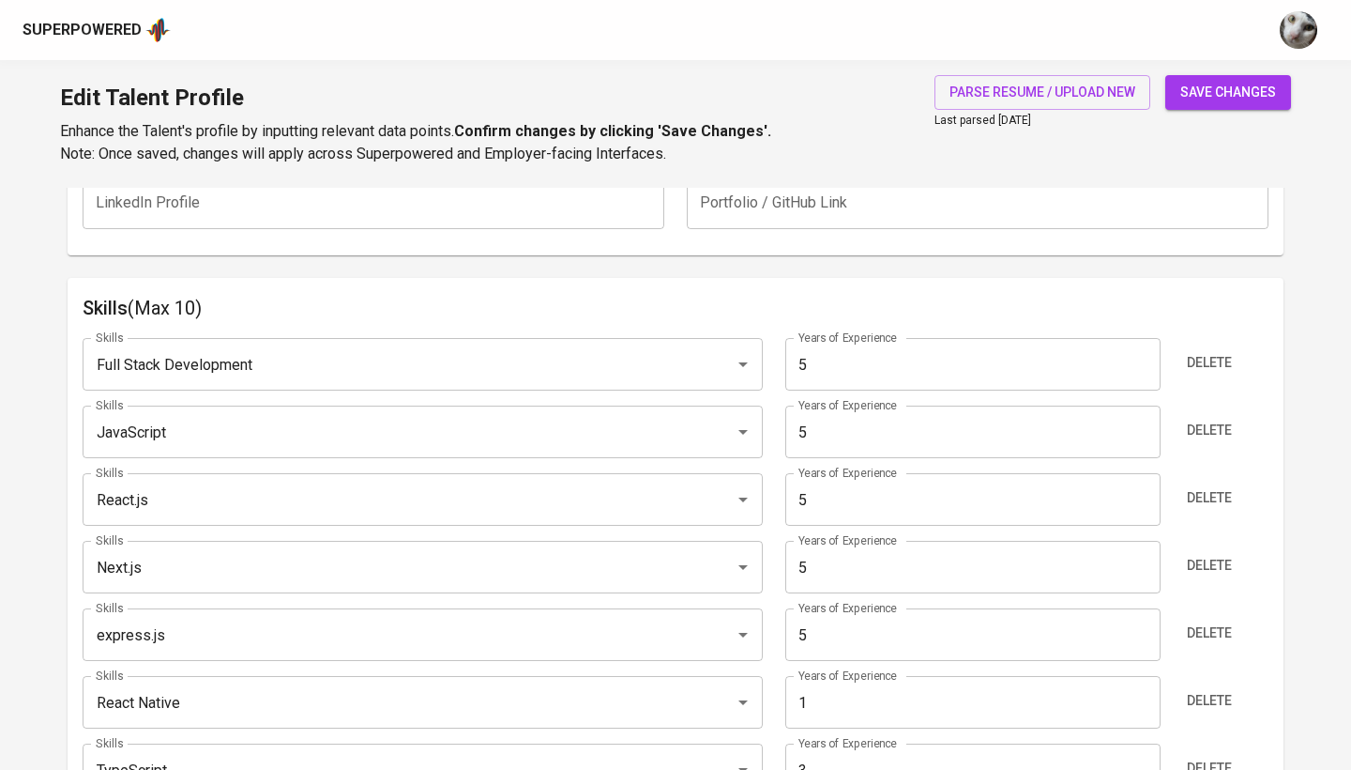
type input "2"
click at [1273, 88] on span "save changes" at bounding box center [1229, 92] width 96 height 23
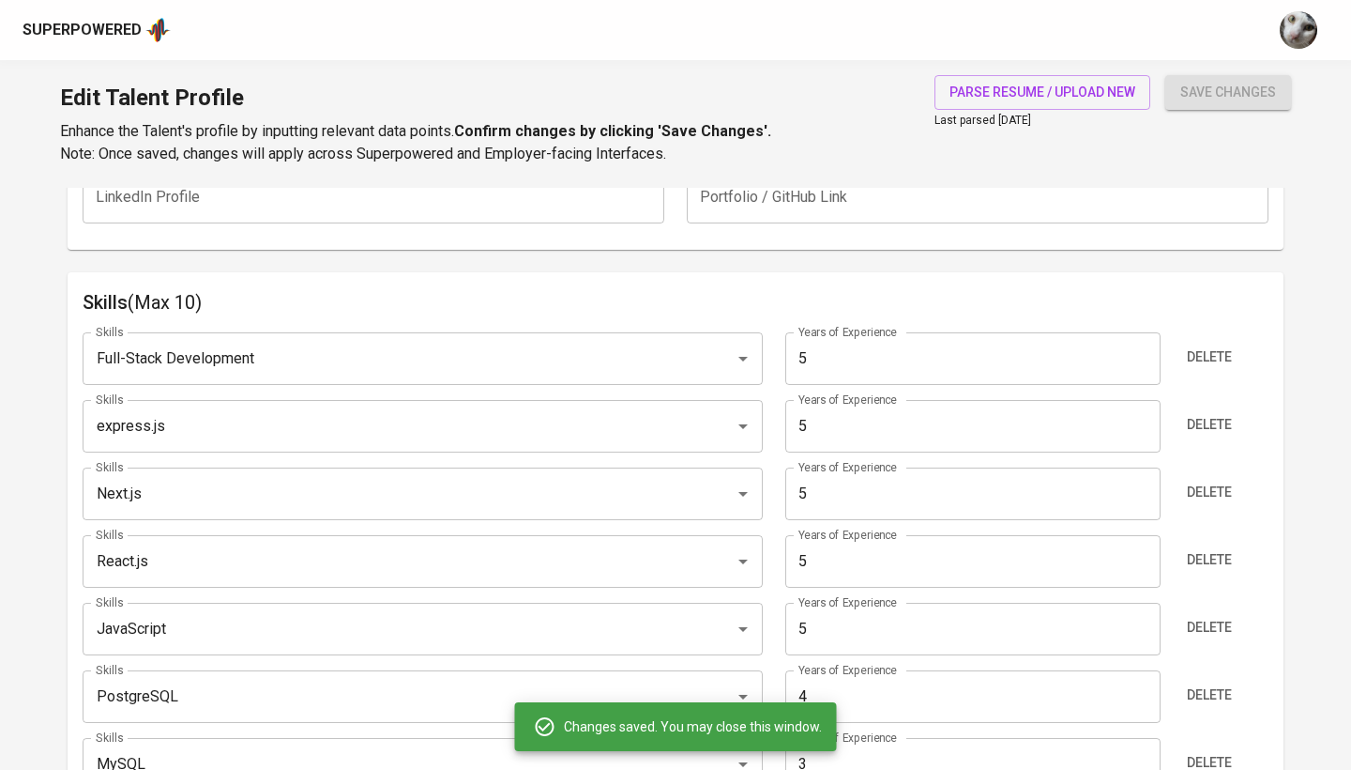
type input "Full-Stack Development"
type input "express.js"
type input "Next.js"
type input "React.js"
type input "JavaScript"
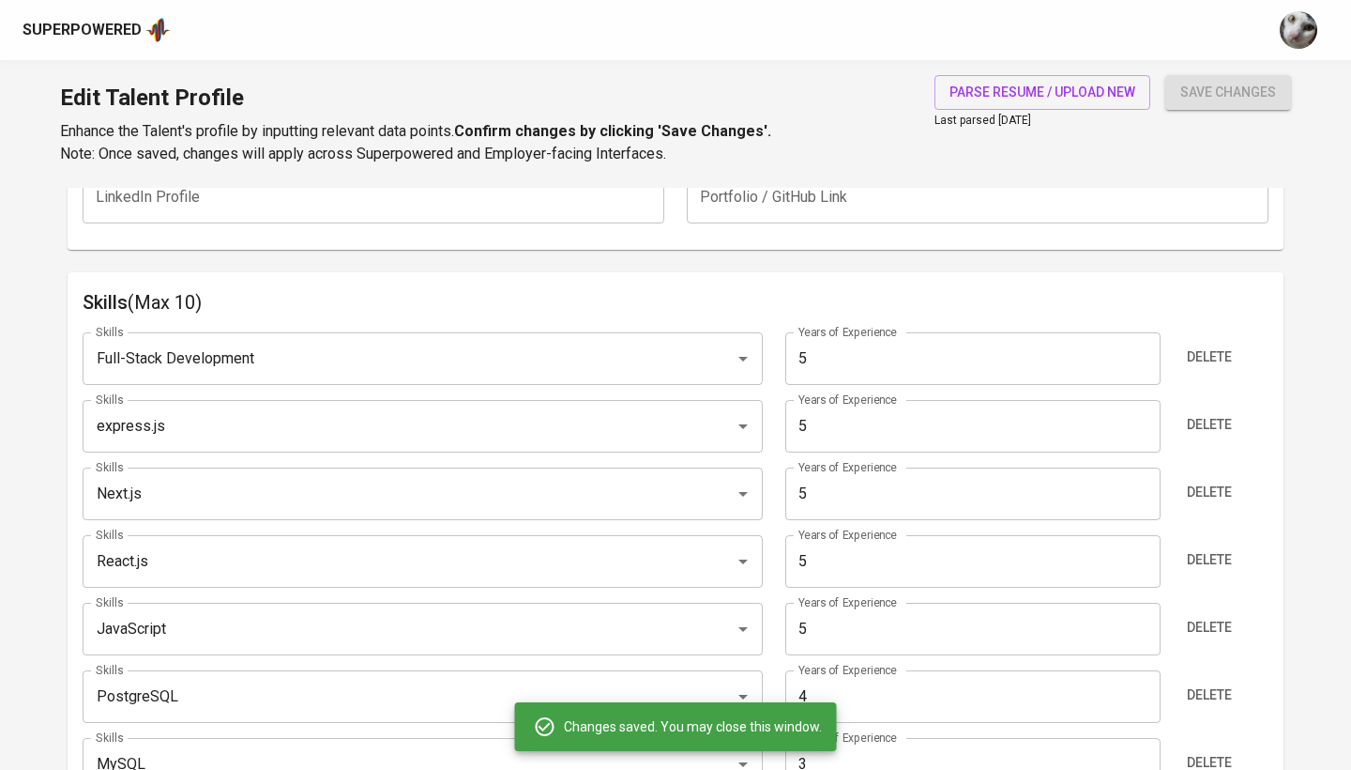
type input "PostgreSQL"
type input "4"
type input "MySQL"
type input "TypeScript"
type input "3"
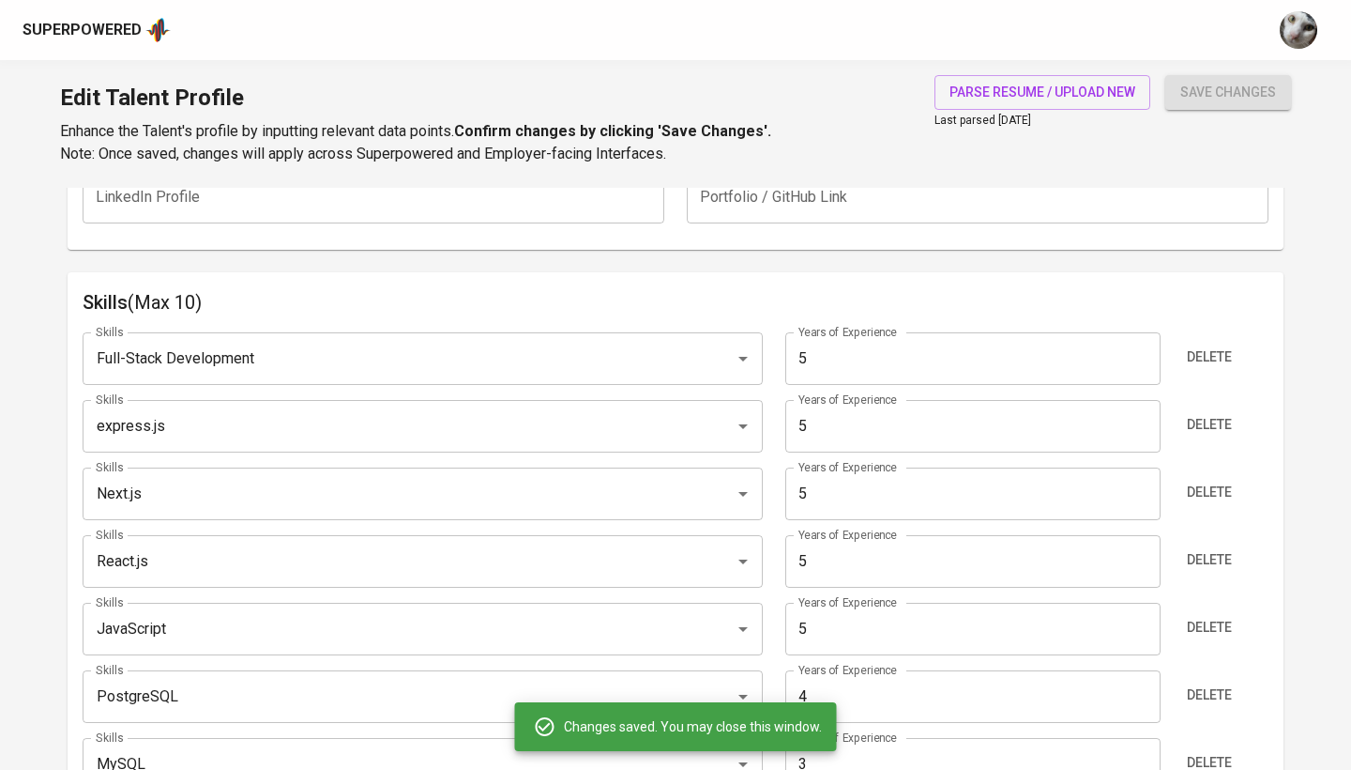
type input "MongoDB"
type input "2"
type input "React Native"
type input "1"
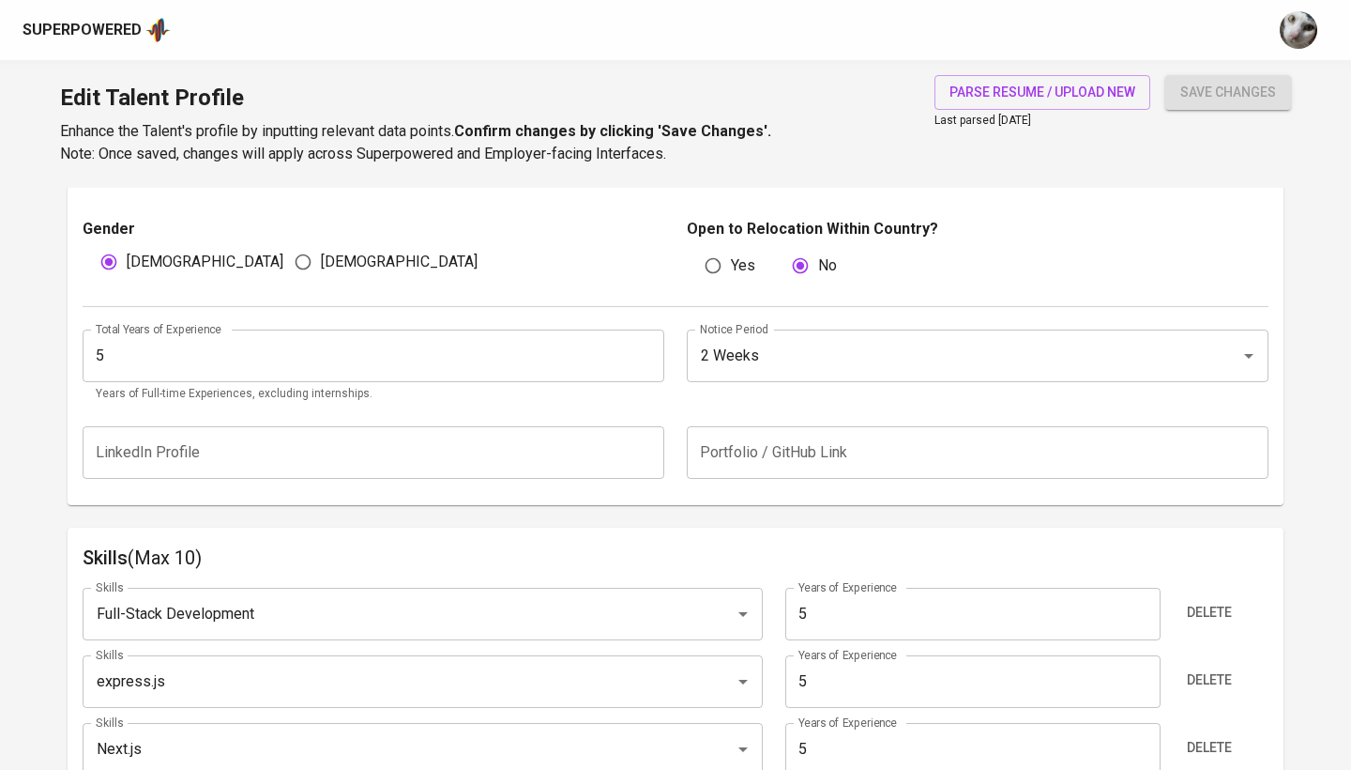
scroll to position [702, 0]
